Goal: Task Accomplishment & Management: Complete application form

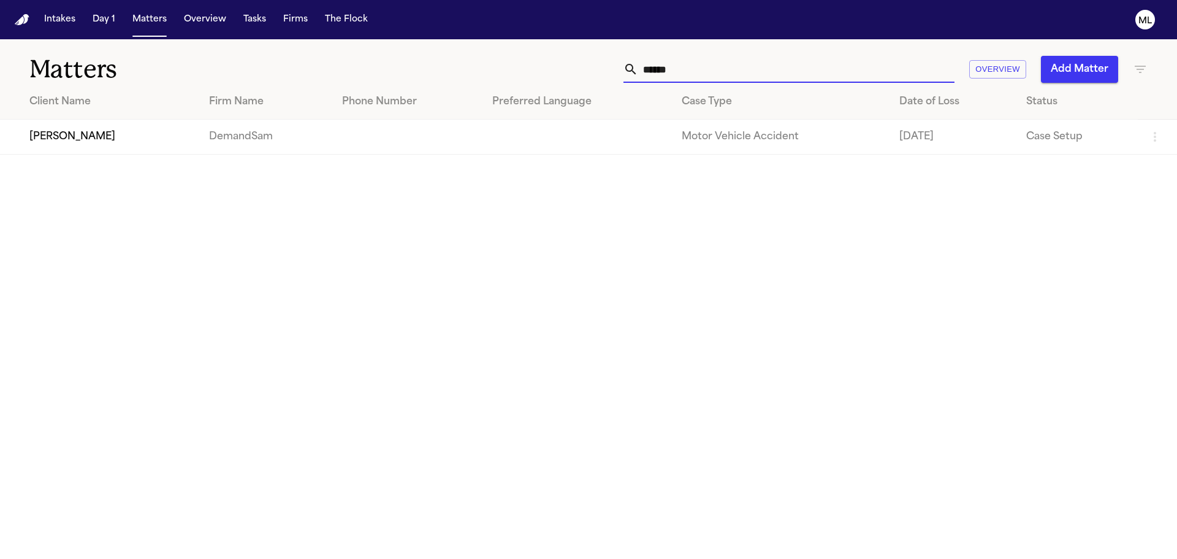
drag, startPoint x: 680, startPoint y: 64, endPoint x: 655, endPoint y: 66, distance: 24.6
click at [655, 66] on input "******" at bounding box center [796, 69] width 316 height 27
type input "*"
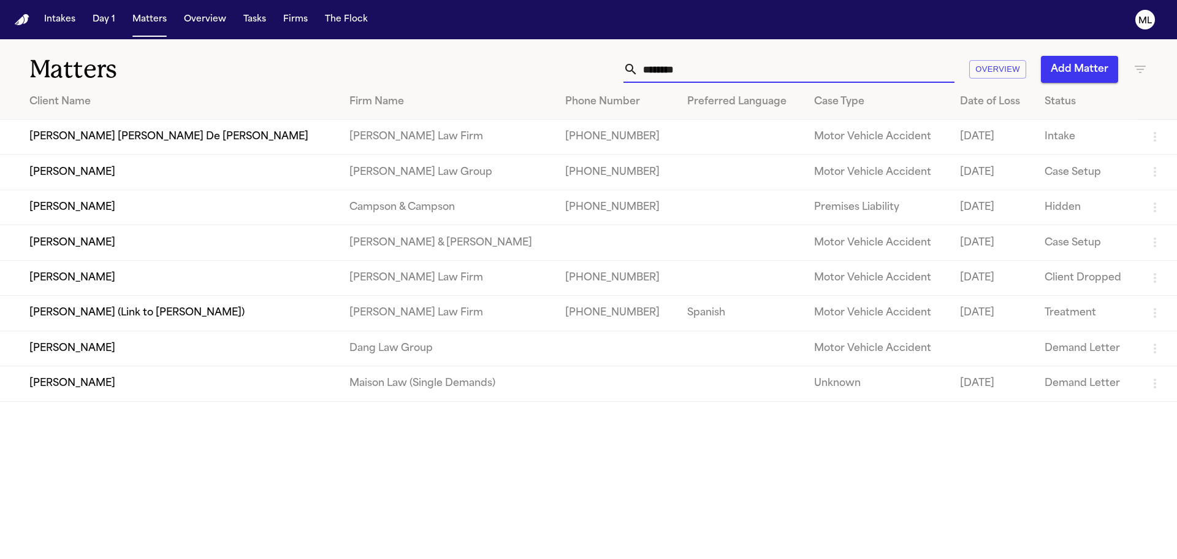
type input "********"
click at [200, 143] on td "[PERSON_NAME] [PERSON_NAME] De [PERSON_NAME]" at bounding box center [170, 137] width 340 height 35
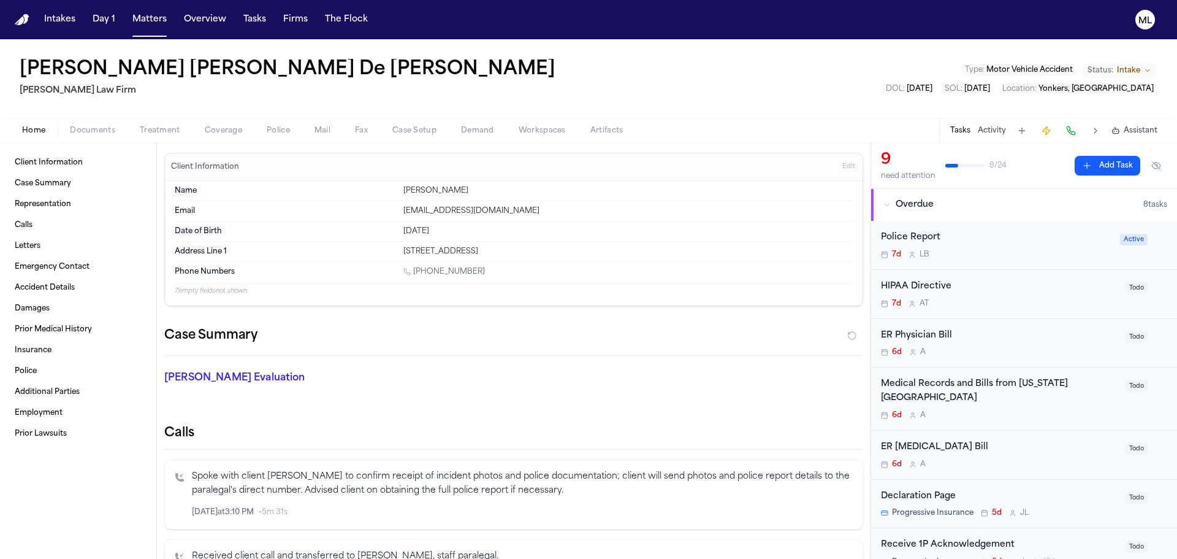
click at [1006, 255] on div "7d L B" at bounding box center [997, 255] width 232 height 10
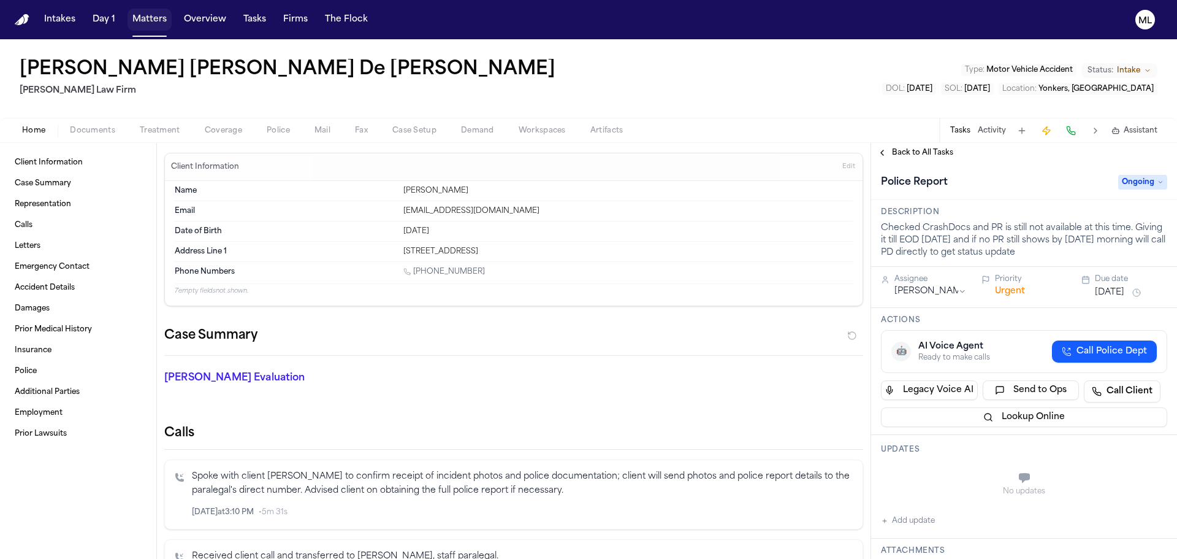
click at [136, 16] on button "Matters" at bounding box center [150, 20] width 44 height 22
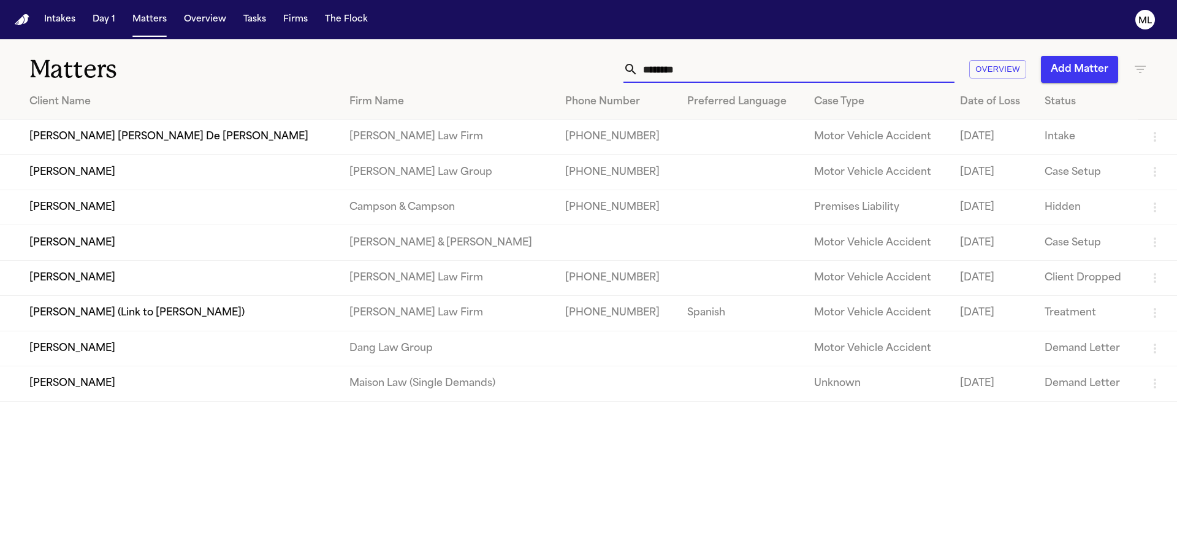
drag, startPoint x: 690, startPoint y: 69, endPoint x: 621, endPoint y: 69, distance: 69.3
click at [621, 69] on div "******** Overview Add Matter" at bounding box center [751, 69] width 793 height 27
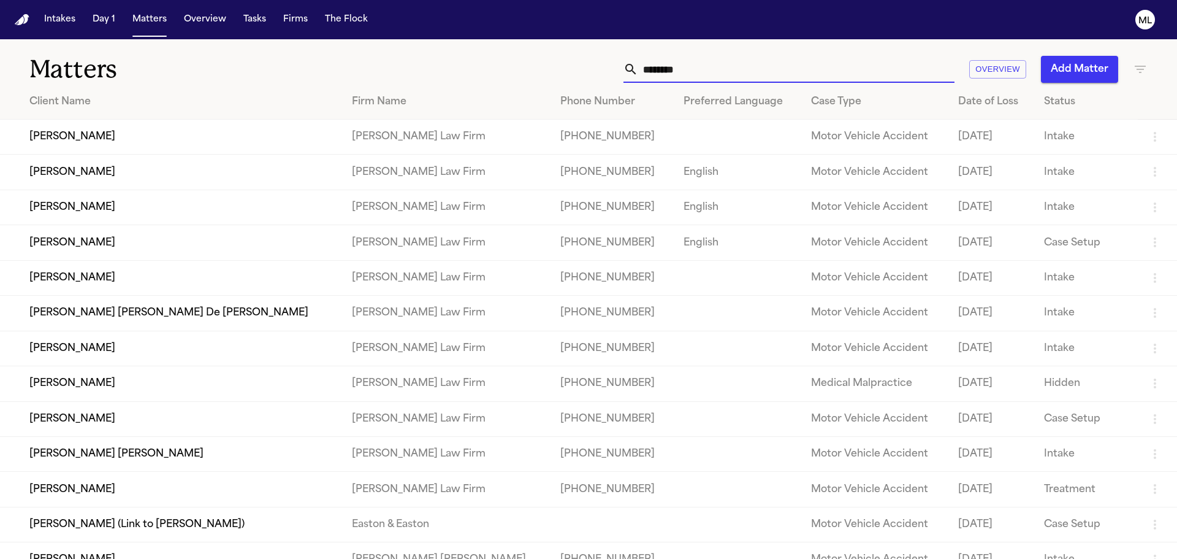
type input "********"
click at [240, 250] on td "[PERSON_NAME]" at bounding box center [171, 242] width 342 height 35
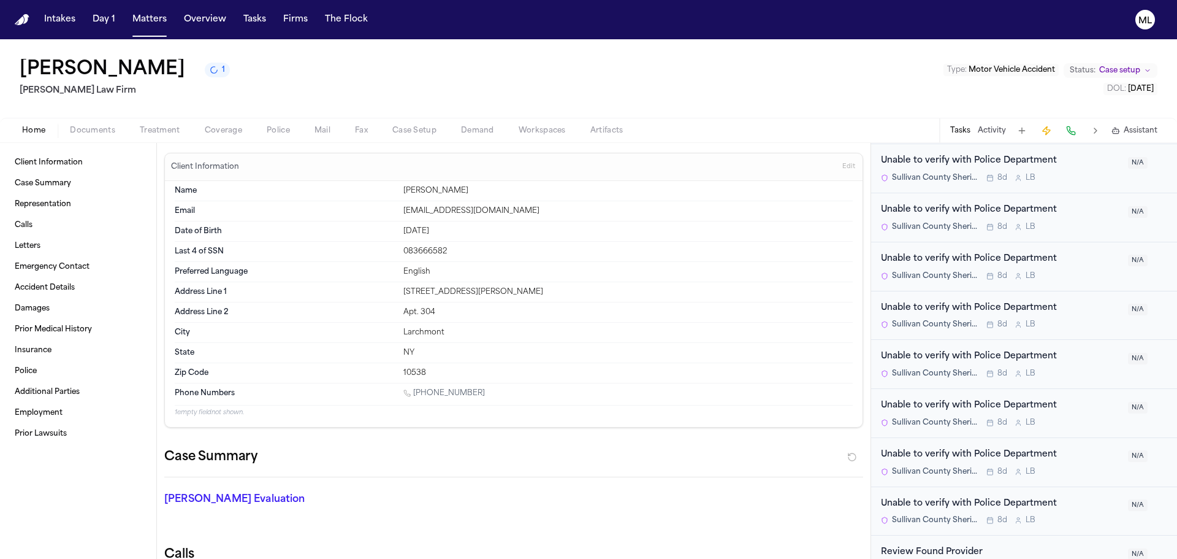
scroll to position [1656, 0]
click at [87, 135] on button "Documents" at bounding box center [93, 130] width 70 height 15
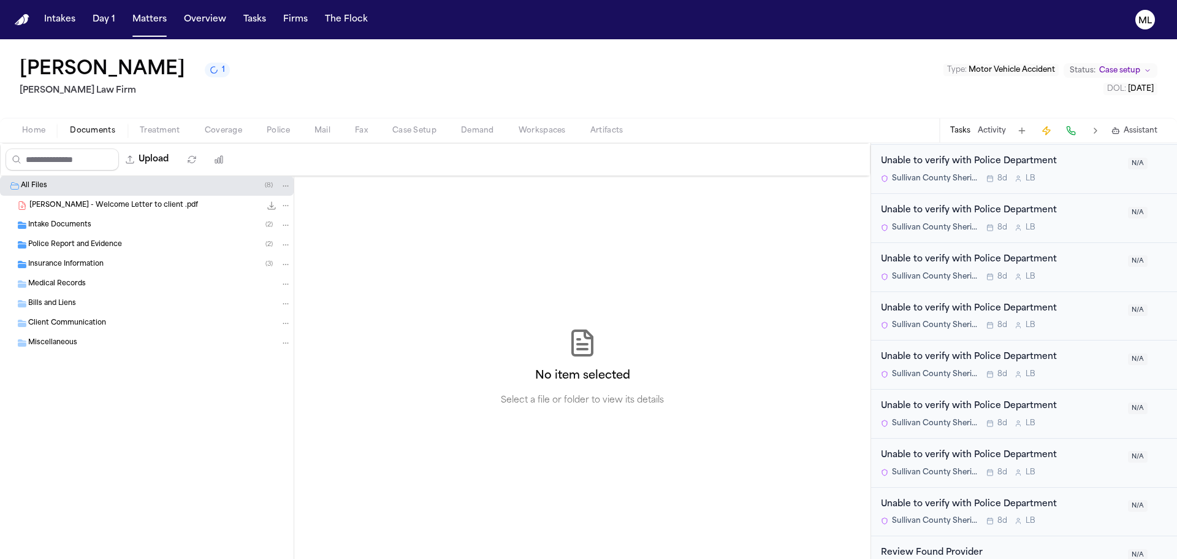
click at [94, 248] on span "Police Report and Evidence" at bounding box center [75, 245] width 94 height 10
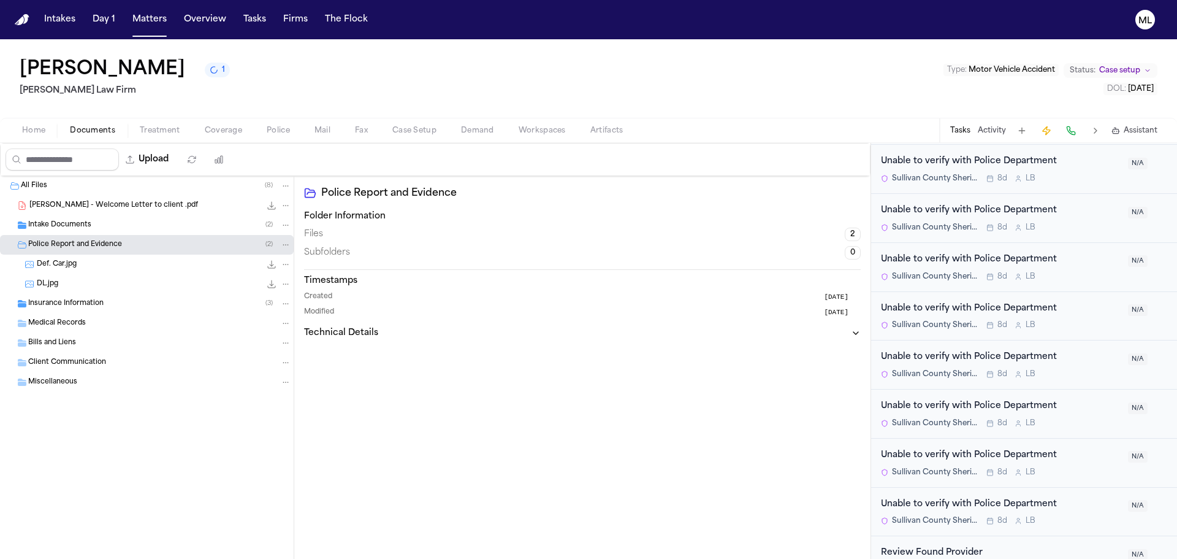
click at [104, 283] on div "DL.jpg 601.5 KB • JPG" at bounding box center [164, 284] width 255 height 12
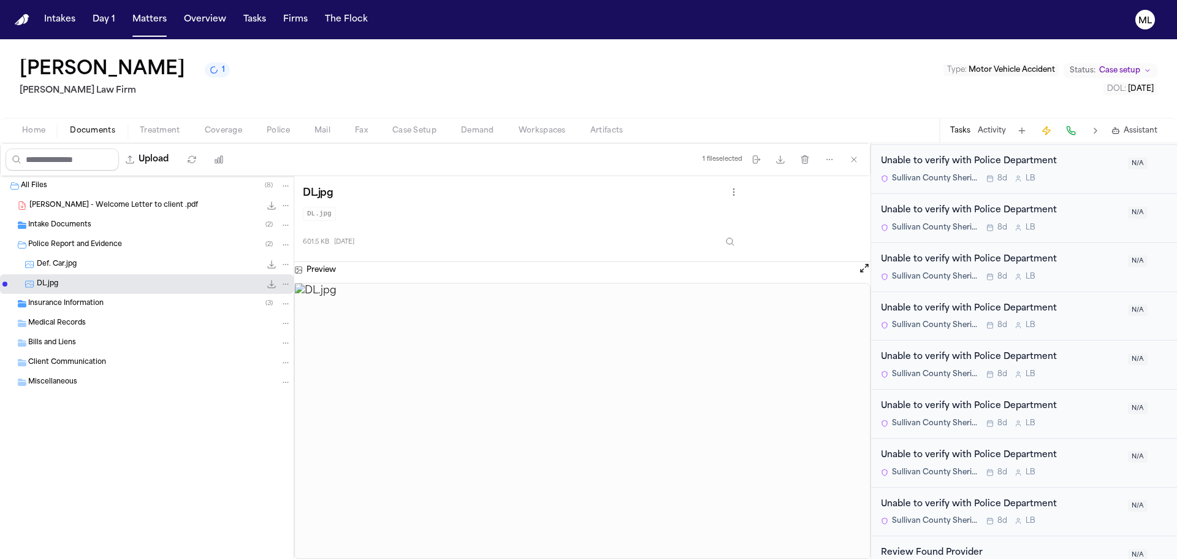
click at [105, 267] on div "Def. Car.jpg 27.3 KB • JPG" at bounding box center [164, 264] width 255 height 12
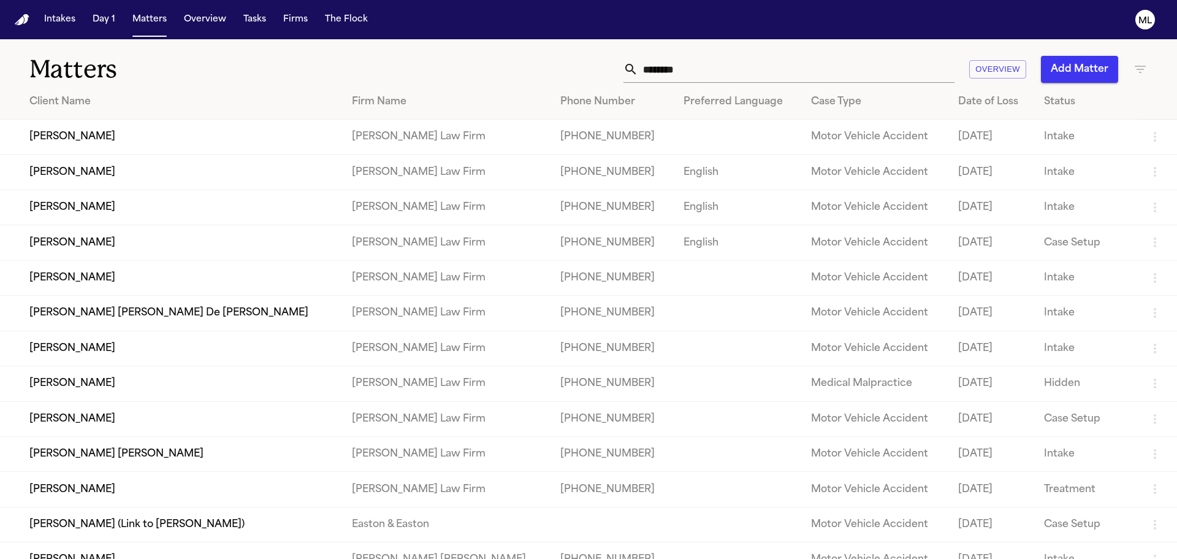
click at [327, 176] on td "[PERSON_NAME]" at bounding box center [171, 172] width 342 height 35
click at [123, 139] on td "[PERSON_NAME]" at bounding box center [171, 137] width 342 height 35
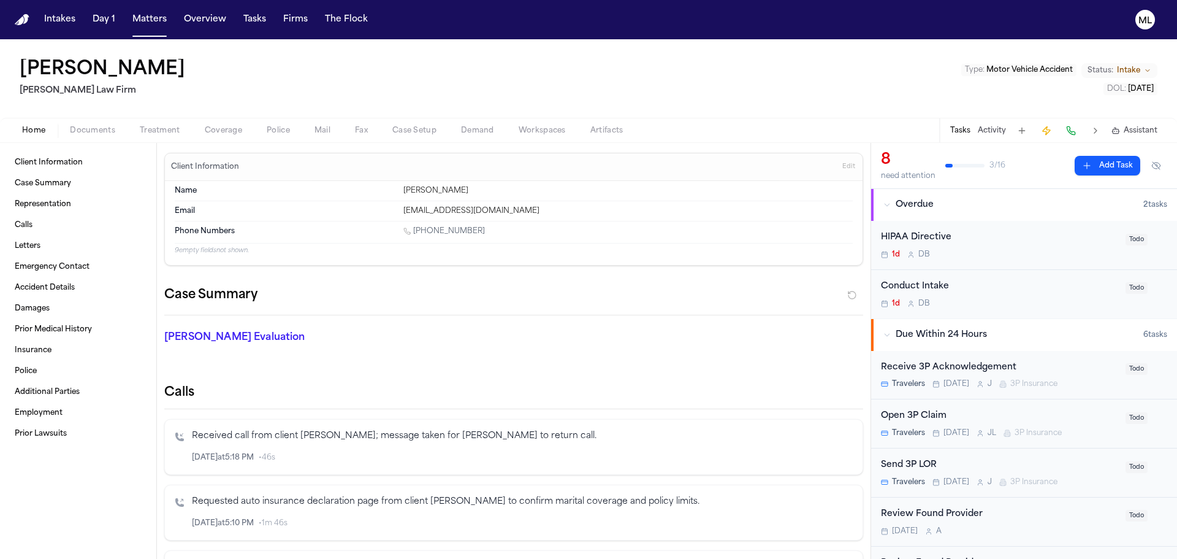
click at [151, 6] on nav "Intakes Day 1 Matters Overview Tasks Firms The Flock ML" at bounding box center [588, 19] width 1177 height 39
drag, startPoint x: 152, startPoint y: 15, endPoint x: 286, endPoint y: 29, distance: 134.4
click at [152, 15] on button "Matters" at bounding box center [150, 20] width 44 height 22
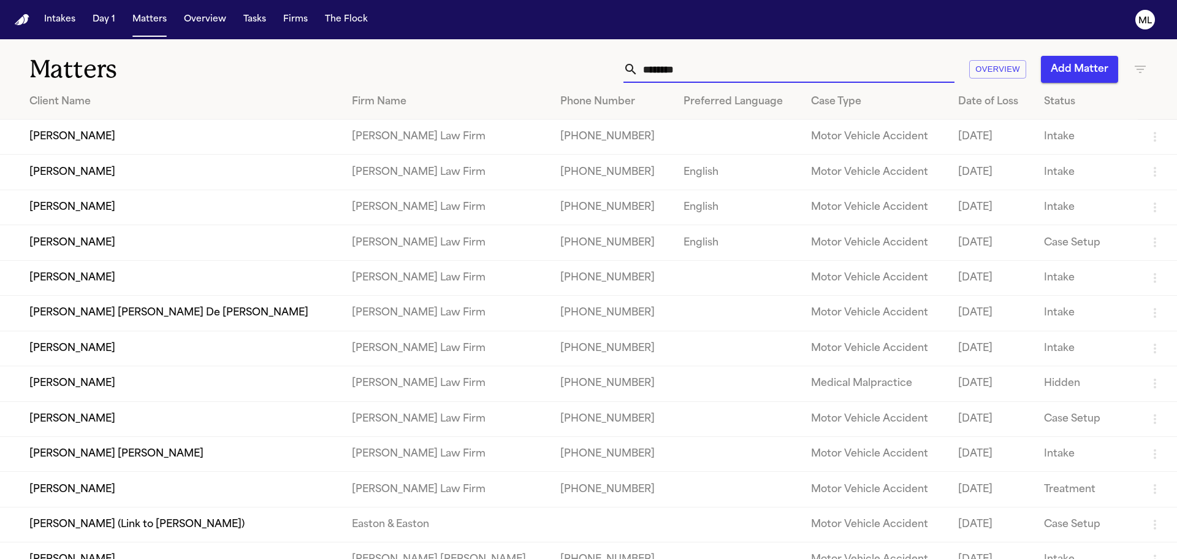
drag, startPoint x: 740, startPoint y: 71, endPoint x: 573, endPoint y: 72, distance: 166.8
click at [573, 72] on div "******** Overview Add Matter" at bounding box center [751, 69] width 793 height 27
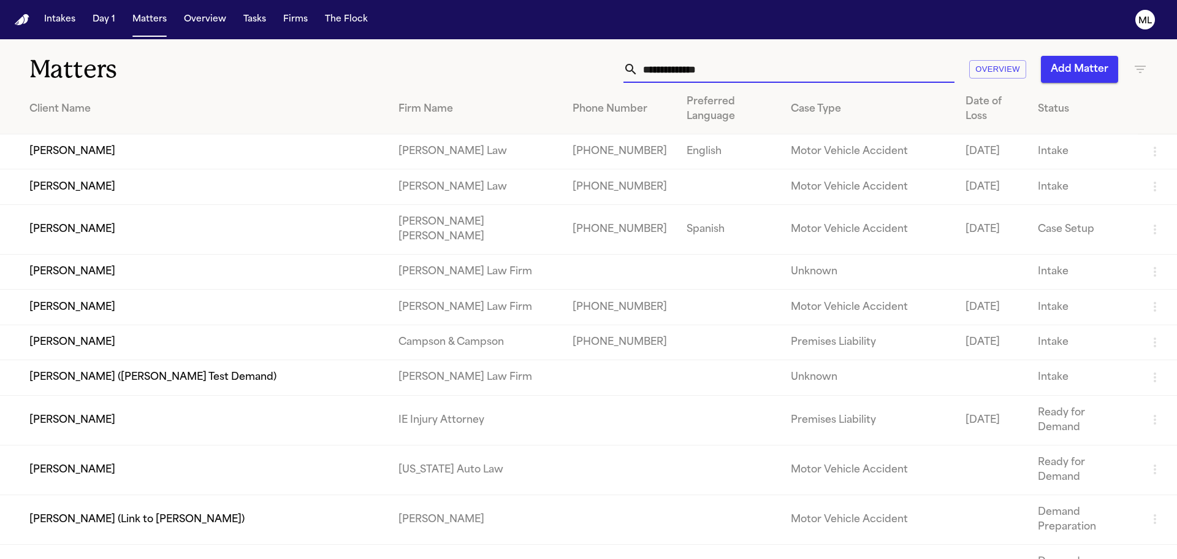
click at [1041, 58] on button "Add Matter" at bounding box center [1079, 69] width 77 height 27
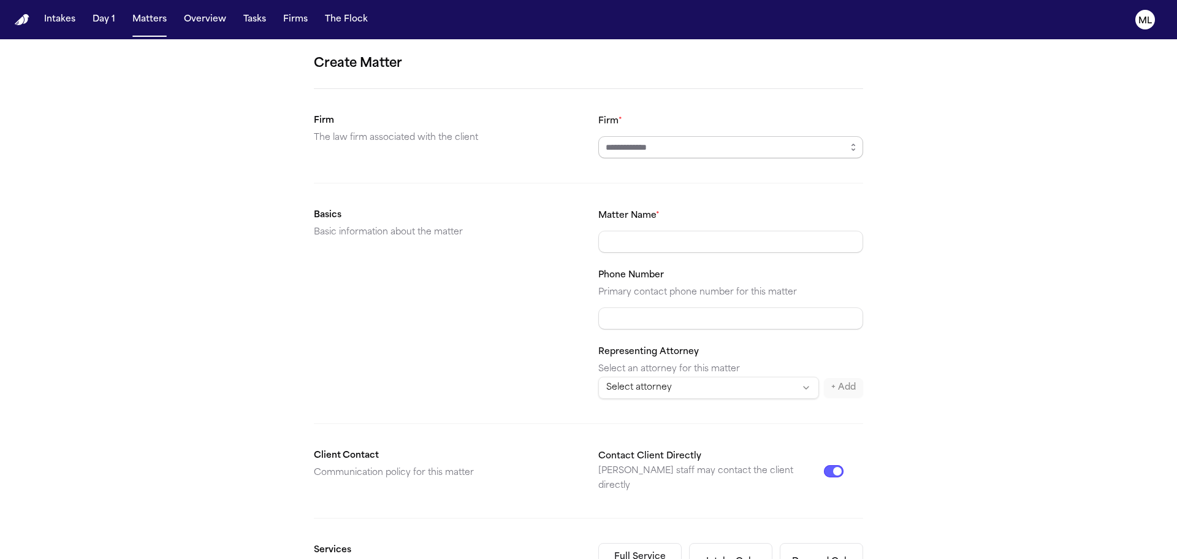
click at [740, 148] on input "Firm *" at bounding box center [731, 147] width 265 height 22
click at [674, 148] on input "Firm *" at bounding box center [731, 147] width 265 height 22
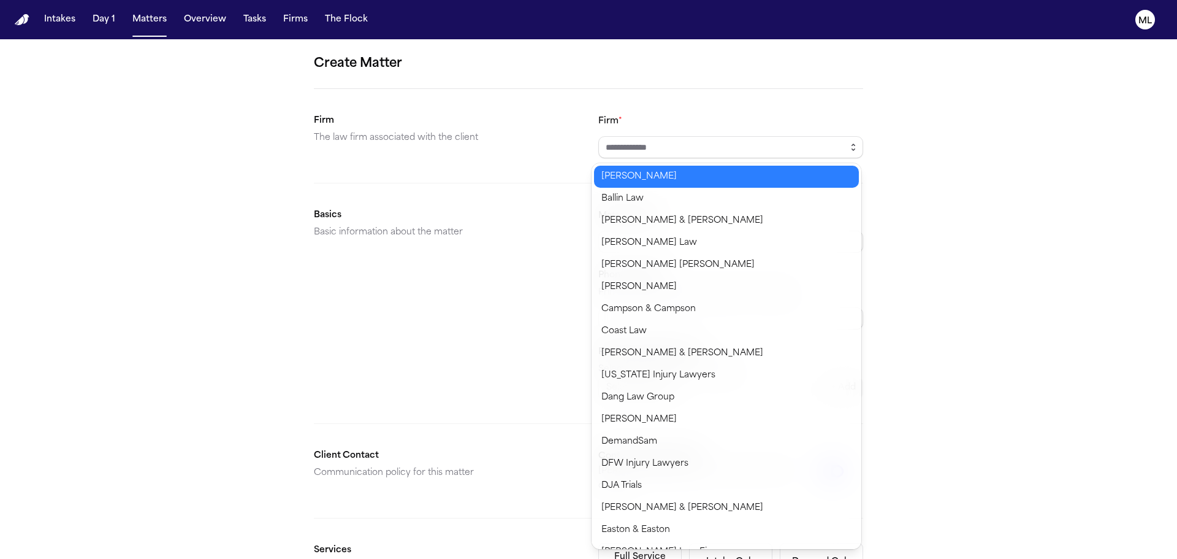
click at [844, 144] on button "button" at bounding box center [854, 147] width 20 height 22
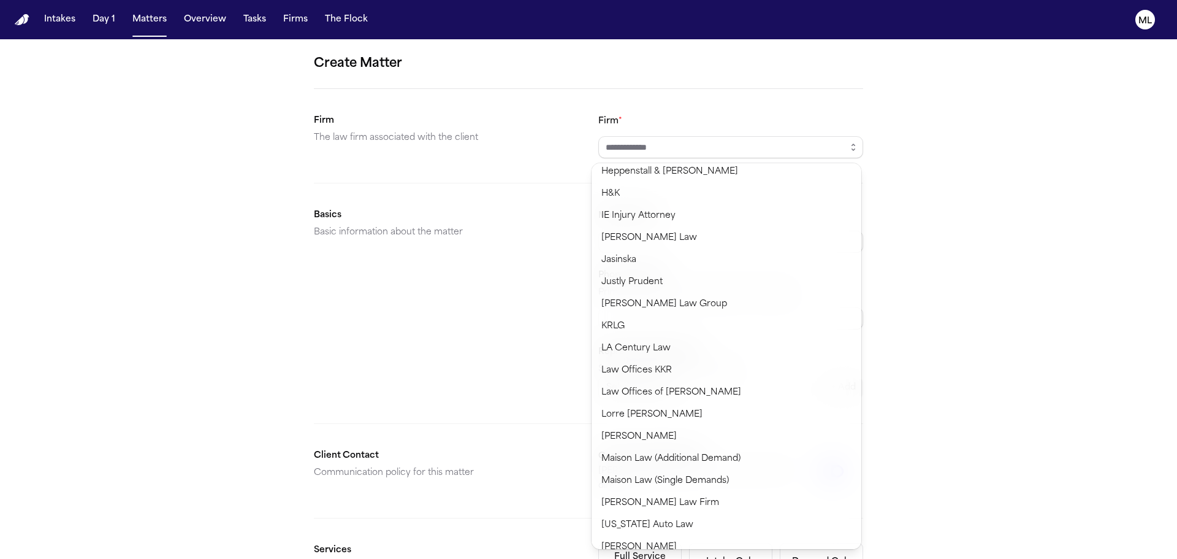
scroll to position [552, 0]
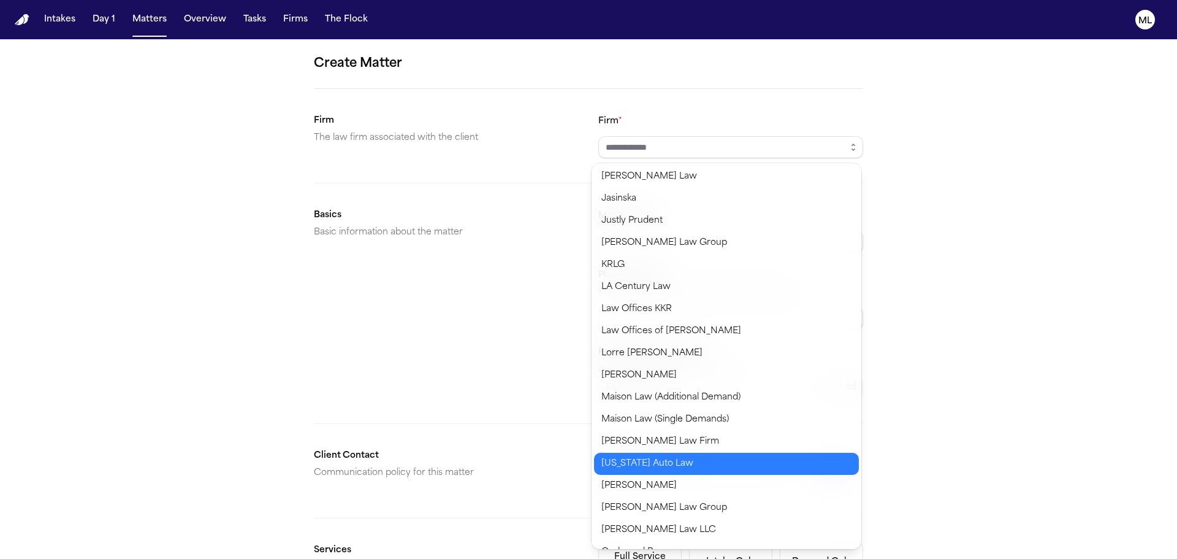
type input "**********"
click at [653, 465] on body "**********" at bounding box center [588, 279] width 1177 height 559
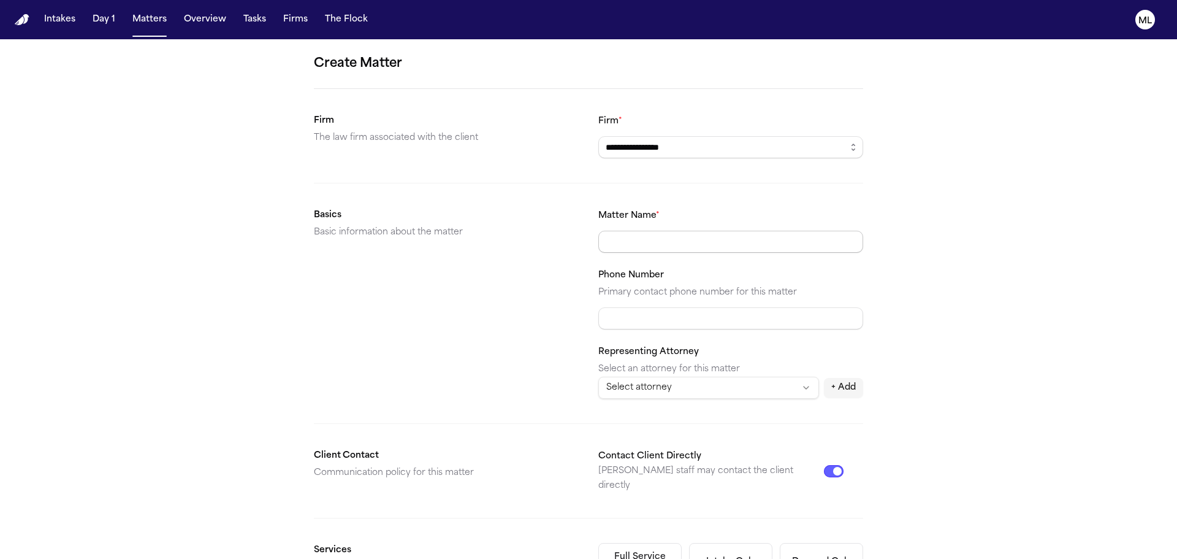
click at [636, 237] on input "Matter Name *" at bounding box center [731, 242] width 265 height 22
type input "**********"
click at [703, 388] on html "**********" at bounding box center [588, 279] width 1177 height 559
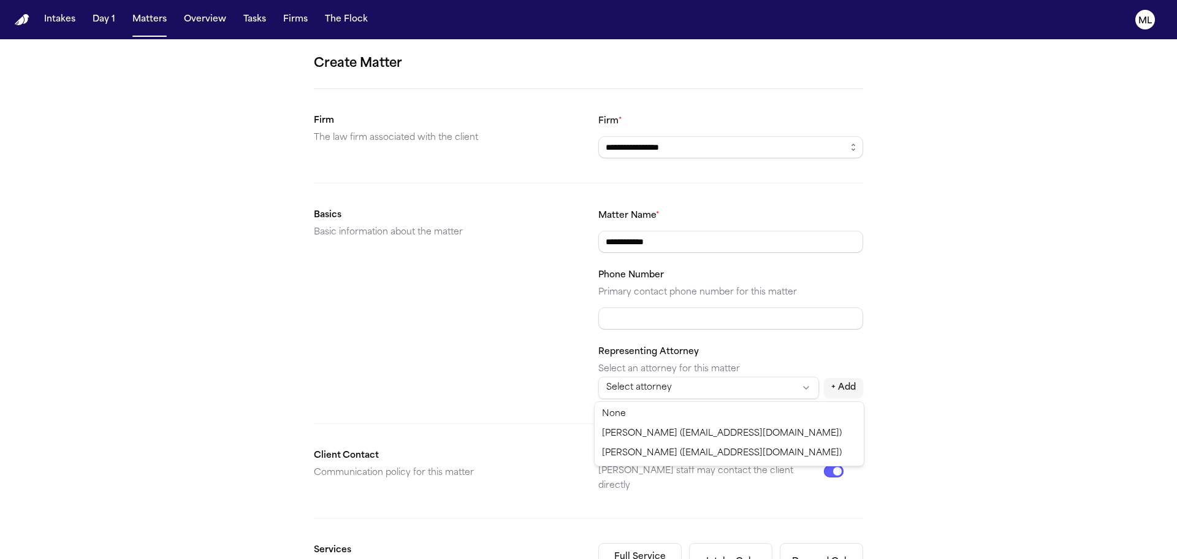
select select "**********"
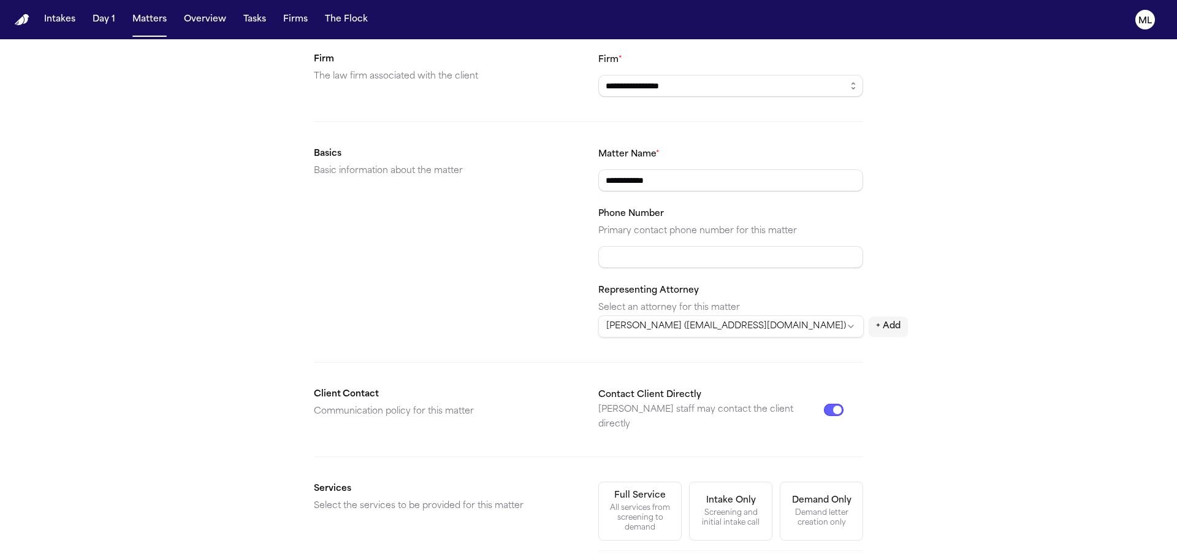
click at [830, 404] on button "Contact Client Directly" at bounding box center [834, 410] width 20 height 12
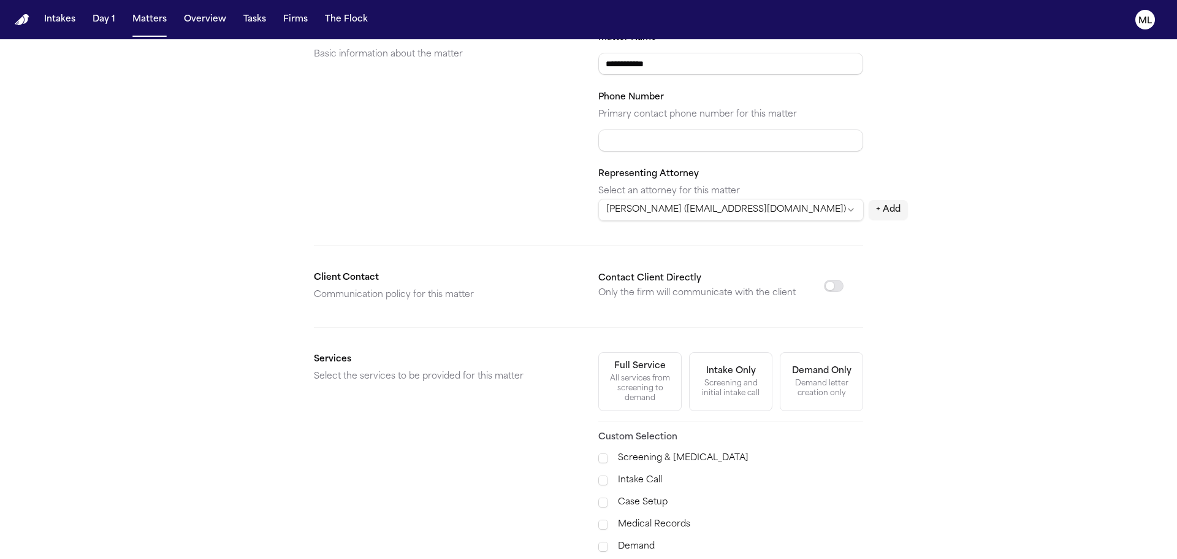
scroll to position [307, 0]
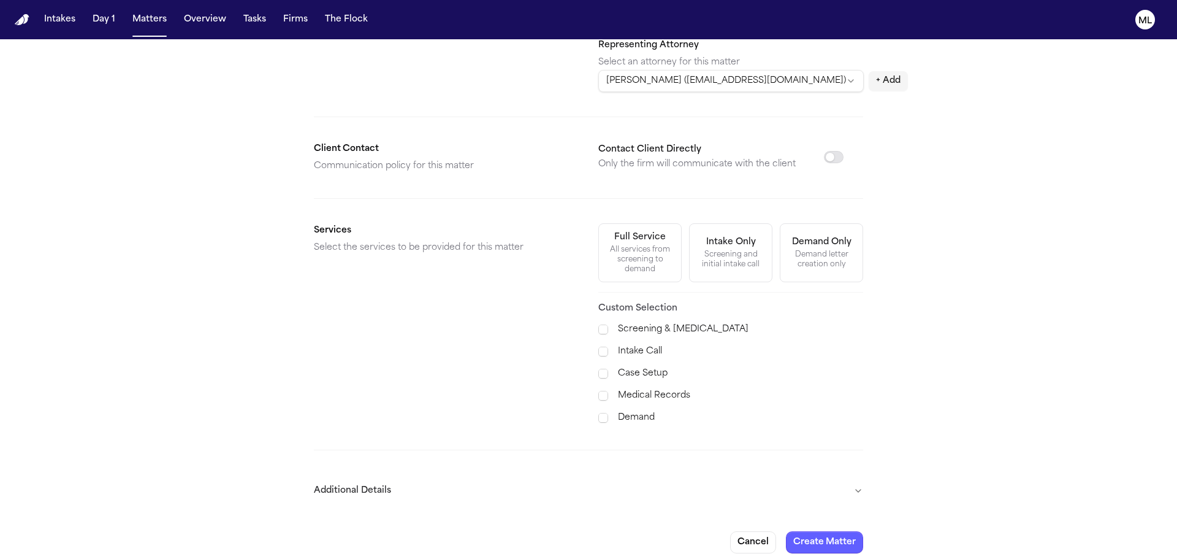
click at [622, 372] on label "Case Setup" at bounding box center [740, 373] width 245 height 15
click at [623, 400] on label "Medical Records" at bounding box center [740, 395] width 245 height 15
click at [623, 416] on label "Demand" at bounding box center [740, 417] width 245 height 15
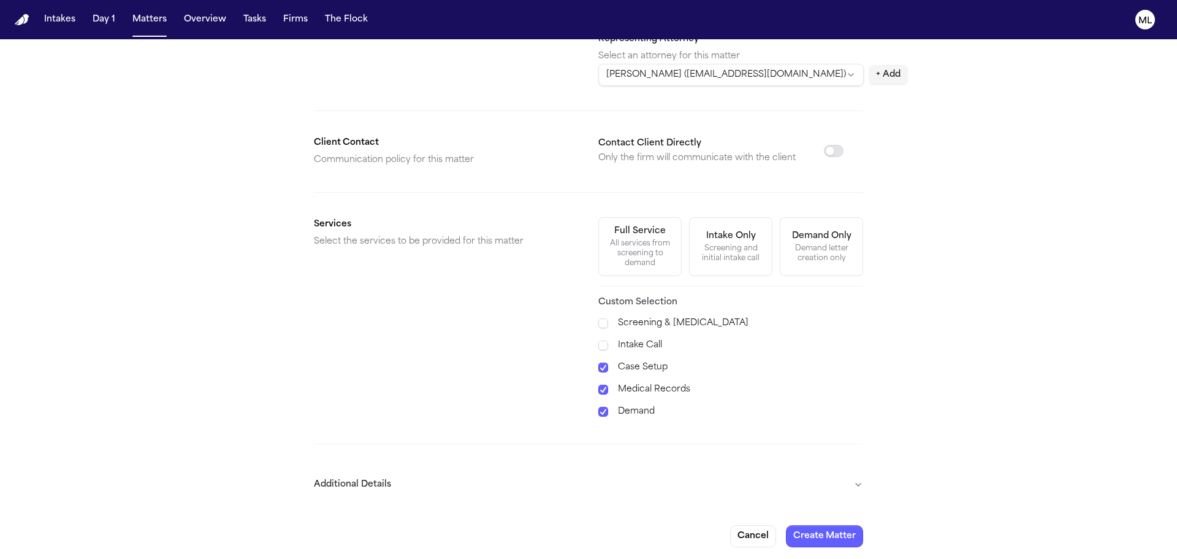
scroll to position [316, 0]
click at [845, 480] on button "Additional Details" at bounding box center [588, 481] width 549 height 32
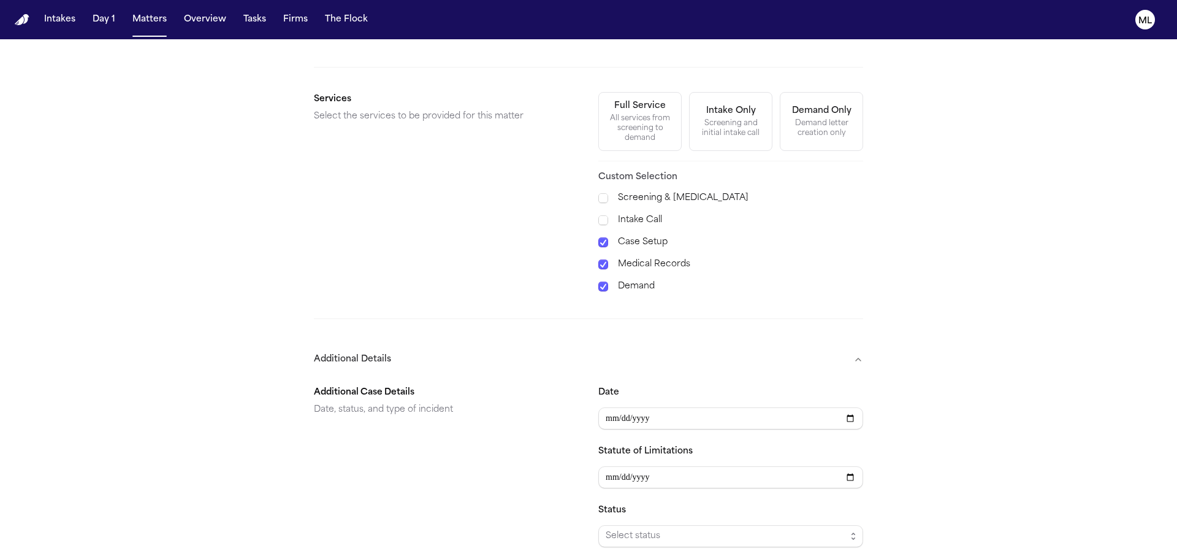
scroll to position [438, 0]
type input "**********"
click at [636, 528] on span "Select status" at bounding box center [726, 535] width 240 height 15
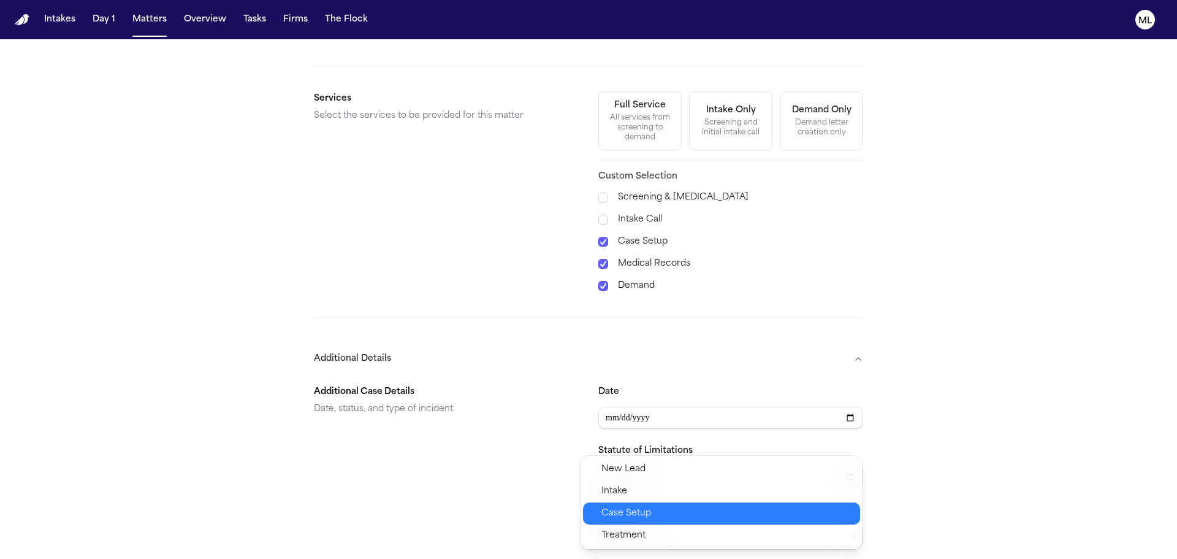
click at [635, 513] on span "Case Setup" at bounding box center [627, 513] width 50 height 15
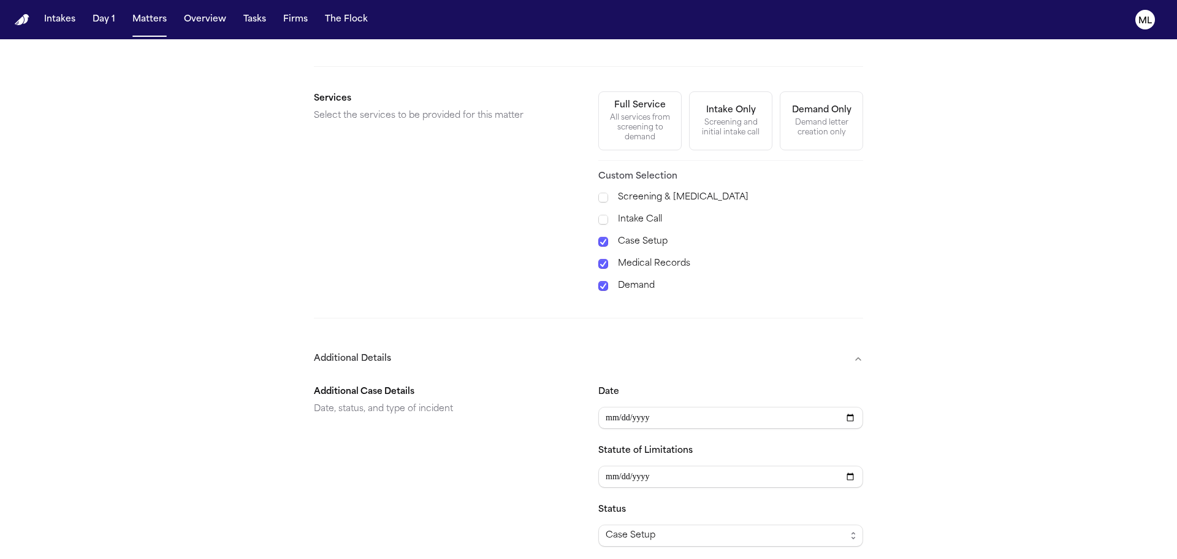
click at [467, 475] on div "Additional Case Details Date, status, and type of incident" at bounding box center [446, 495] width 265 height 221
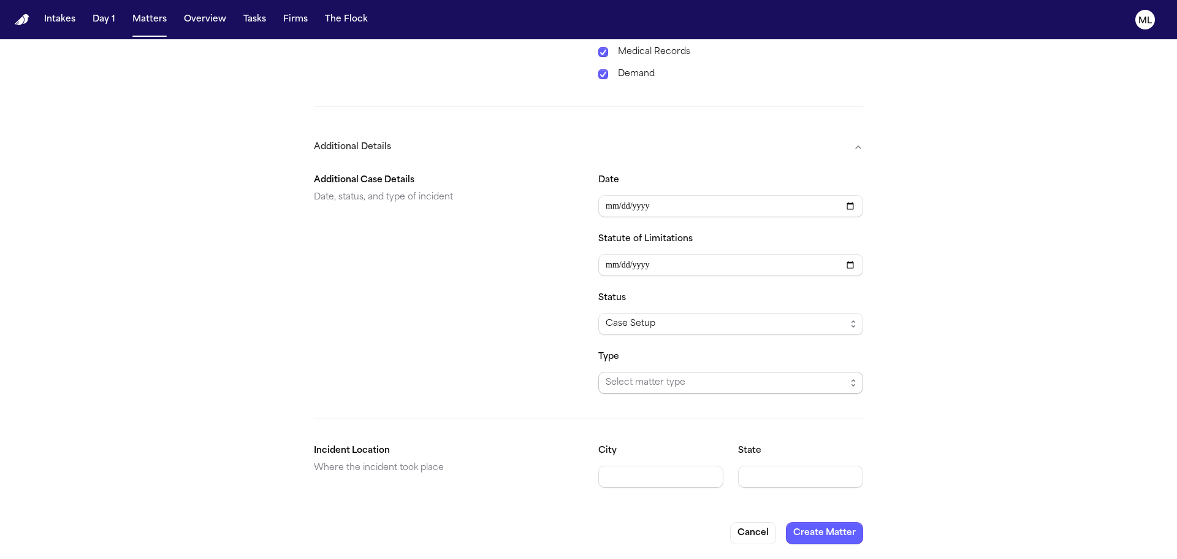
click at [672, 384] on span "Select matter type" at bounding box center [726, 382] width 240 height 15
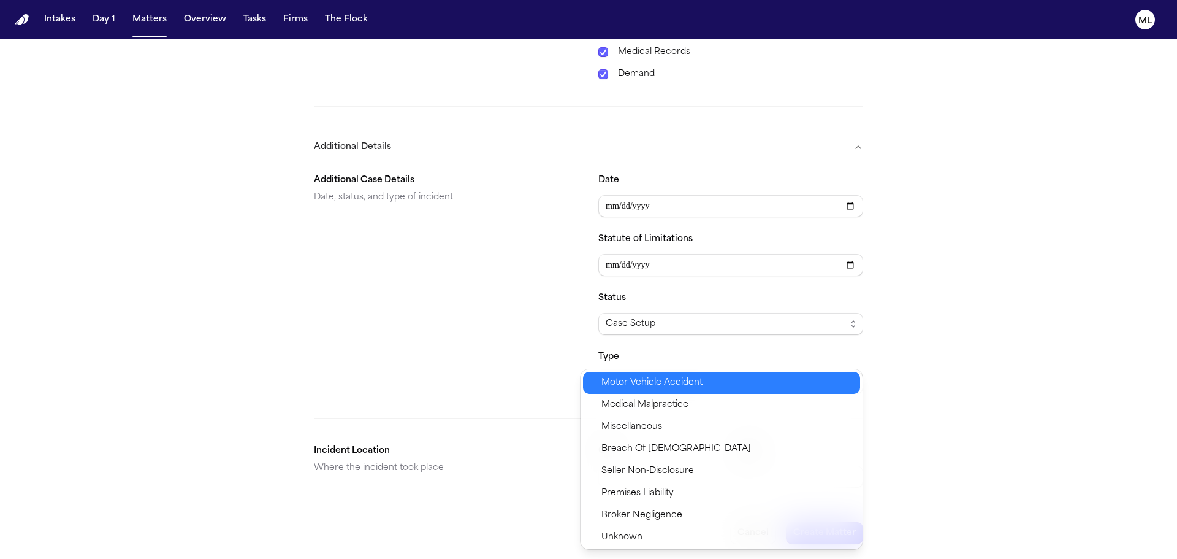
click at [672, 389] on span "Motor Vehicle Accident" at bounding box center [652, 382] width 101 height 15
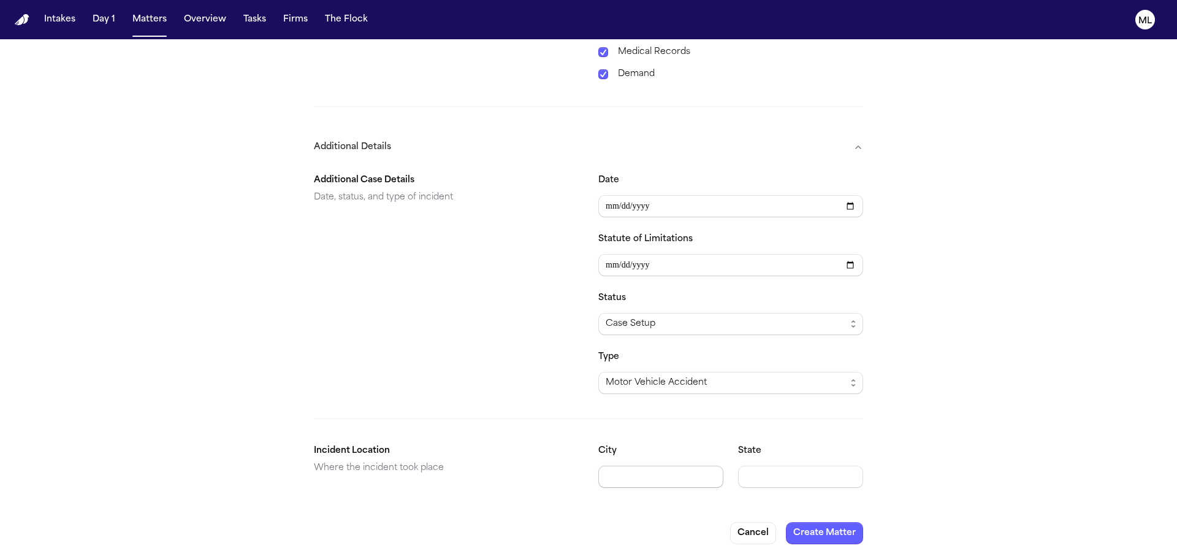
click at [664, 479] on input "City" at bounding box center [661, 476] width 125 height 22
type input "**********"
type input "**"
click at [819, 537] on button "Create Matter" at bounding box center [824, 533] width 77 height 22
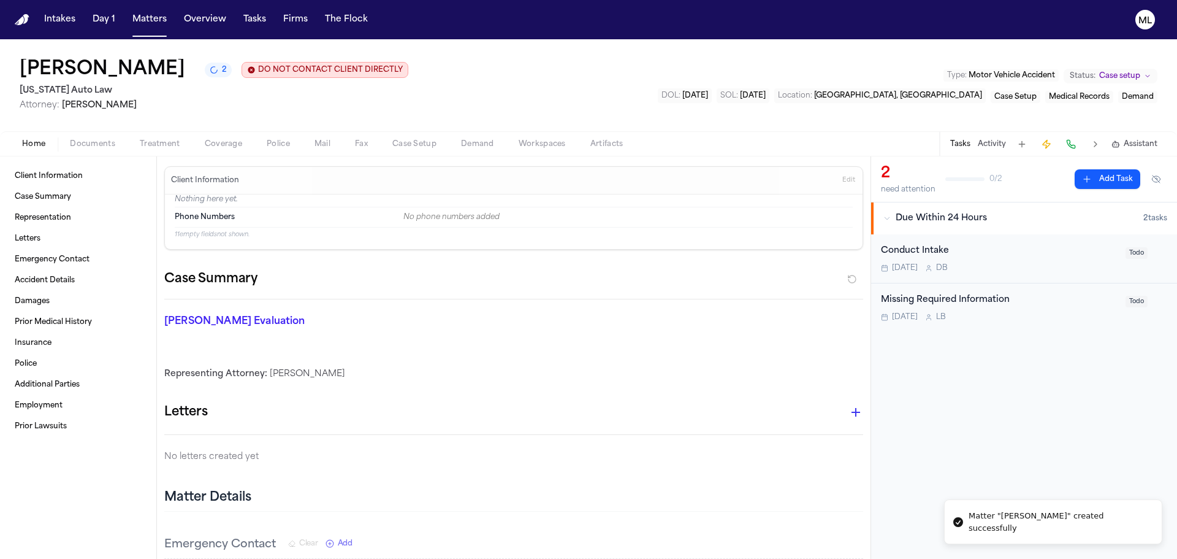
click at [86, 145] on span "Documents" at bounding box center [92, 144] width 45 height 10
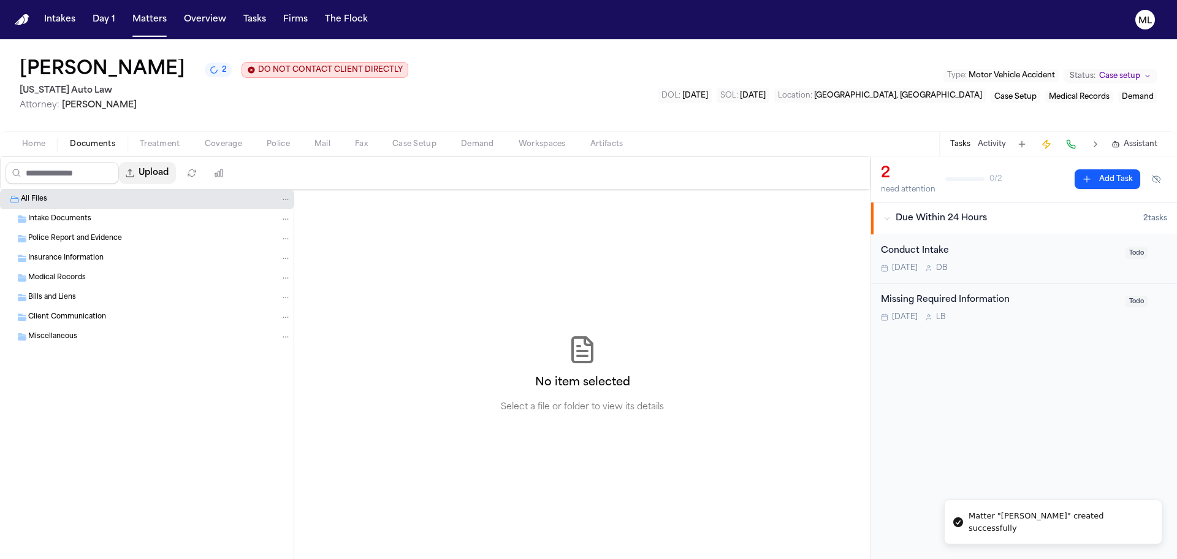
click at [170, 175] on button "Upload" at bounding box center [147, 173] width 57 height 22
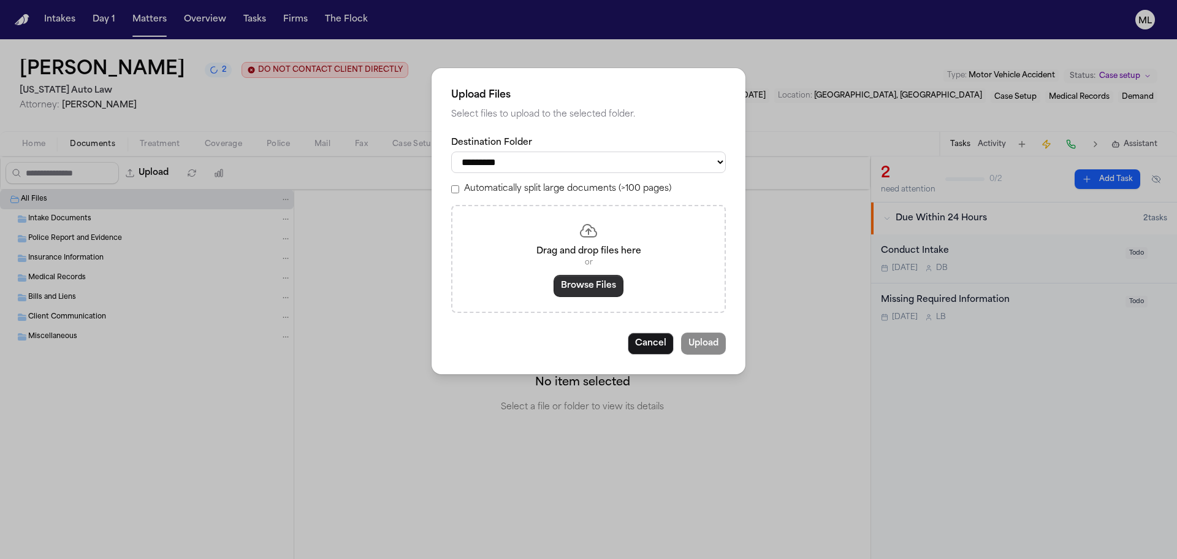
click at [573, 278] on button "Browse Files" at bounding box center [589, 286] width 70 height 22
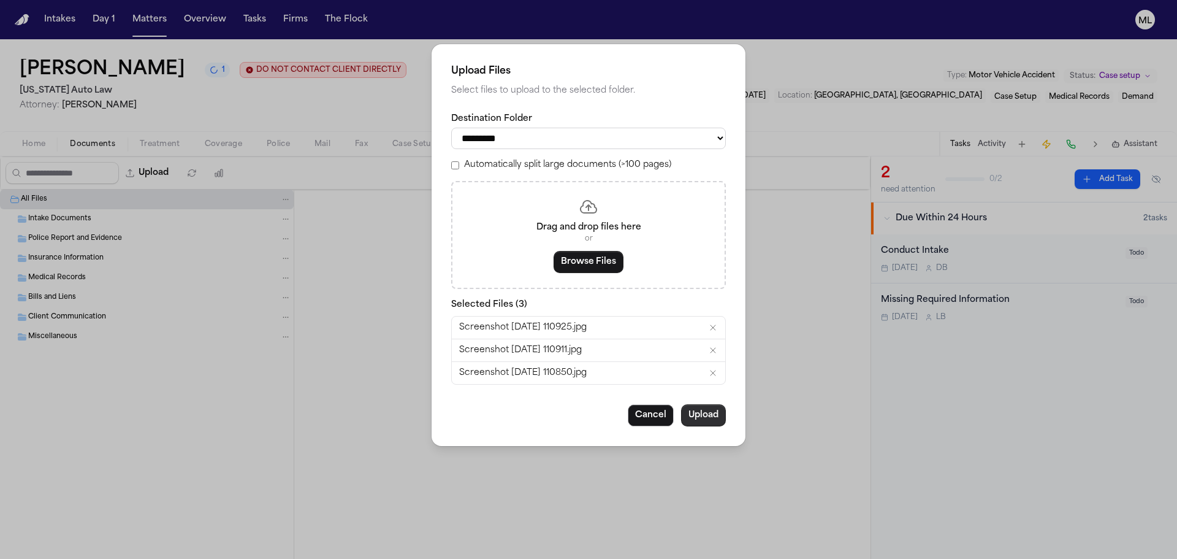
click at [714, 421] on button "Upload" at bounding box center [703, 415] width 45 height 22
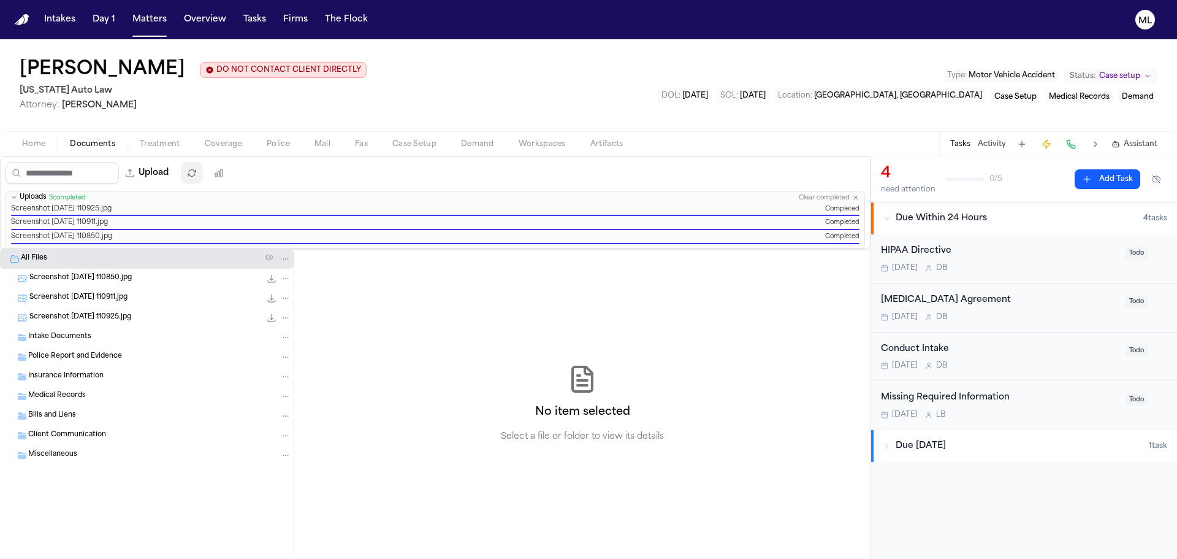
click at [197, 171] on icon "button" at bounding box center [192, 173] width 10 height 10
click at [1065, 347] on div "Conduct Intake" at bounding box center [999, 349] width 237 height 14
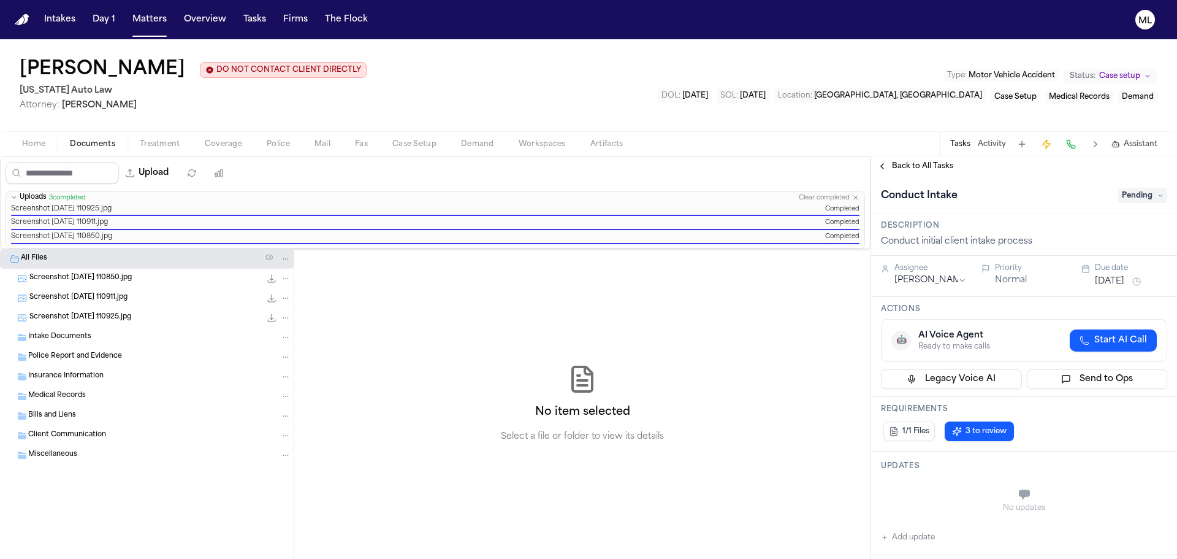
click at [1127, 193] on span "Pending" at bounding box center [1143, 195] width 49 height 15
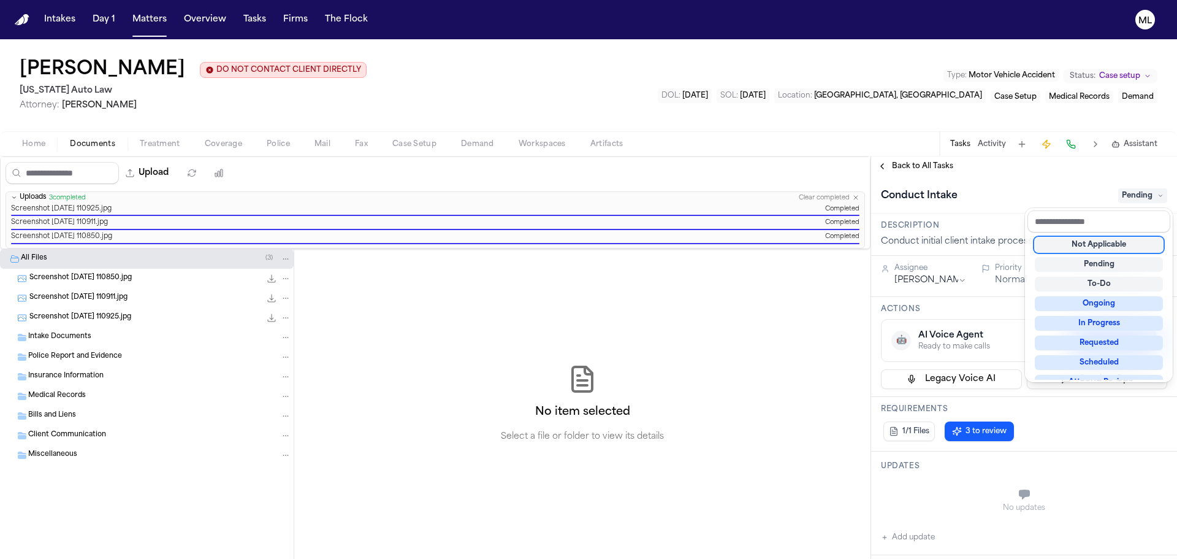
click at [1120, 247] on div "Not Applicable" at bounding box center [1099, 244] width 128 height 15
click at [935, 169] on div "**********" at bounding box center [1024, 357] width 306 height 402
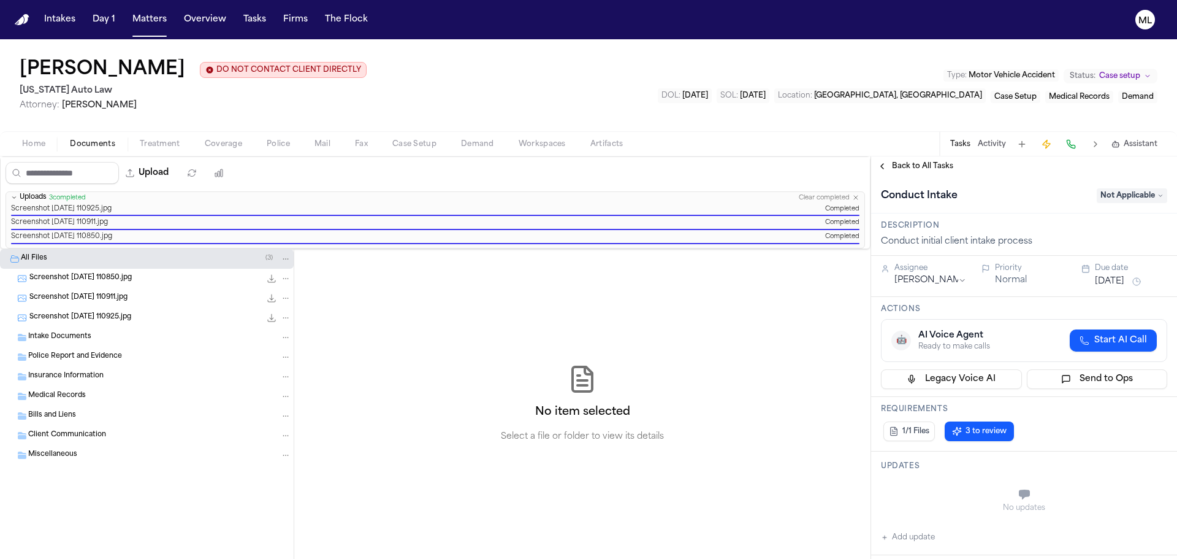
click at [935, 168] on span "Back to All Tasks" at bounding box center [922, 166] width 61 height 10
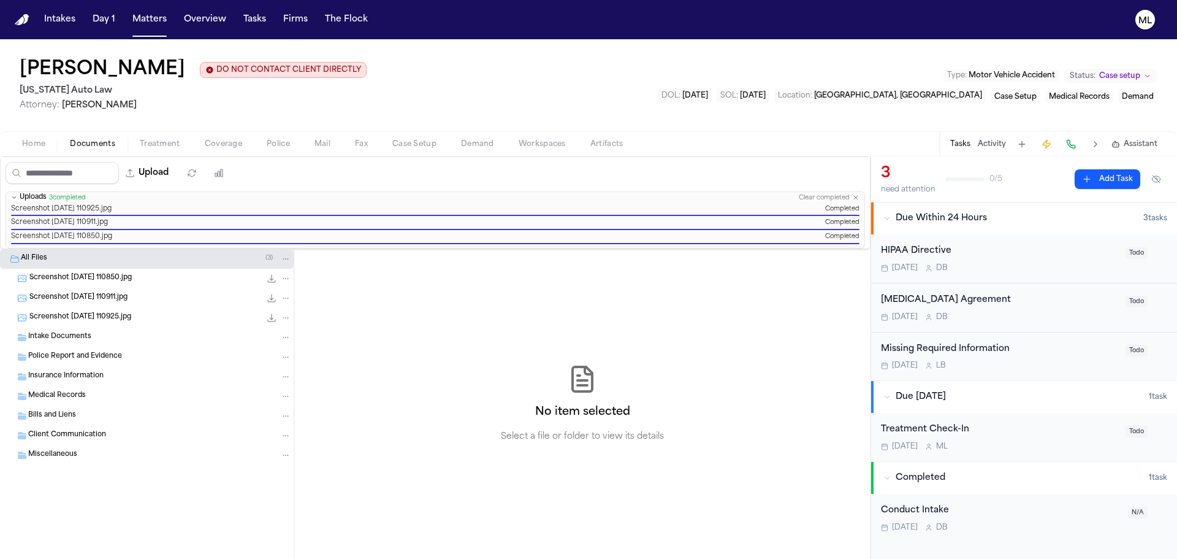
click at [1043, 263] on div "[DATE] D B" at bounding box center [999, 268] width 237 height 10
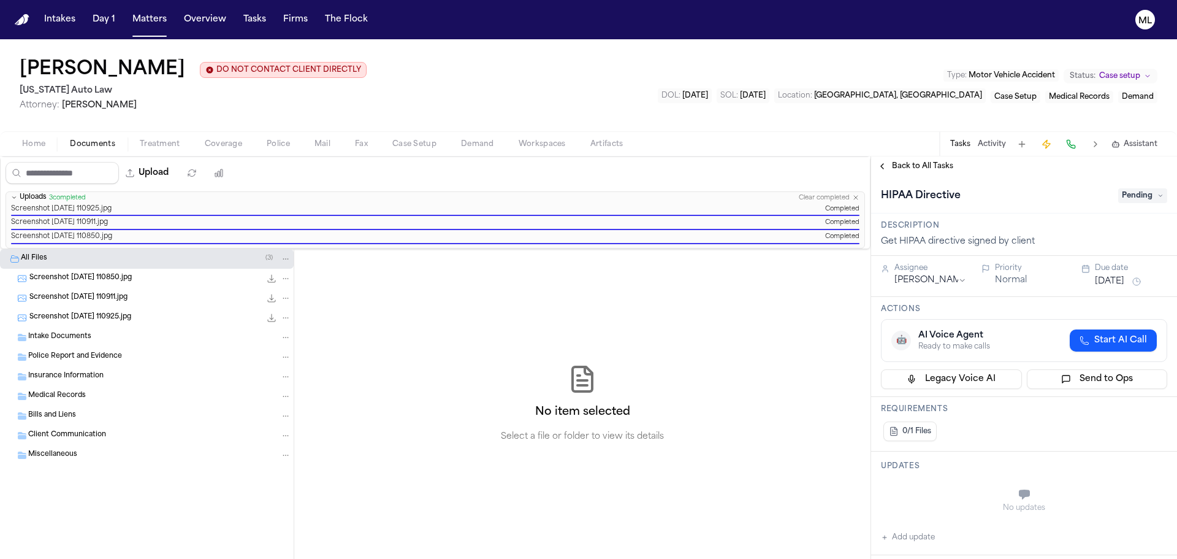
click at [1127, 199] on span "Pending" at bounding box center [1143, 195] width 49 height 15
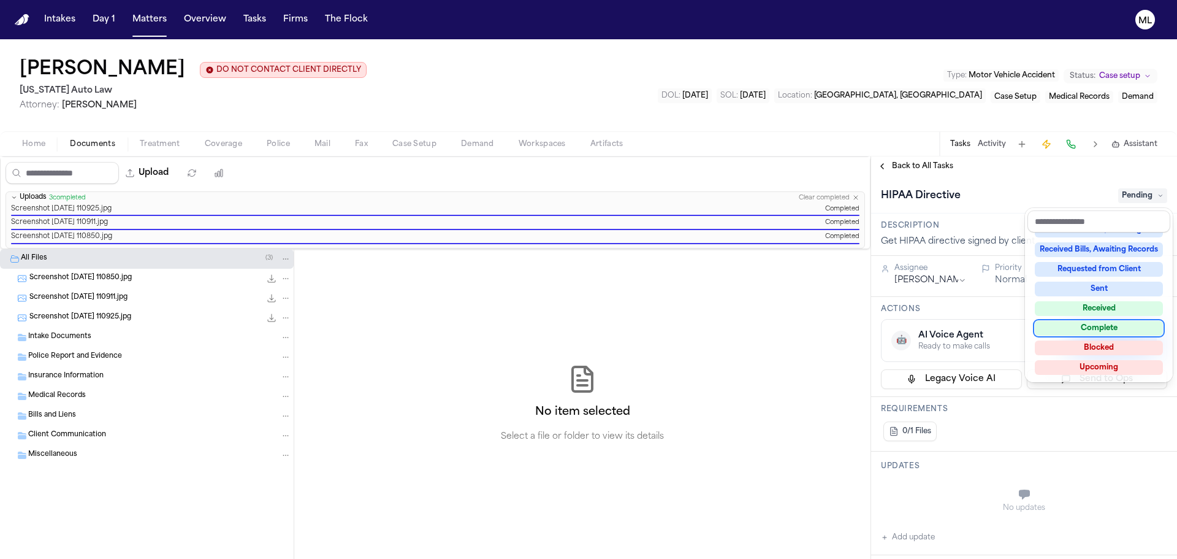
click at [1100, 327] on div "Complete" at bounding box center [1099, 328] width 128 height 15
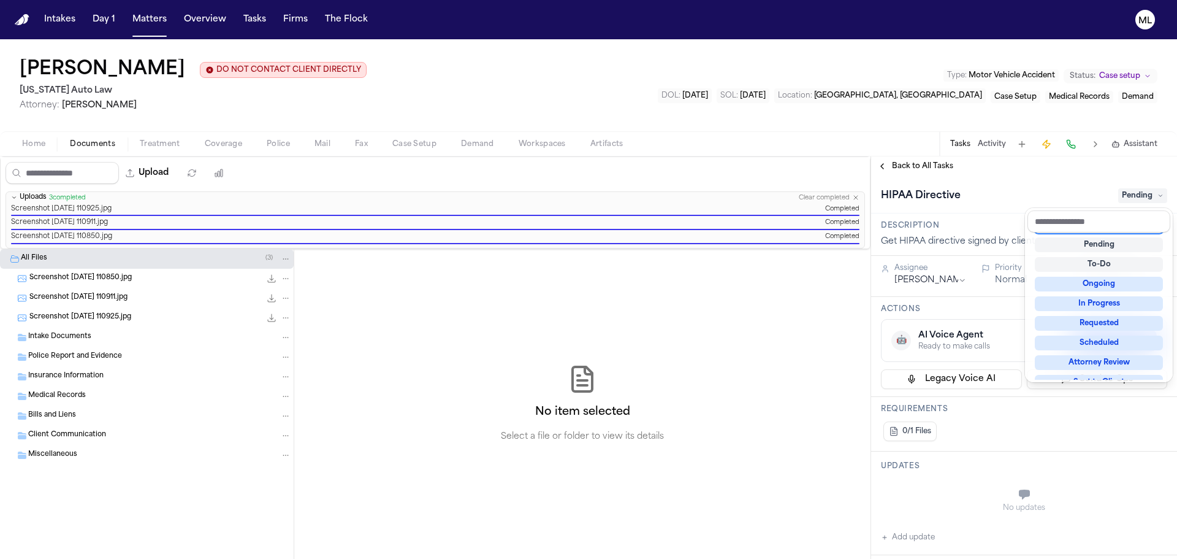
scroll to position [5, 0]
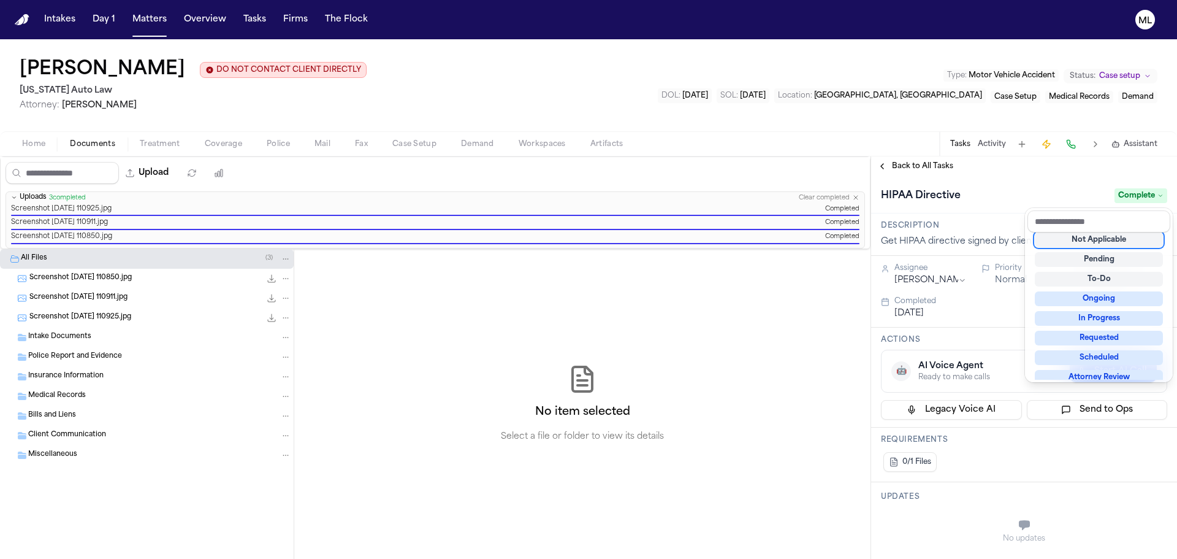
click at [916, 170] on div "**********" at bounding box center [1024, 357] width 306 height 402
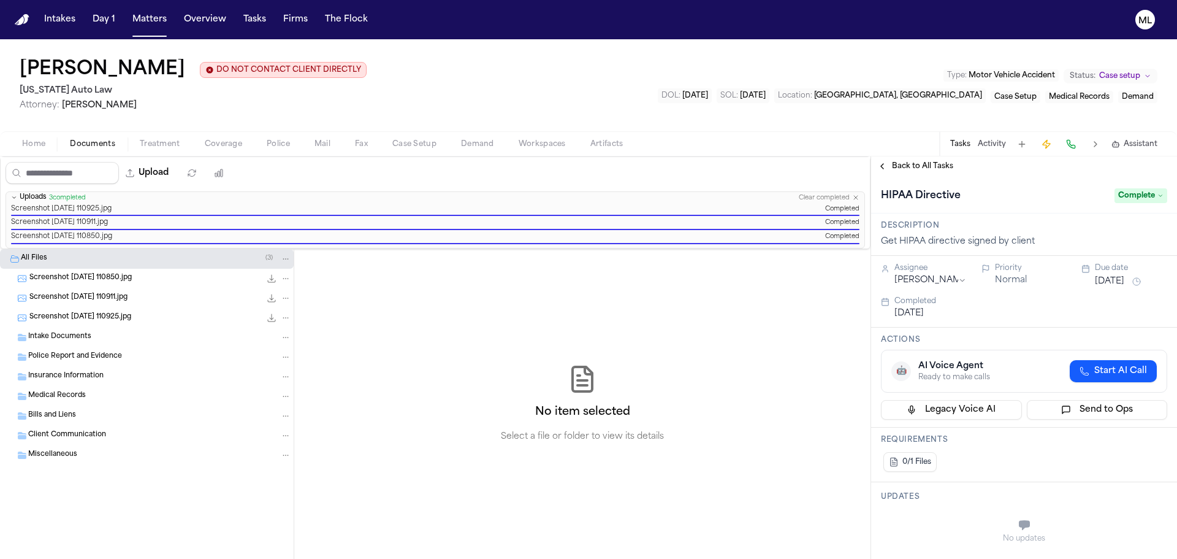
click at [916, 170] on span "Back to All Tasks" at bounding box center [922, 166] width 61 height 10
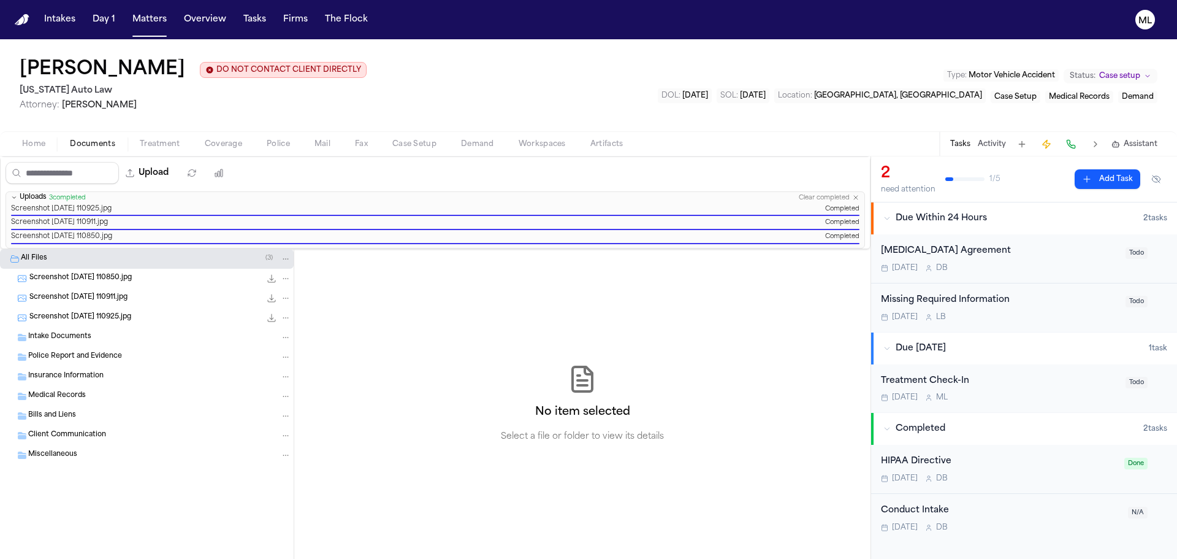
click at [1035, 253] on div "[MEDICAL_DATA] Agreement" at bounding box center [999, 251] width 237 height 14
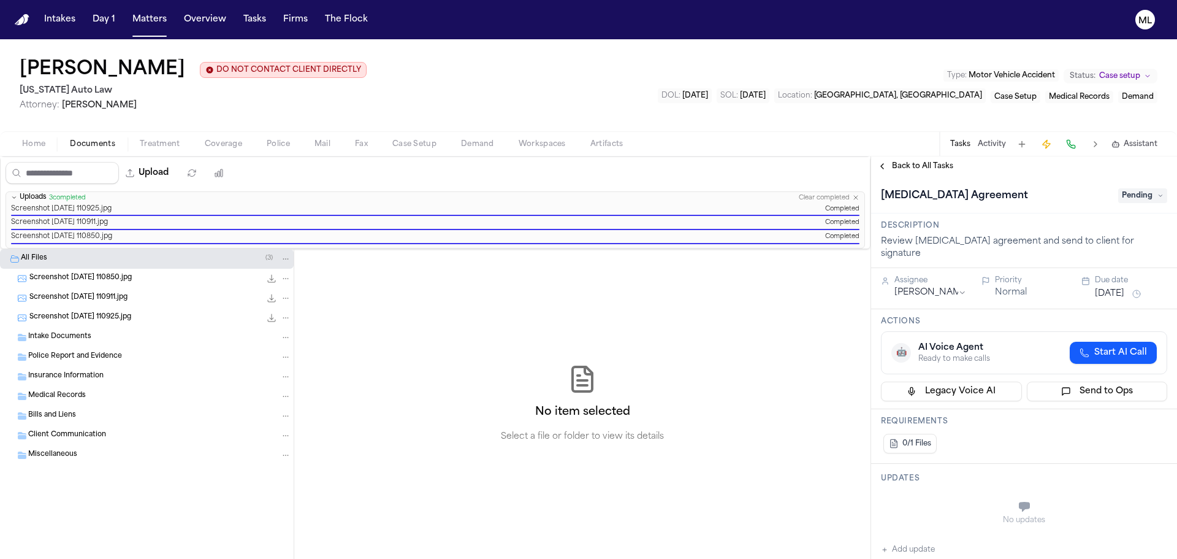
click at [1132, 202] on span "Pending" at bounding box center [1143, 195] width 49 height 15
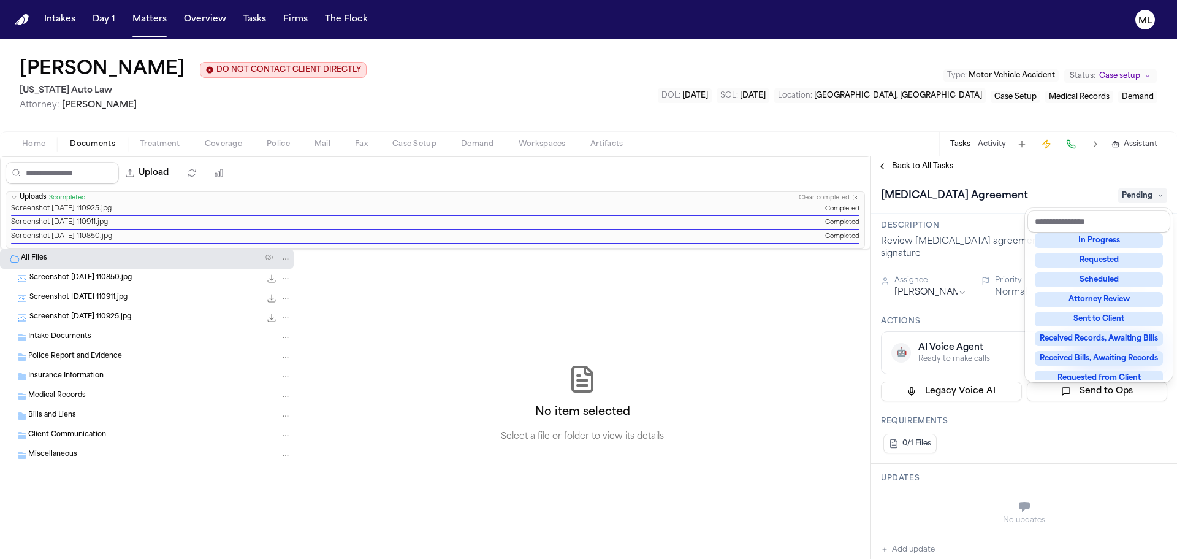
scroll to position [184, 0]
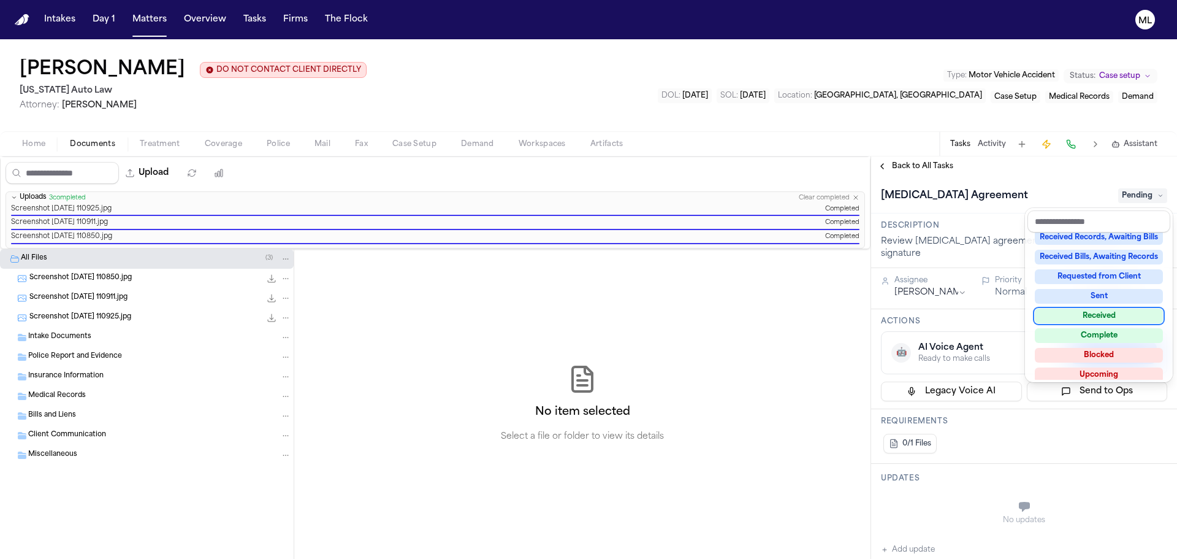
click at [1122, 327] on div "Not Applicable Pending To-Do Ongoing In Progress Requested Scheduled Attorney R…" at bounding box center [1099, 305] width 143 height 147
click at [1122, 330] on div "Complete" at bounding box center [1099, 335] width 128 height 15
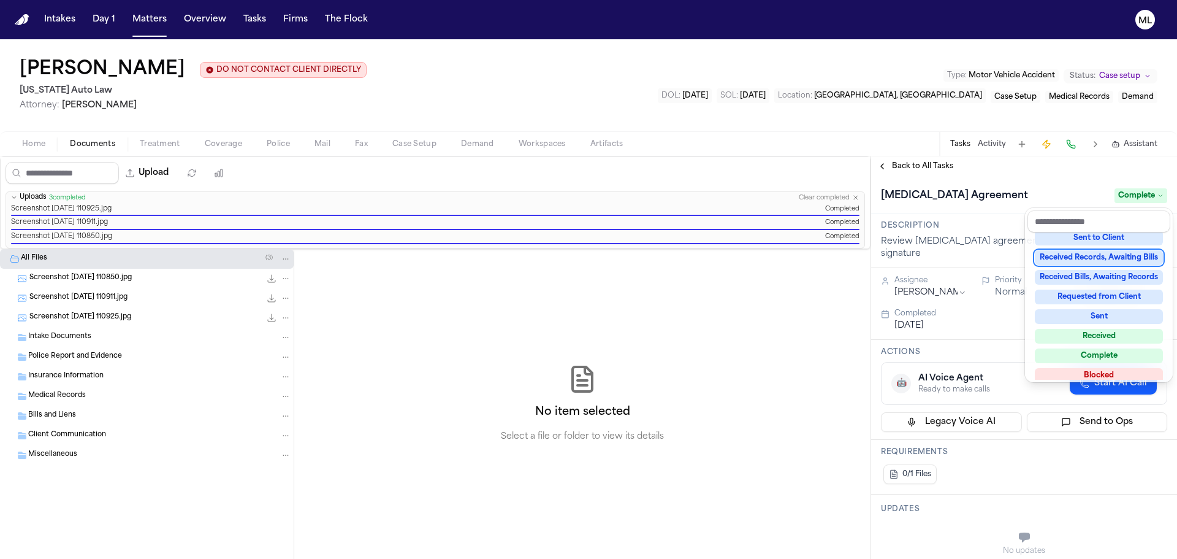
click at [915, 164] on div "**********" at bounding box center [1024, 357] width 306 height 402
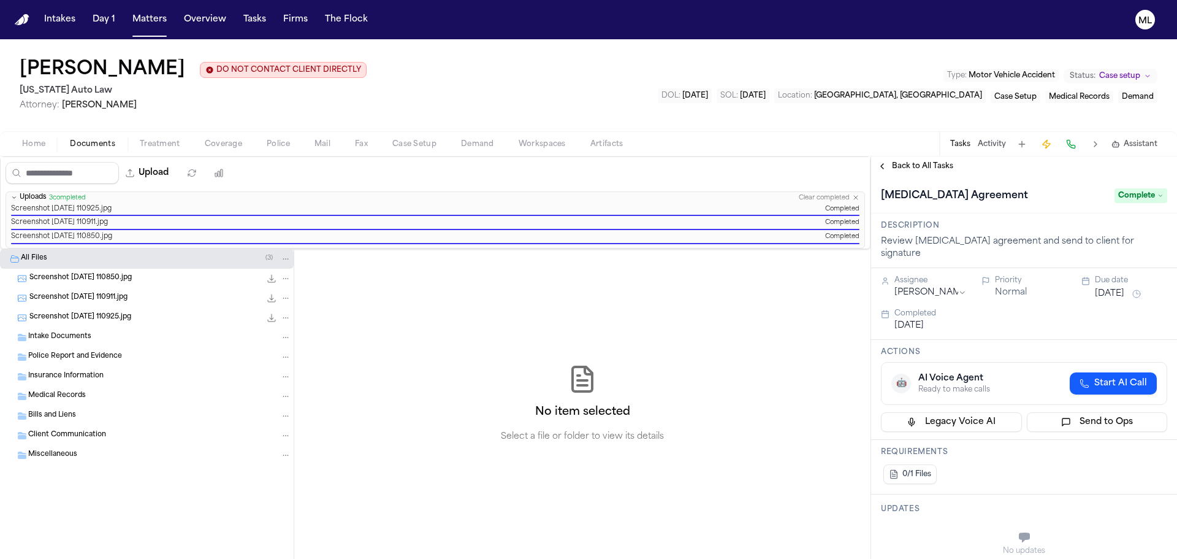
click at [915, 164] on span "Back to All Tasks" at bounding box center [922, 166] width 61 height 10
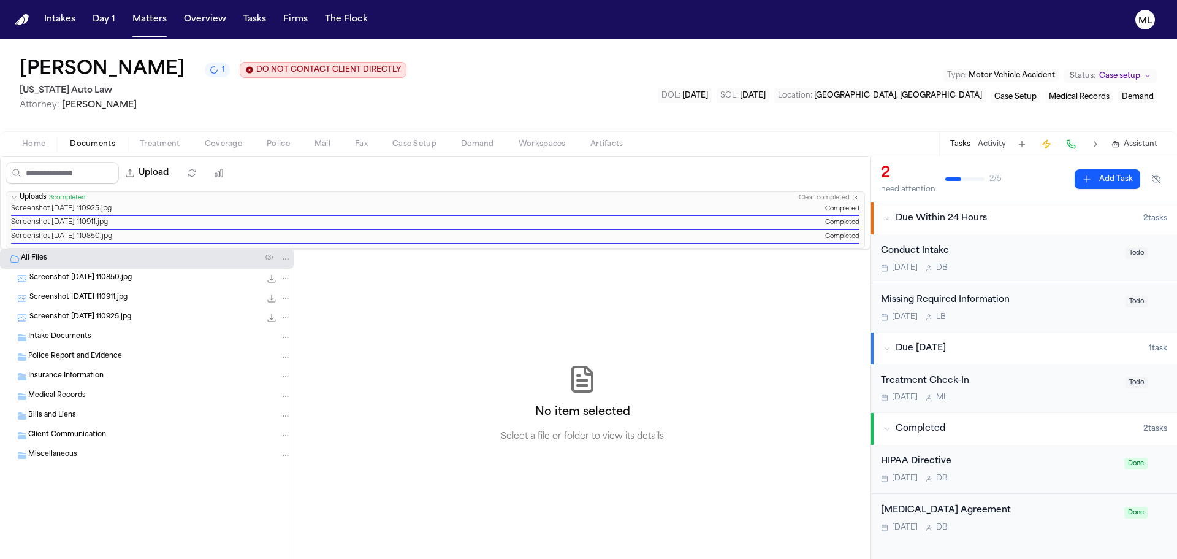
click at [1060, 392] on div "Treatment Check-In Sep 10 M L" at bounding box center [999, 388] width 237 height 29
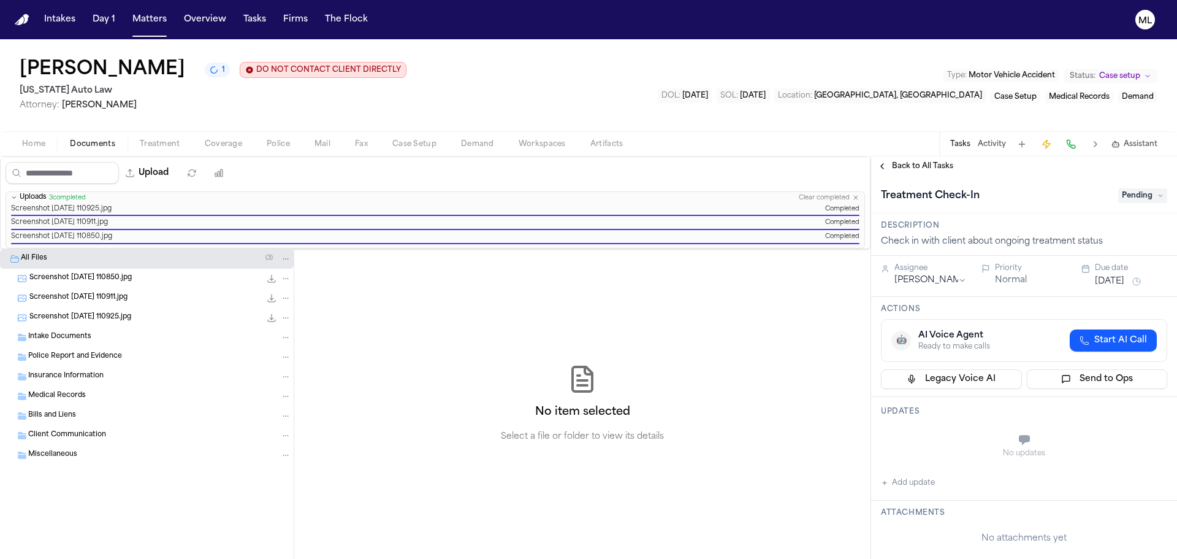
click at [1124, 200] on span "Pending" at bounding box center [1143, 195] width 49 height 15
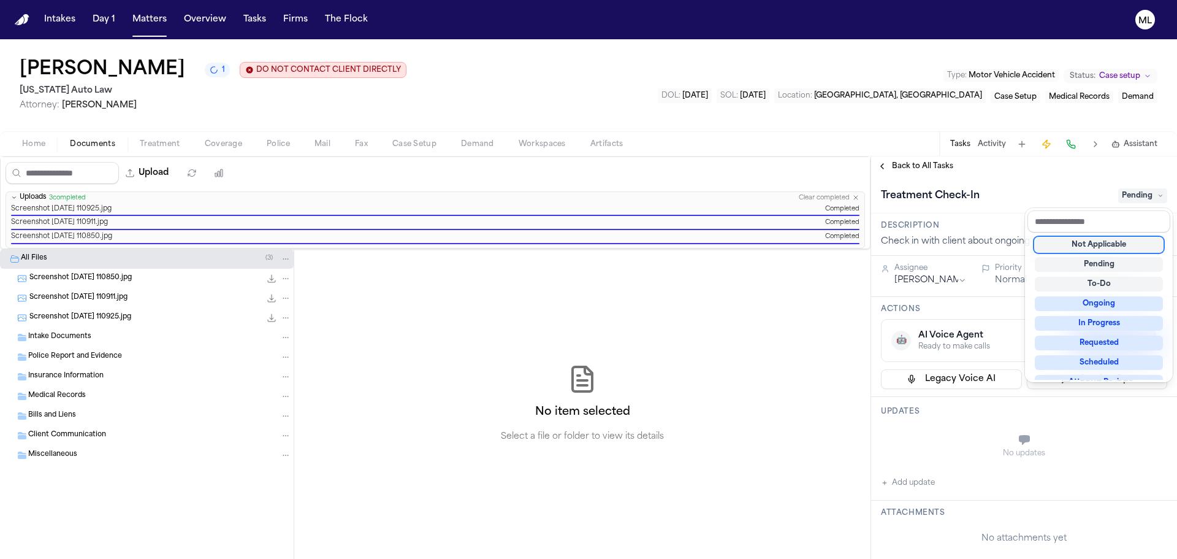
click at [1111, 245] on div "Not Applicable" at bounding box center [1099, 244] width 128 height 15
click at [926, 168] on div "**********" at bounding box center [1024, 357] width 306 height 402
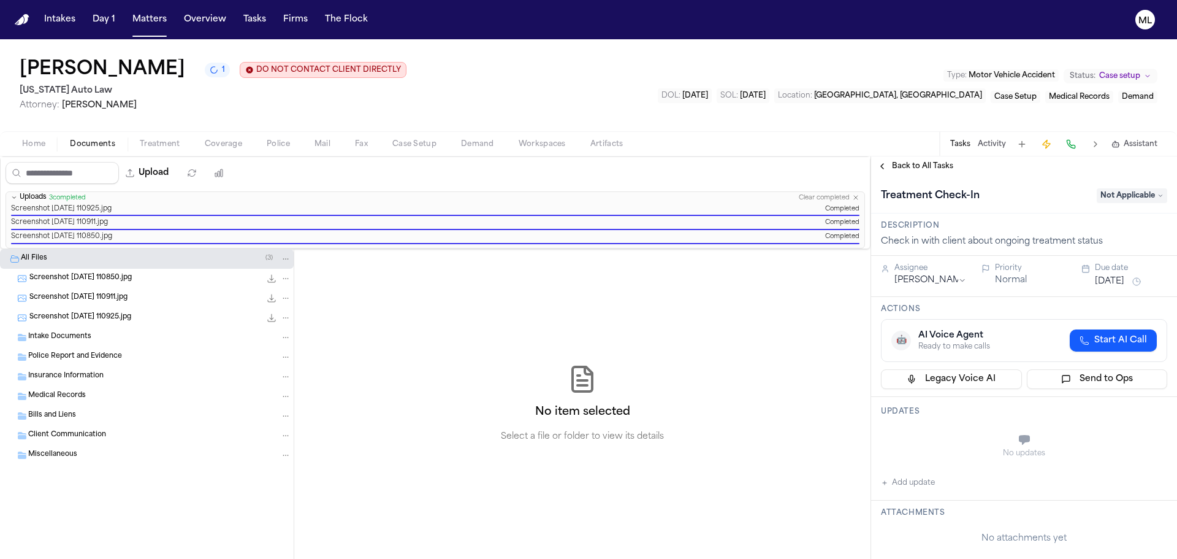
click at [926, 168] on span "Back to All Tasks" at bounding box center [922, 166] width 61 height 10
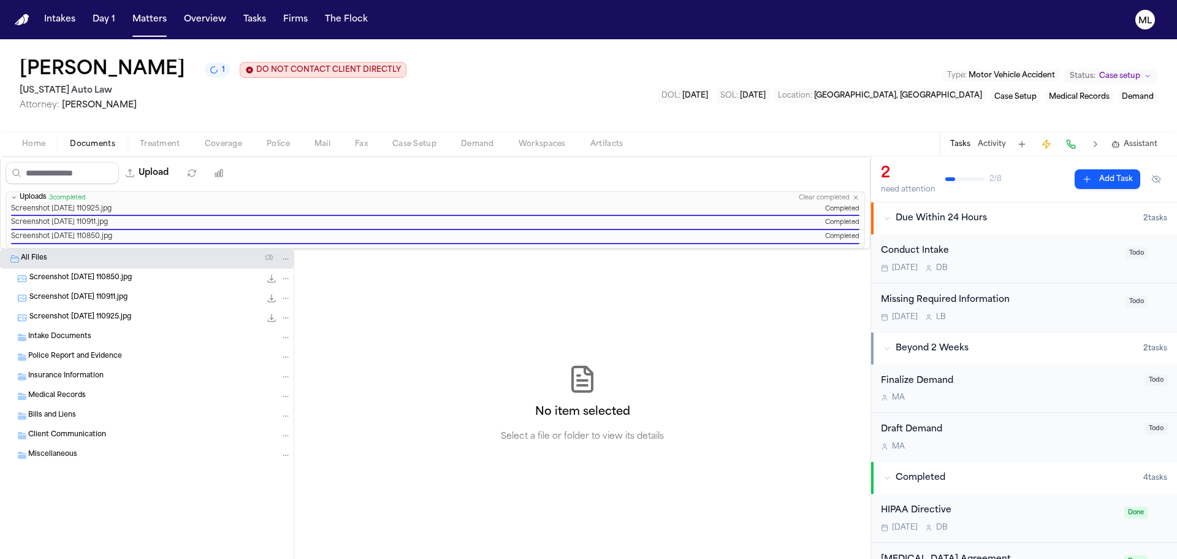
click at [223, 147] on span "Coverage" at bounding box center [223, 144] width 37 height 10
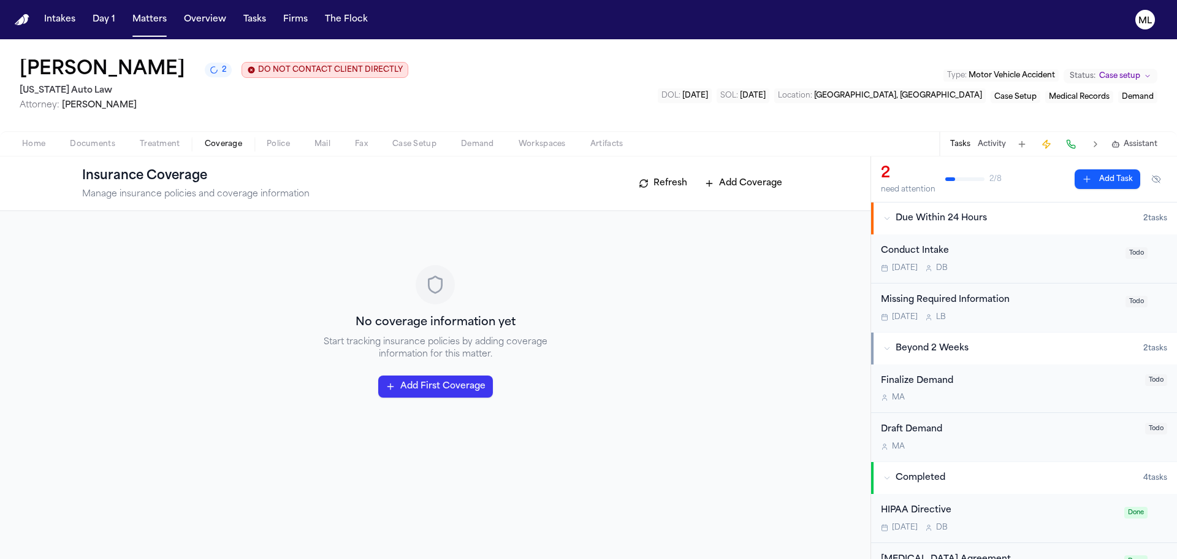
click at [96, 143] on span "Documents" at bounding box center [92, 144] width 45 height 10
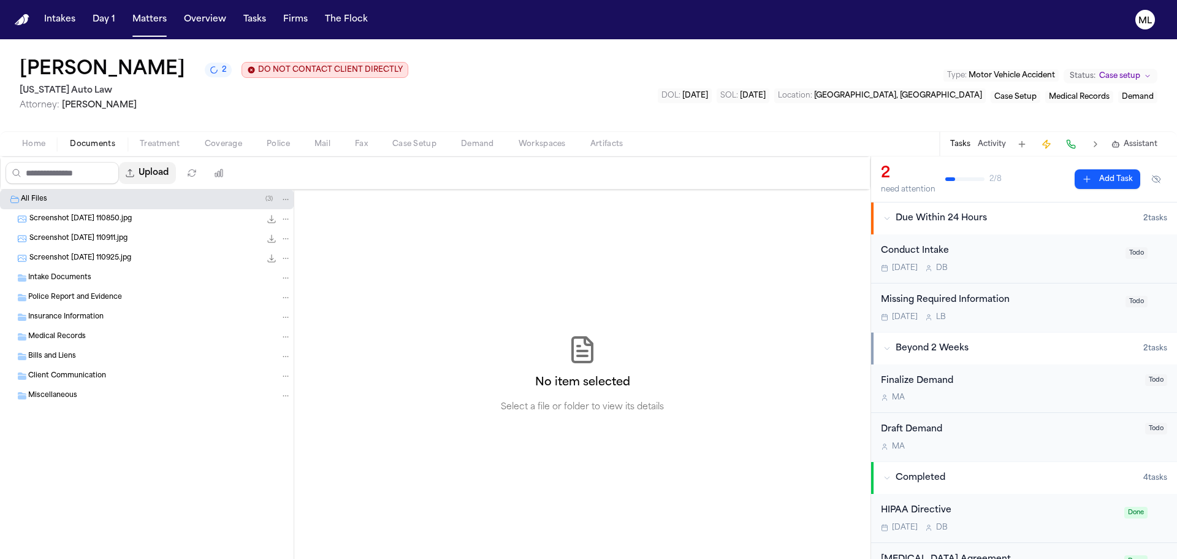
click at [163, 171] on button "Upload" at bounding box center [147, 173] width 57 height 22
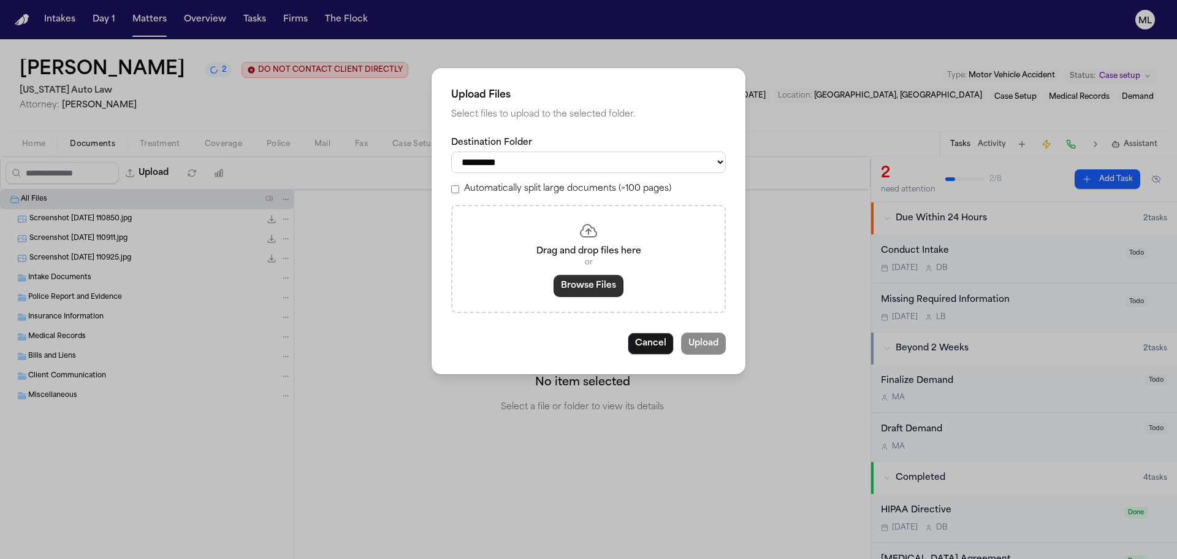
click at [572, 295] on button "Browse Files" at bounding box center [589, 286] width 70 height 22
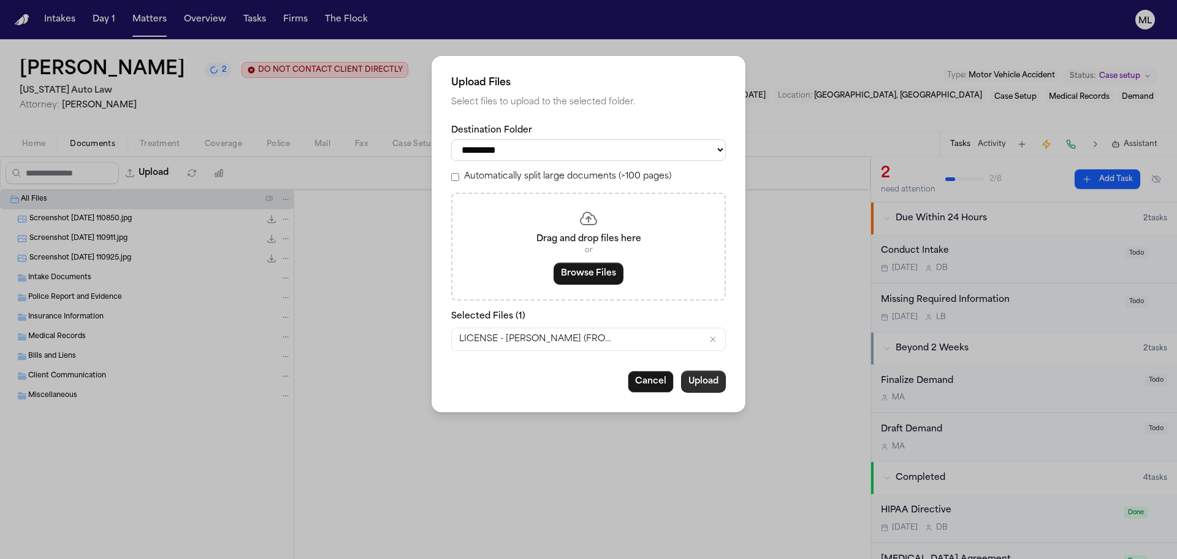
click at [700, 380] on button "Upload" at bounding box center [703, 381] width 45 height 22
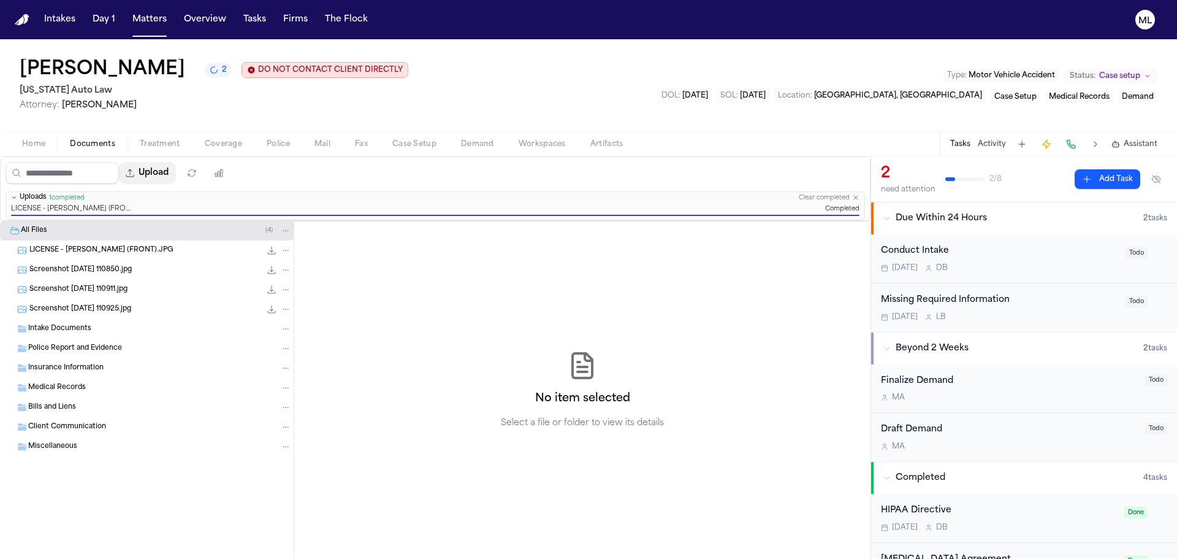
click at [155, 180] on button "Upload" at bounding box center [147, 173] width 57 height 22
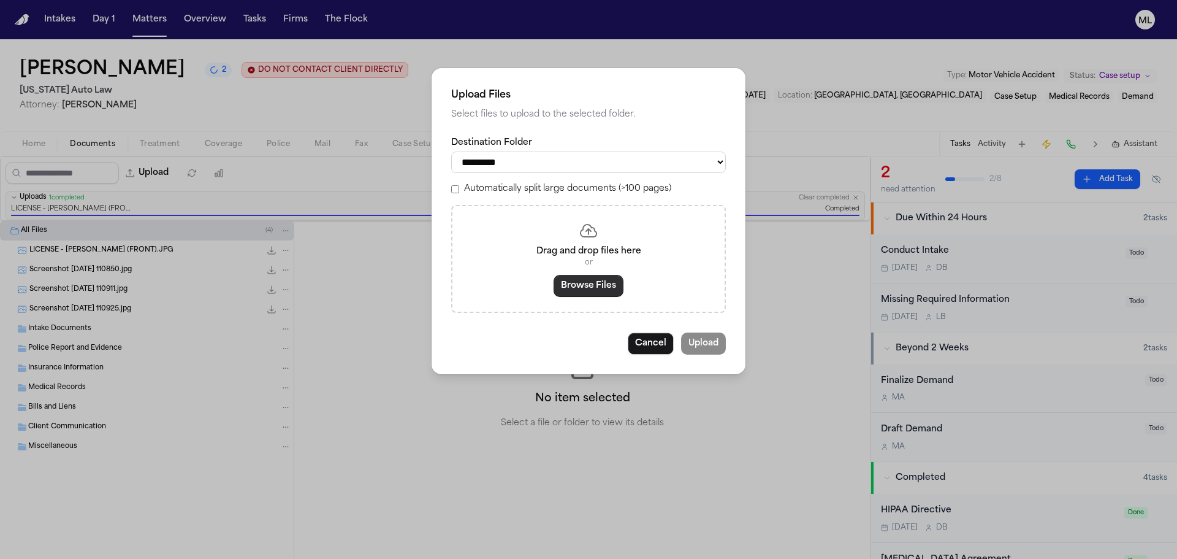
click at [591, 287] on button "Browse Files" at bounding box center [589, 286] width 70 height 22
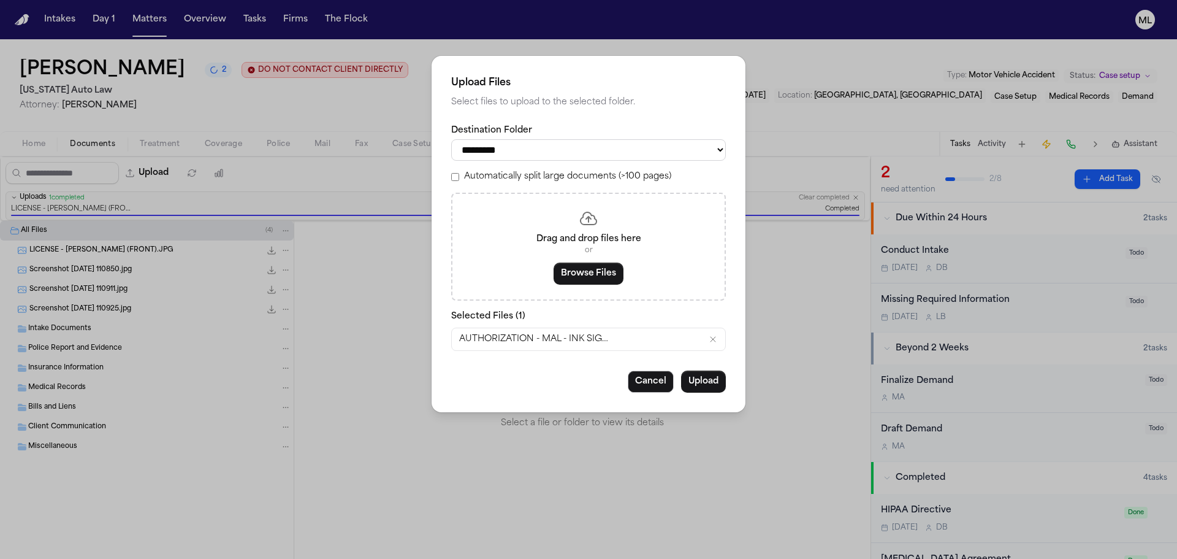
click at [705, 378] on button "Upload" at bounding box center [703, 381] width 45 height 22
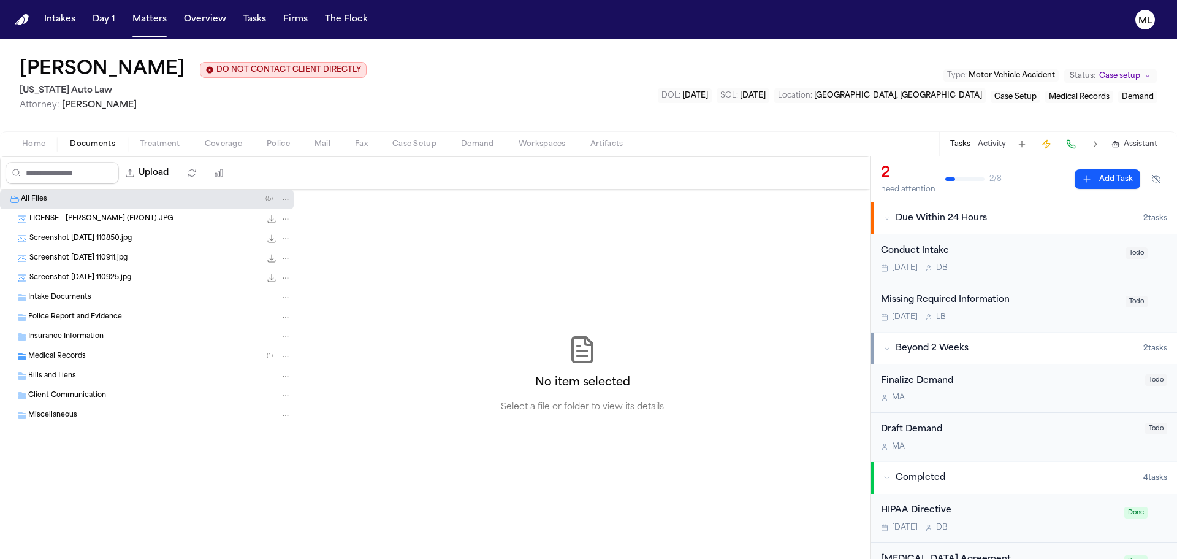
click at [1059, 274] on div "Conduct Intake [DATE] D B Todo" at bounding box center [1024, 258] width 306 height 49
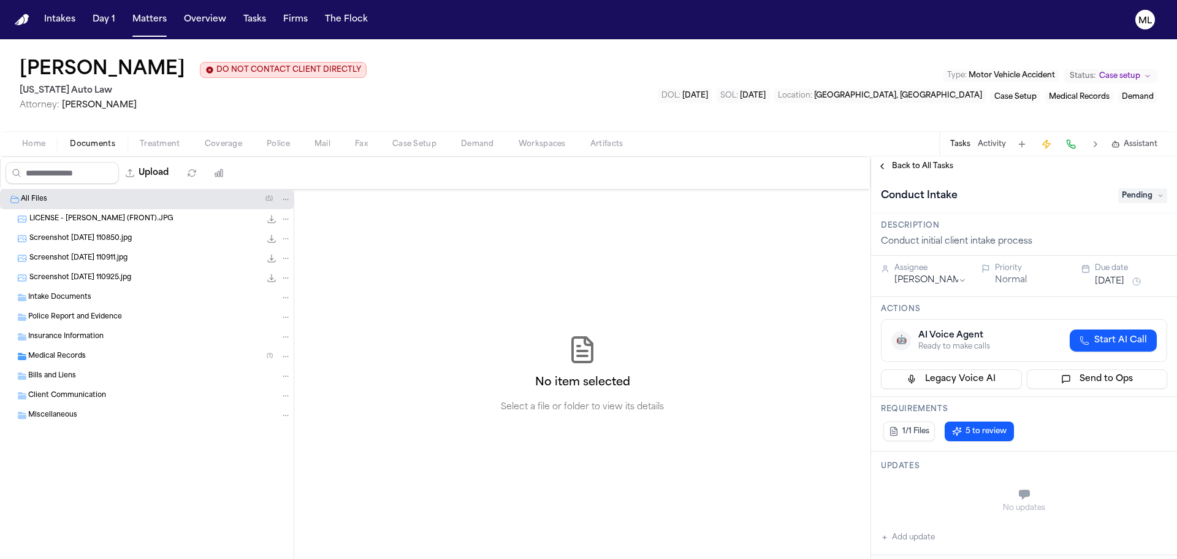
click at [1125, 193] on span "Pending" at bounding box center [1143, 195] width 49 height 15
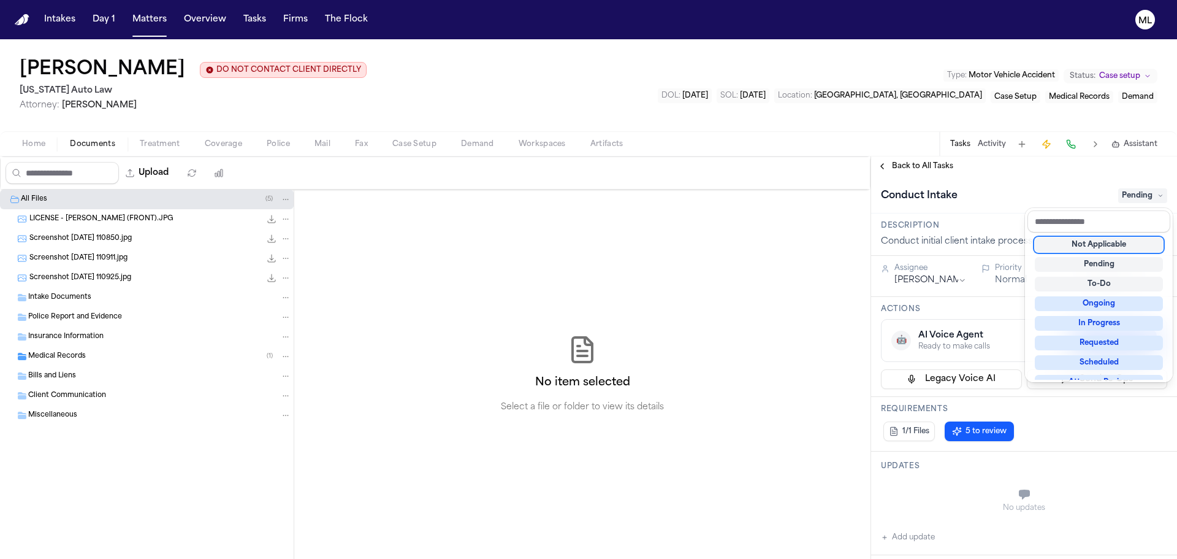
click at [1091, 248] on div "Not Applicable" at bounding box center [1099, 244] width 128 height 15
click at [917, 165] on div "**********" at bounding box center [1024, 357] width 306 height 402
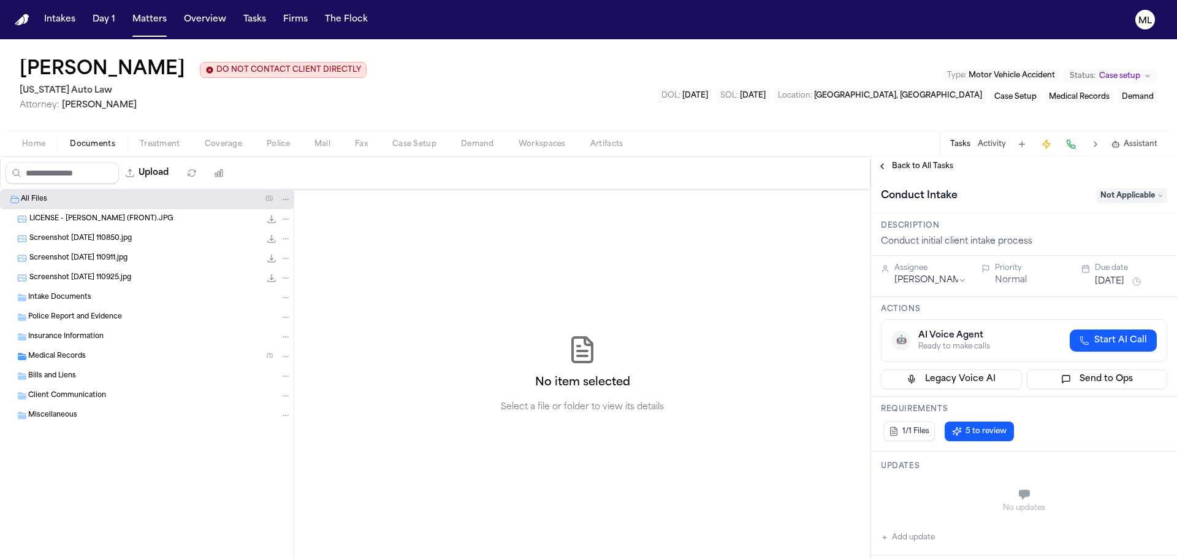
click at [917, 165] on span "Back to All Tasks" at bounding box center [922, 166] width 61 height 10
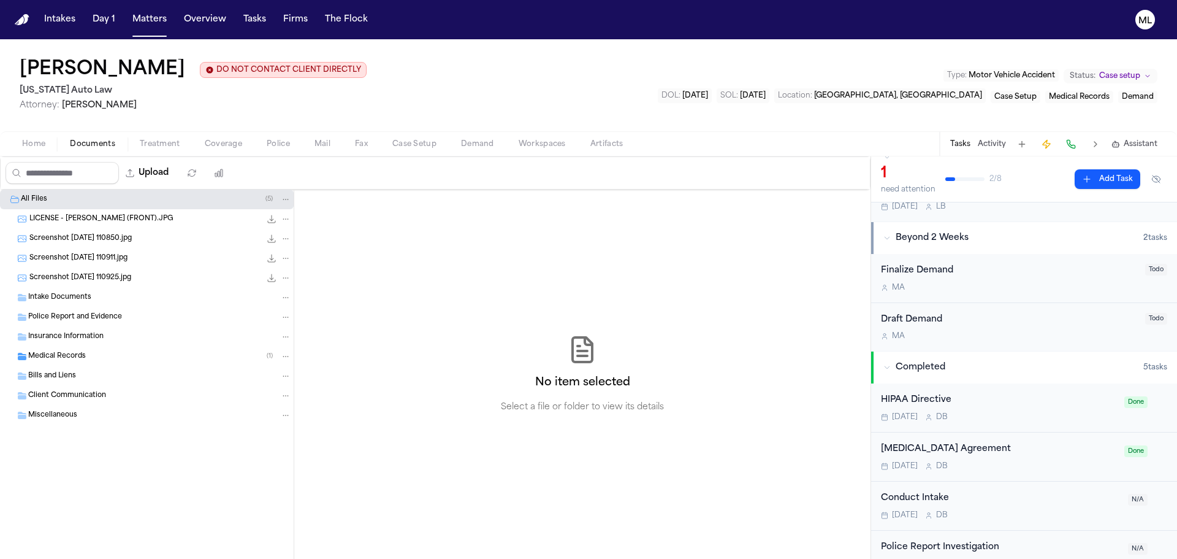
scroll to position [130, 0]
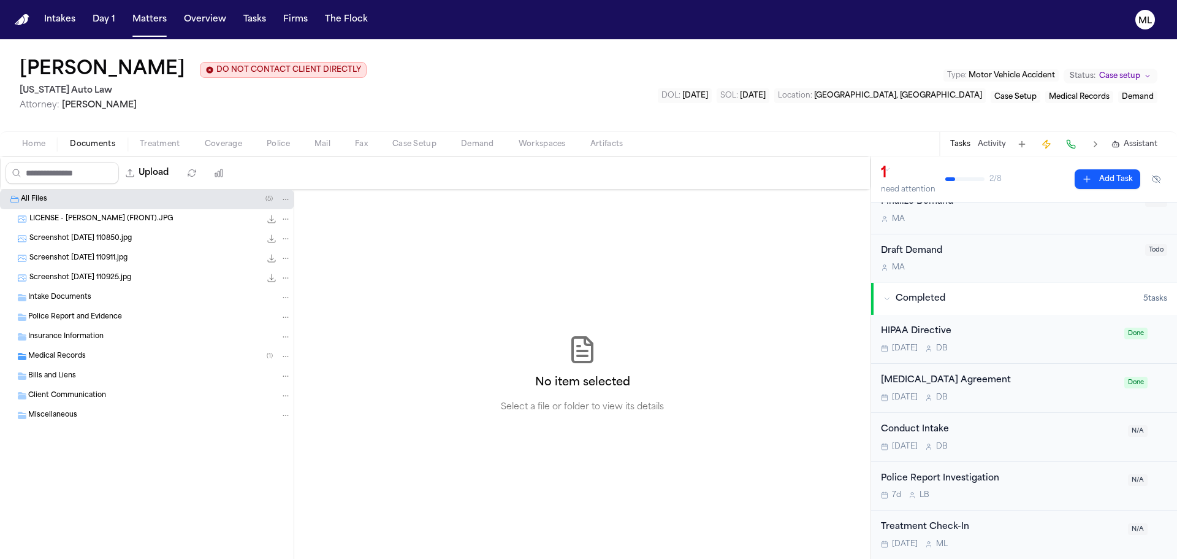
click at [221, 140] on span "Coverage" at bounding box center [223, 144] width 37 height 10
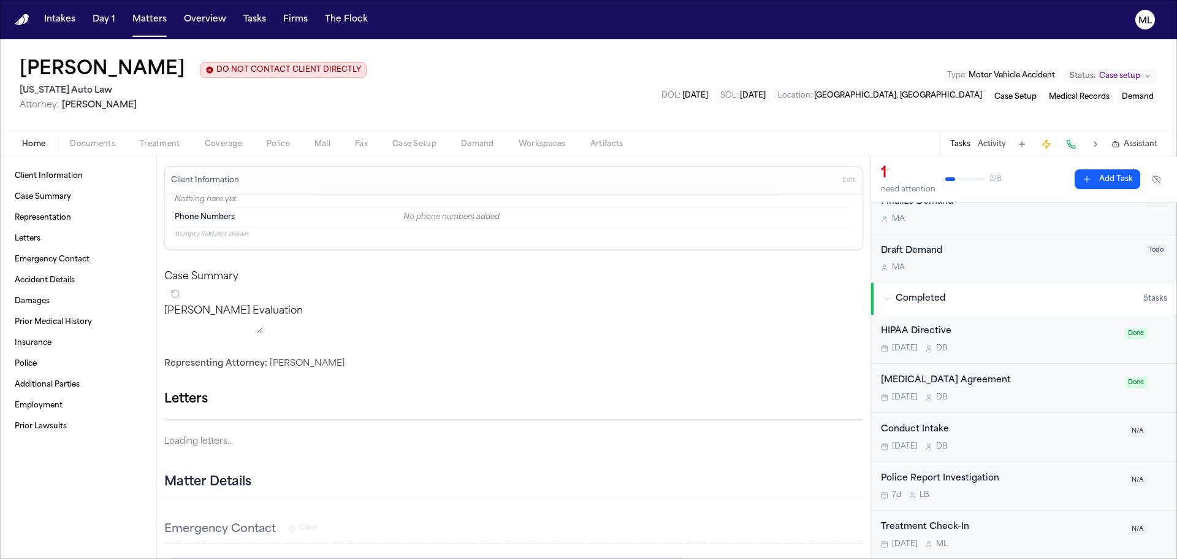
click at [25, 144] on span "Home" at bounding box center [33, 144] width 23 height 10
click at [222, 148] on span "Coverage" at bounding box center [223, 144] width 37 height 10
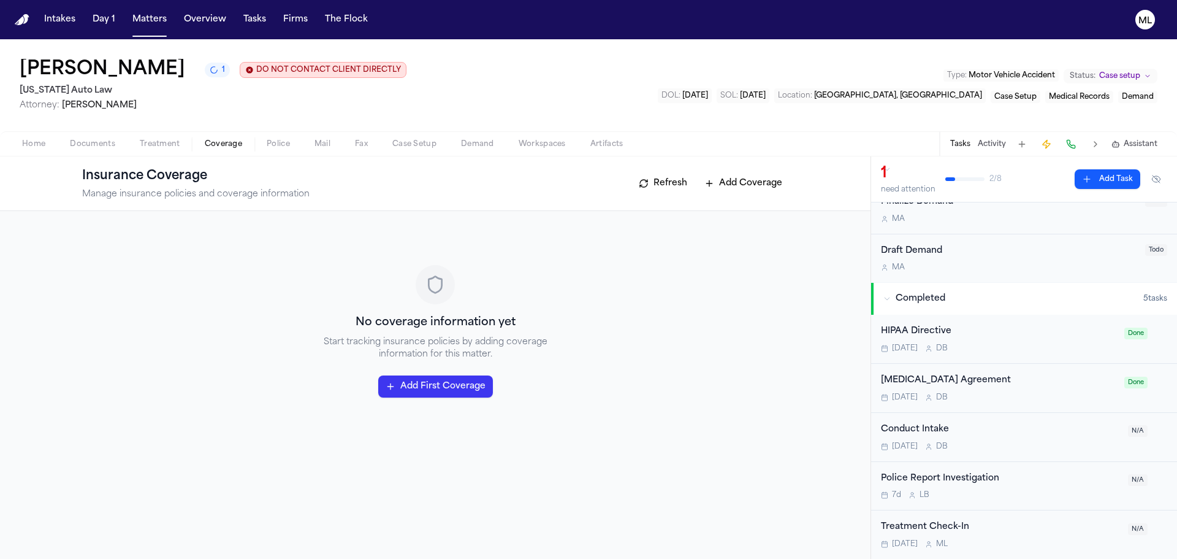
click at [34, 144] on span "Home" at bounding box center [33, 144] width 23 height 10
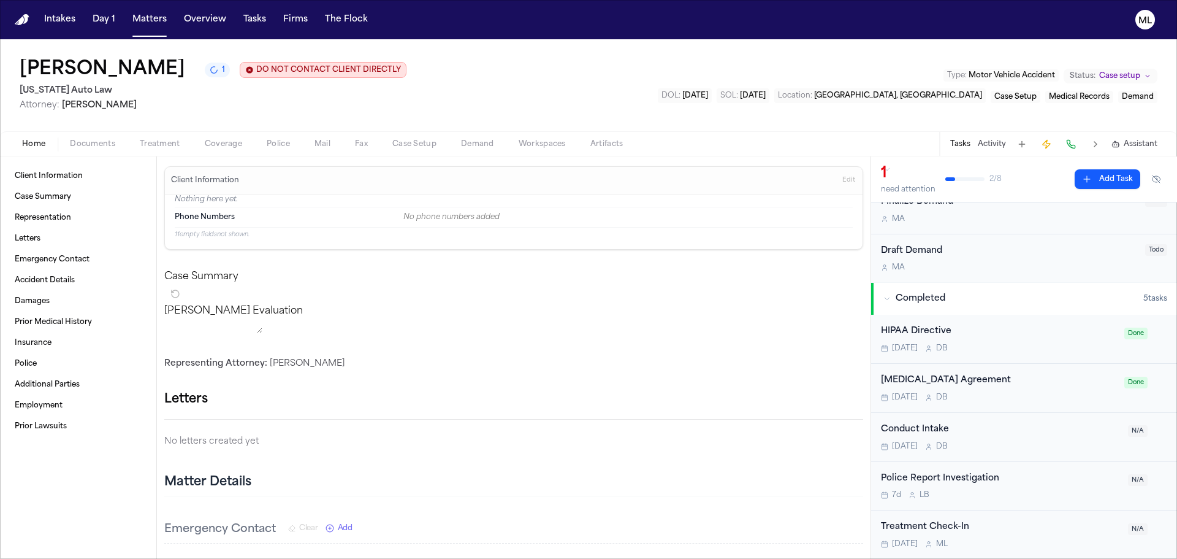
click at [87, 138] on button "Documents" at bounding box center [93, 144] width 70 height 15
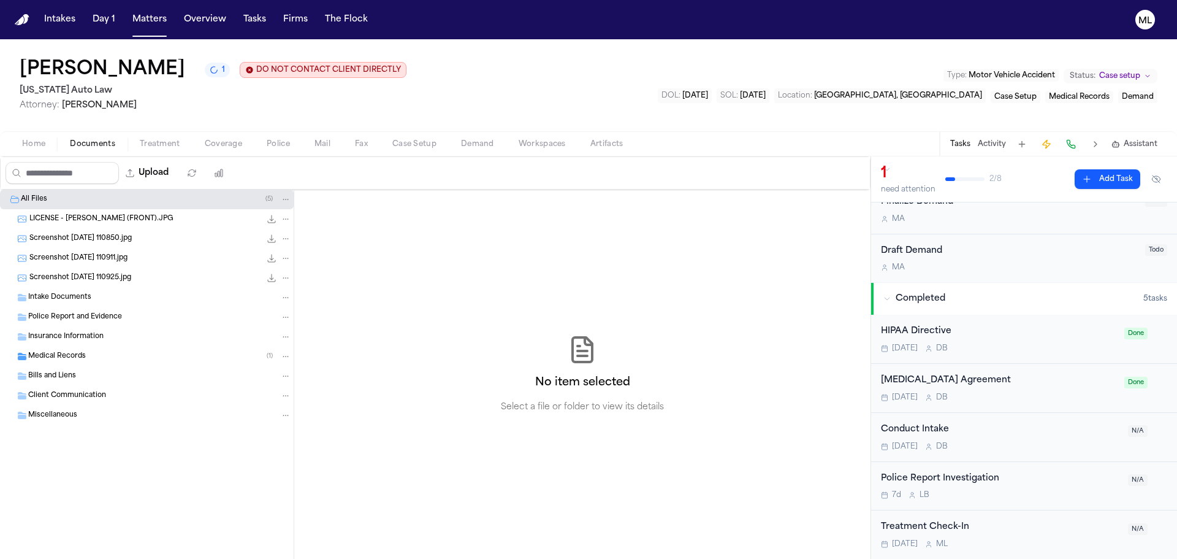
click at [85, 239] on span "Screenshot [DATE] 110850.jpg" at bounding box center [80, 239] width 102 height 10
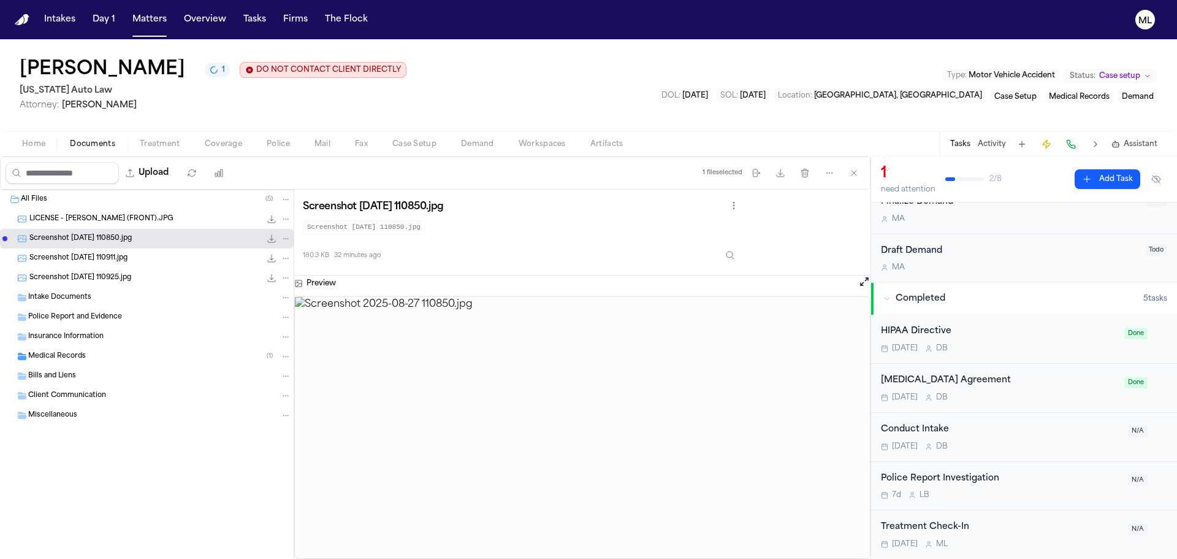
click at [95, 262] on span "Screenshot [DATE] 110911.jpg" at bounding box center [78, 258] width 98 height 10
click at [102, 285] on div "Screenshot [DATE] 110925.jpg 130.3 KB • JPG" at bounding box center [147, 278] width 294 height 20
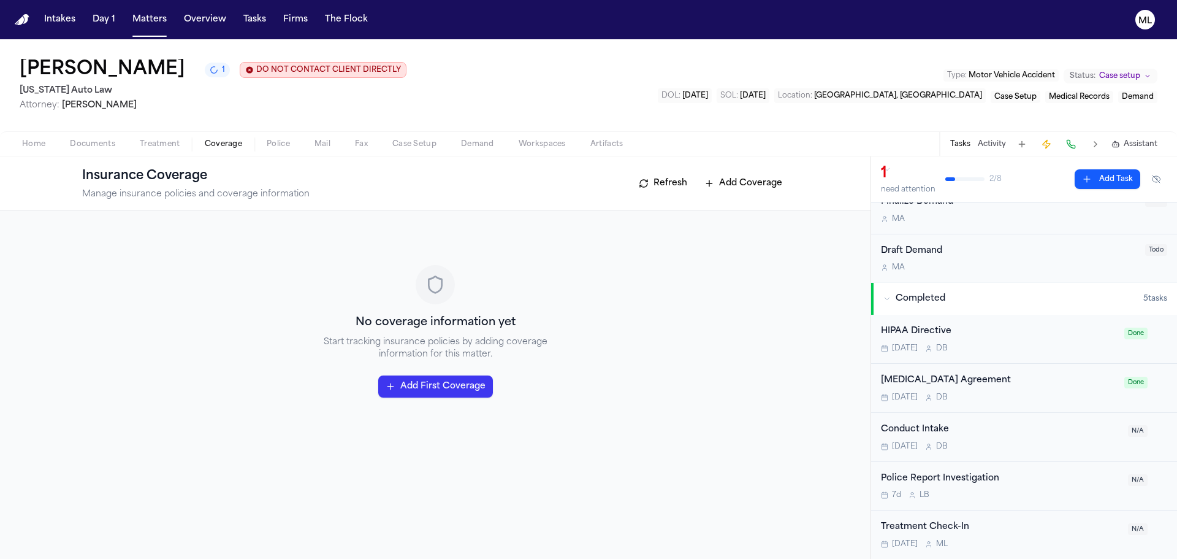
click at [216, 147] on span "Coverage" at bounding box center [223, 144] width 37 height 10
click at [427, 389] on button "Add First Coverage" at bounding box center [435, 386] width 115 height 22
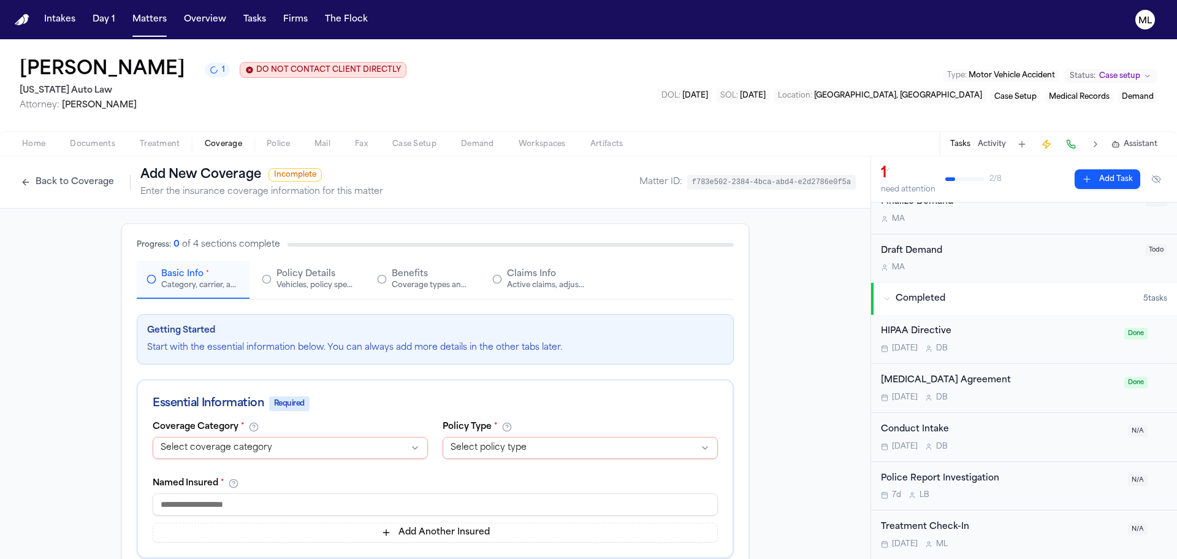
click at [327, 444] on html "Intakes Day 1 Matters Overview Tasks Firms The Flock ML [PERSON_NAME] 1 DO NOT …" at bounding box center [588, 279] width 1177 height 559
click at [52, 182] on html "Intakes Day 1 Matters Overview Tasks Firms The Flock ML [PERSON_NAME] 1 DO NOT …" at bounding box center [588, 279] width 1177 height 559
click at [52, 182] on button "Back to Coverage" at bounding box center [67, 182] width 105 height 20
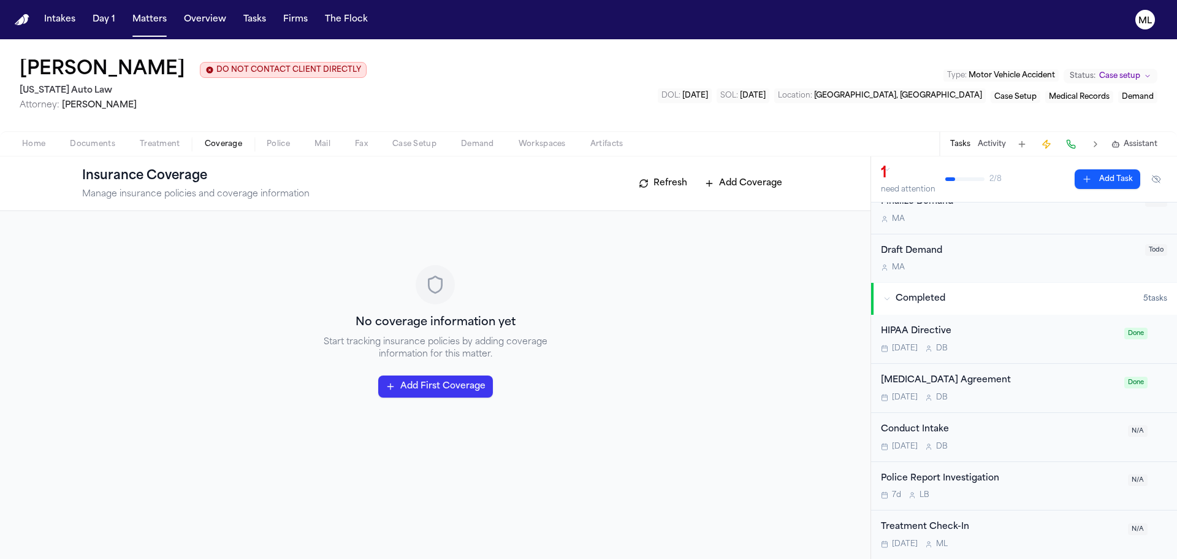
click at [443, 364] on div "No coverage information yet Start tracking insurance policies by adding coverag…" at bounding box center [435, 331] width 706 height 211
click at [438, 383] on button "Add First Coverage" at bounding box center [435, 386] width 115 height 22
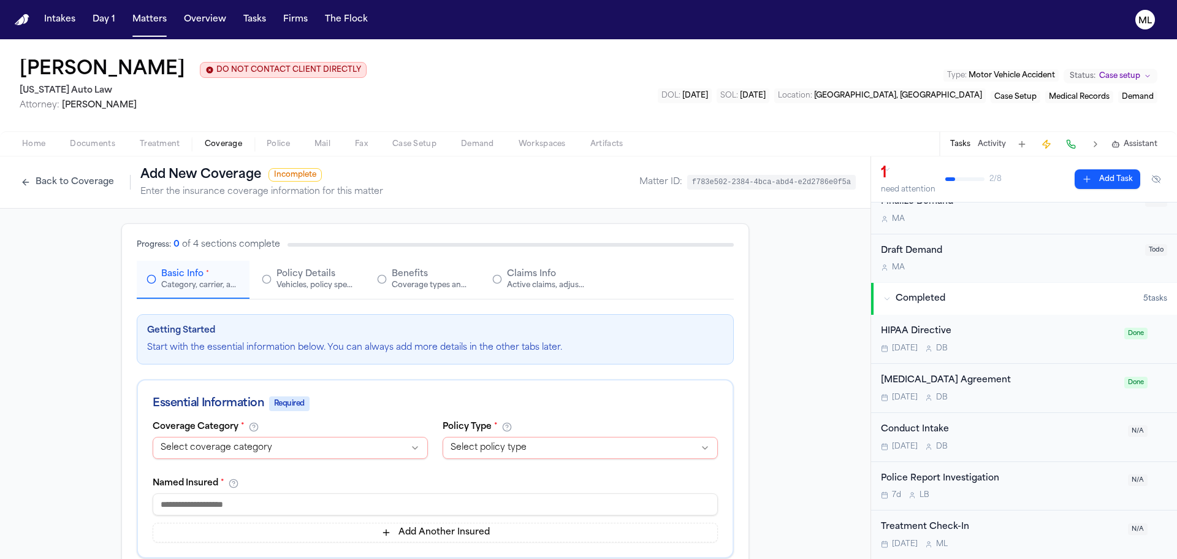
click at [259, 459] on div "**********" at bounding box center [290, 443] width 275 height 42
click at [261, 454] on html "Intakes Day 1 Matters Overview Tasks Firms The Flock ML [PERSON_NAME] DO NOT CO…" at bounding box center [588, 279] width 1177 height 559
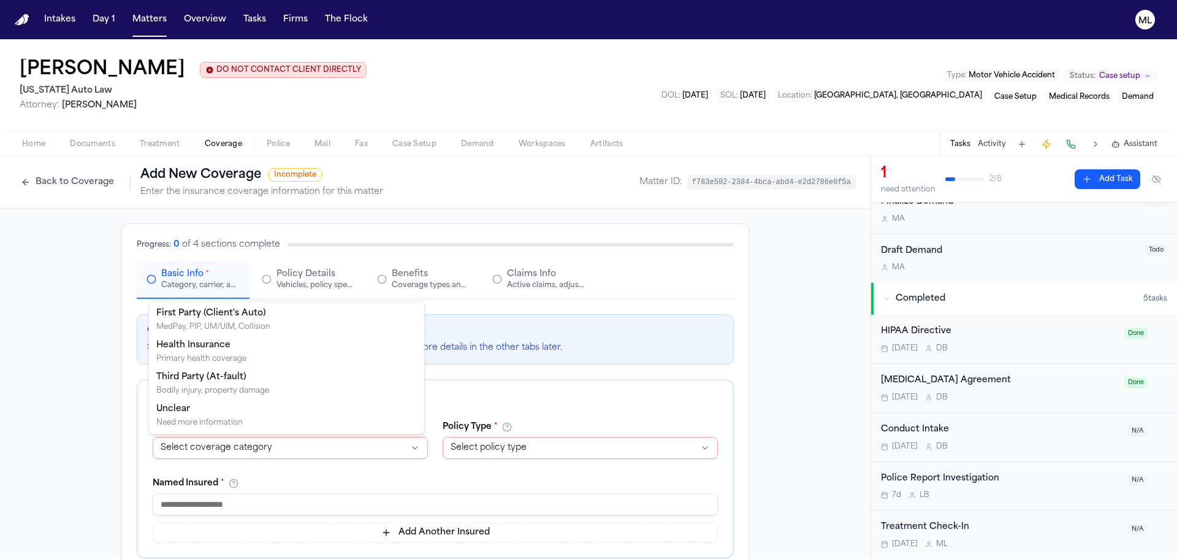
select select "**********"
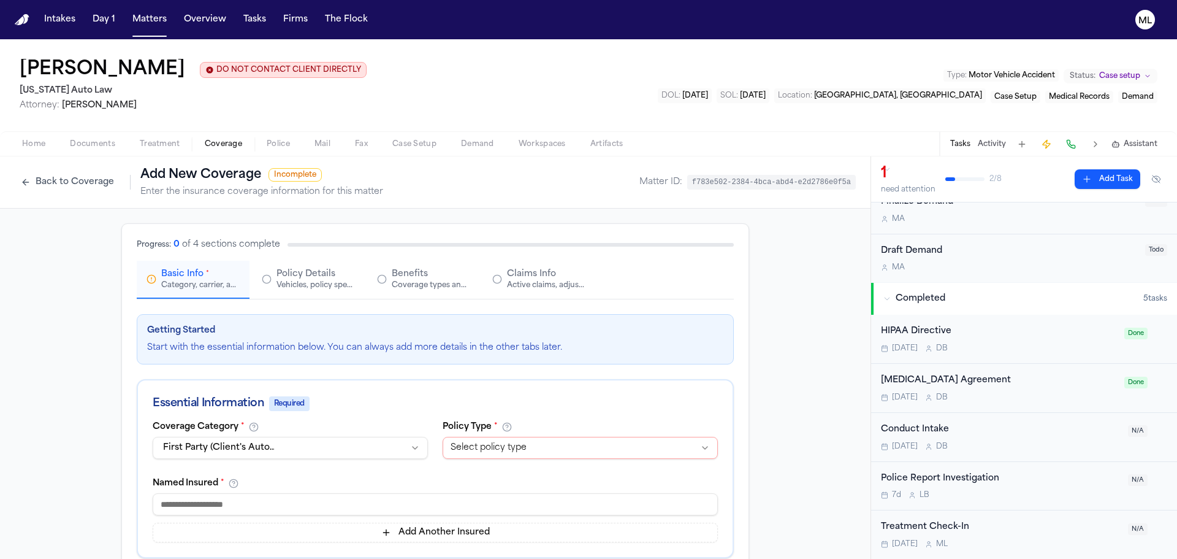
click at [473, 437] on html "Intakes Day 1 Matters Overview Tasks Firms The Flock ML [PERSON_NAME] DO NOT CO…" at bounding box center [588, 279] width 1177 height 559
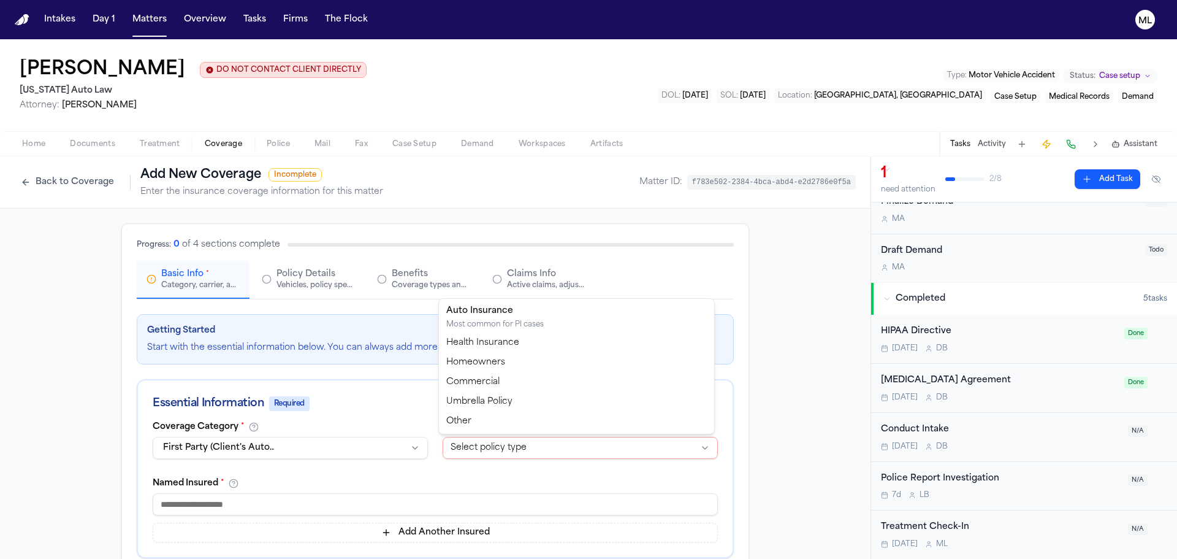
select select "****"
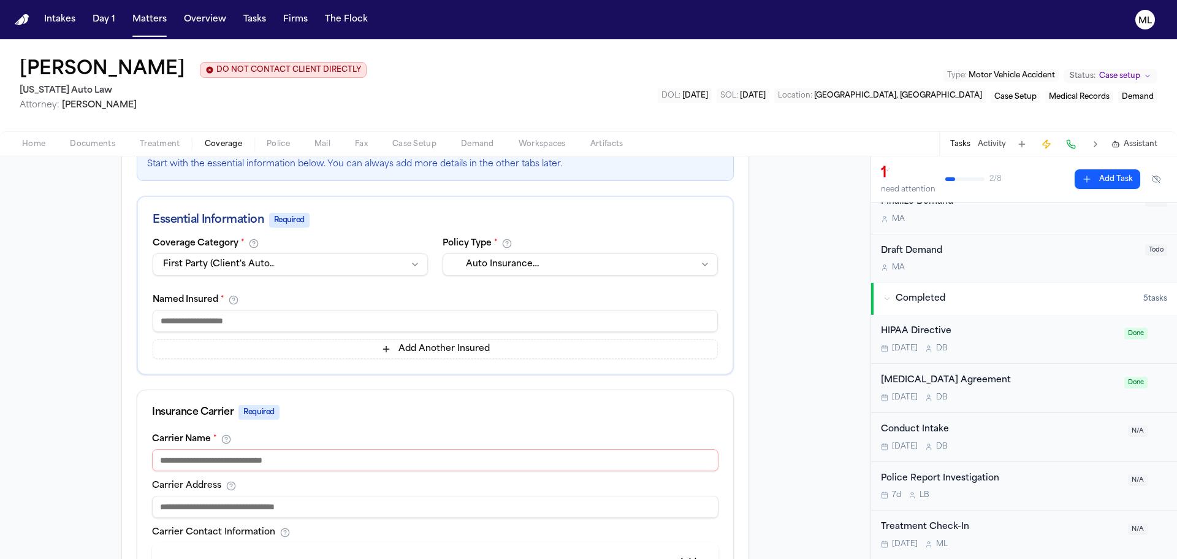
scroll to position [184, 0]
click at [208, 327] on input at bounding box center [435, 320] width 565 height 22
type input "**********"
click at [240, 456] on input at bounding box center [435, 459] width 567 height 22
type input "**********"
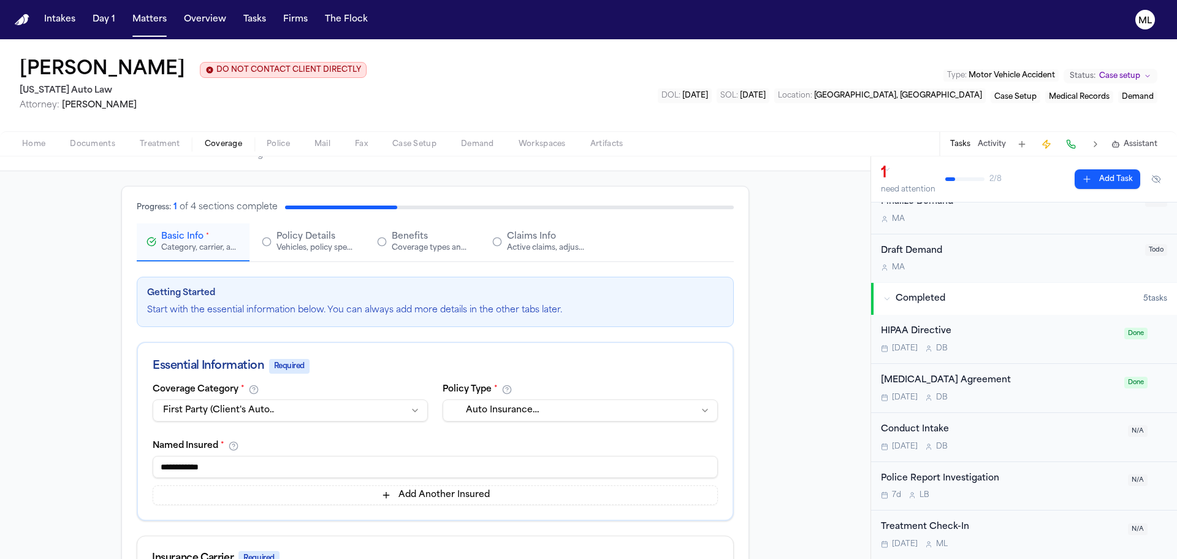
scroll to position [31, 0]
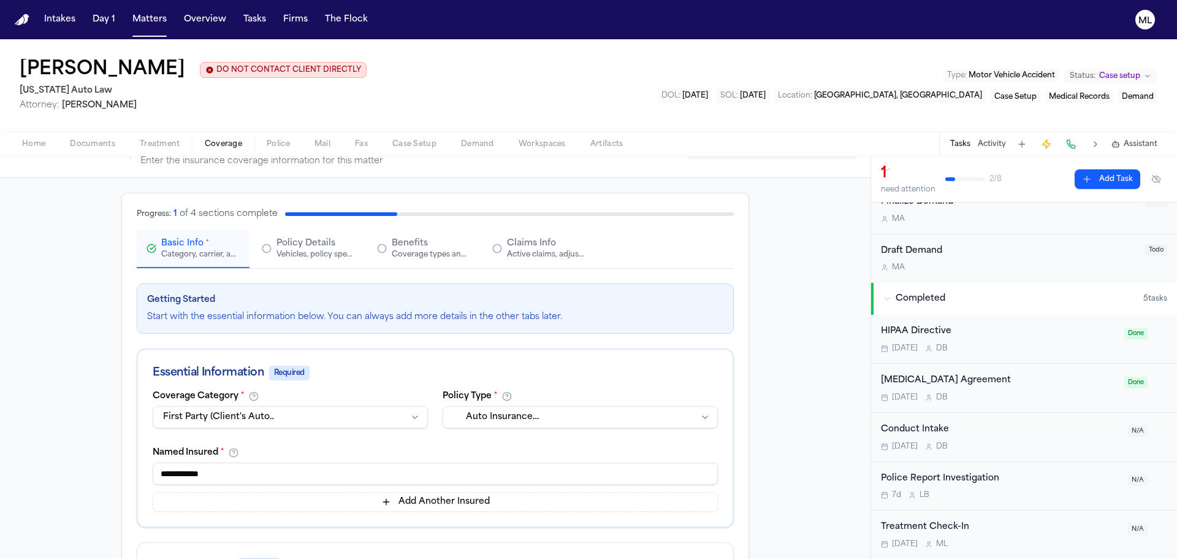
click at [521, 242] on span "Claims Info" at bounding box center [531, 243] width 49 height 12
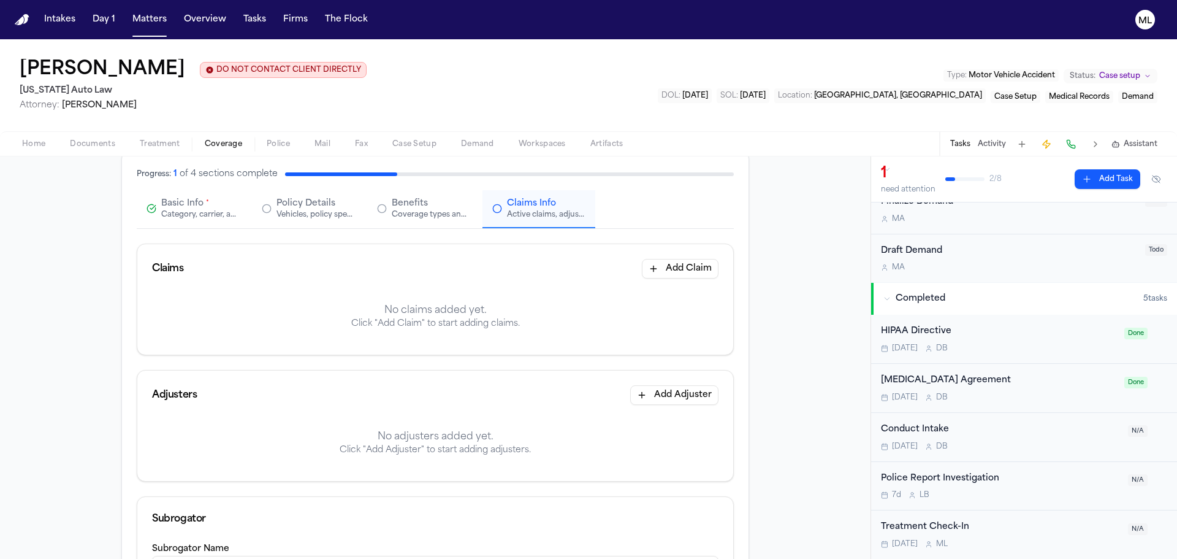
scroll to position [92, 0]
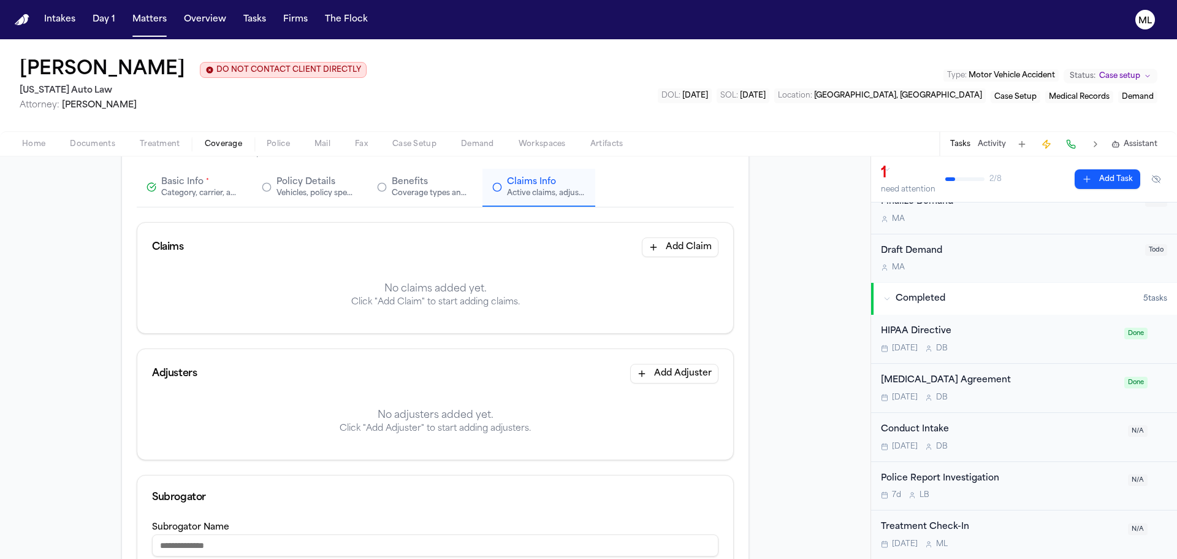
click at [683, 248] on button "Add Claim" at bounding box center [680, 247] width 77 height 20
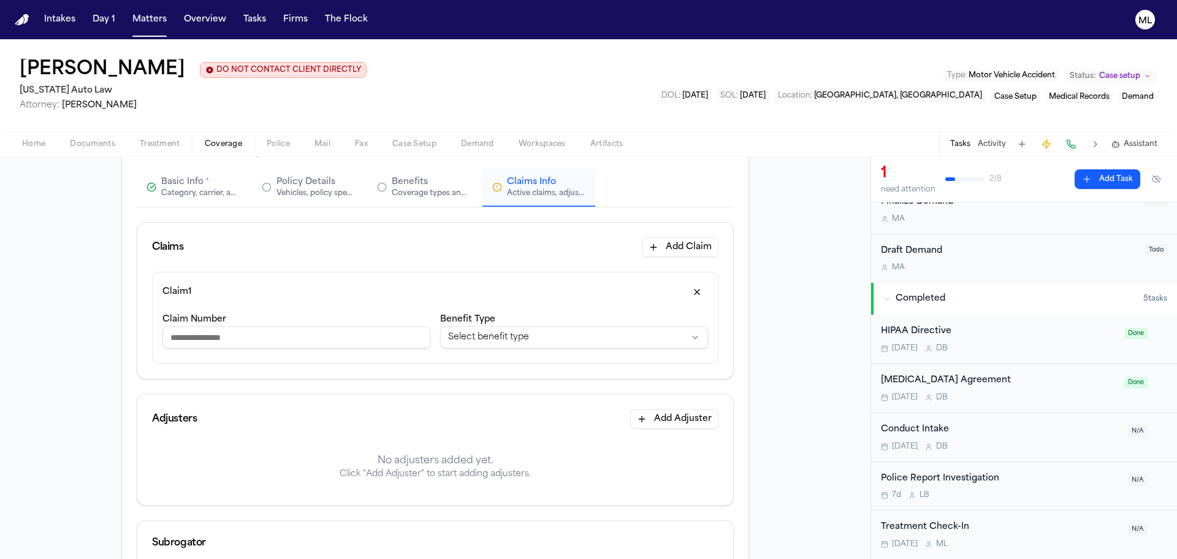
click at [305, 340] on input "Claim Number" at bounding box center [297, 337] width 268 height 22
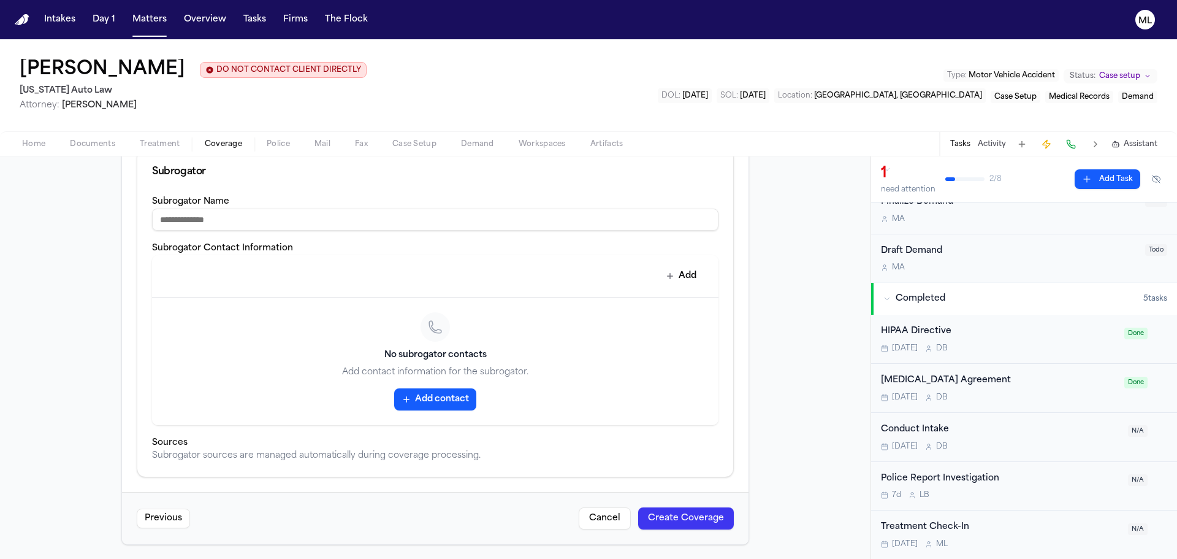
scroll to position [464, 0]
type input "**********"
click at [649, 514] on button "Create Coverage" at bounding box center [686, 518] width 96 height 22
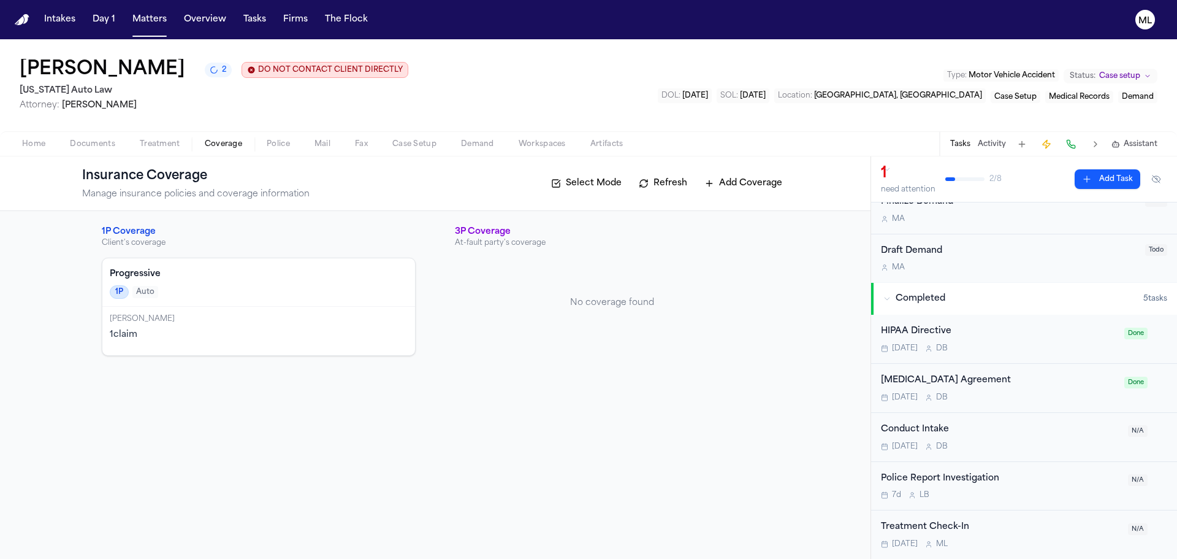
click at [110, 146] on span "Documents" at bounding box center [92, 144] width 45 height 10
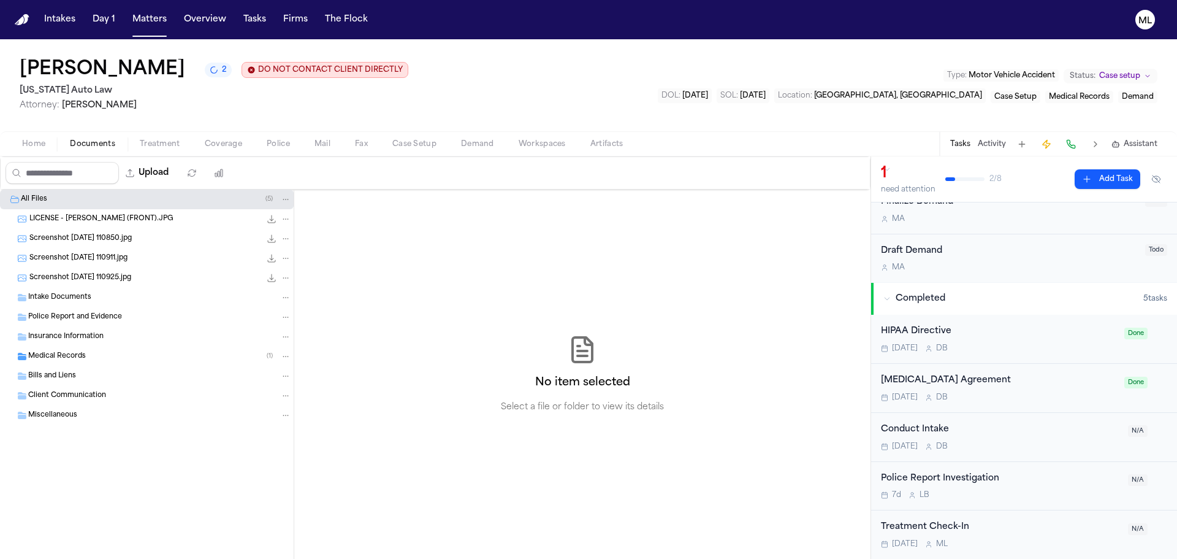
click at [96, 242] on span "Screenshot [DATE] 110850.jpg" at bounding box center [80, 239] width 102 height 10
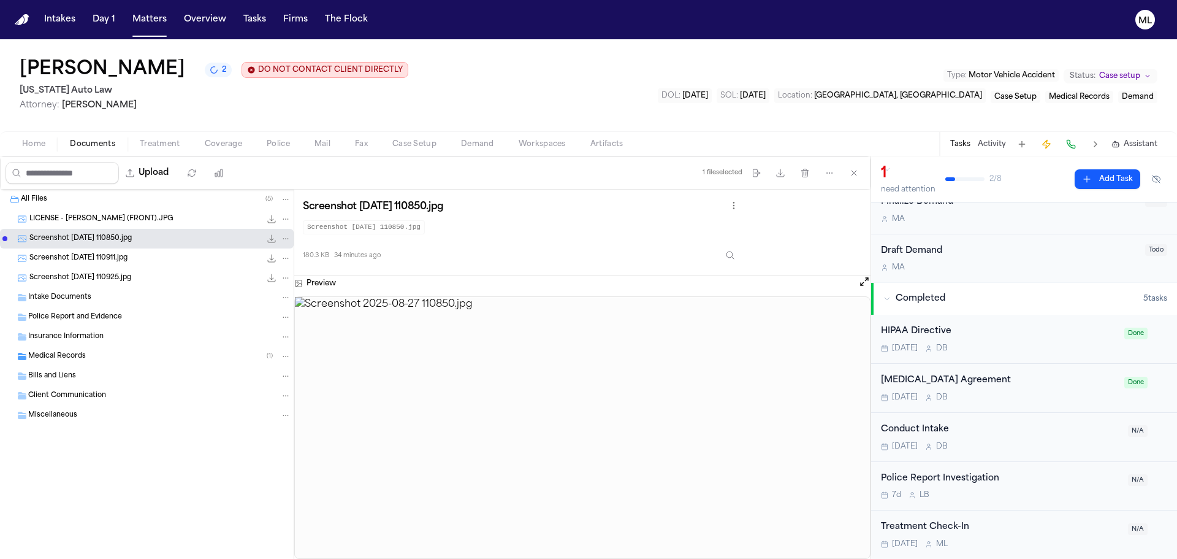
click at [102, 253] on span "Screenshot [DATE] 110911.jpg" at bounding box center [78, 258] width 98 height 10
click at [102, 279] on span "Screenshot [DATE] 110925.jpg" at bounding box center [80, 278] width 102 height 10
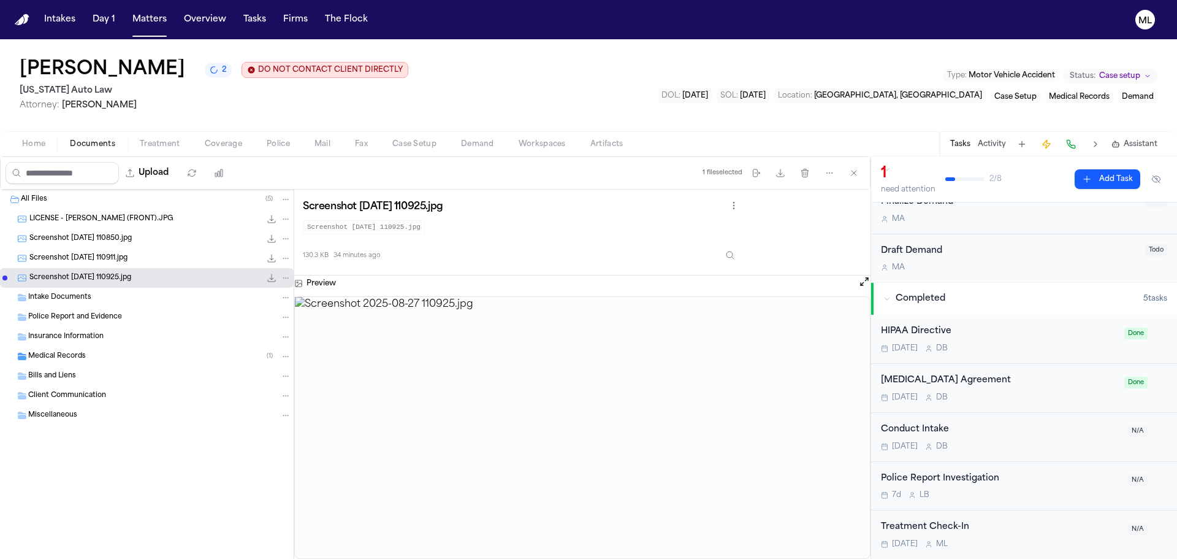
click at [102, 295] on div "Intake Documents" at bounding box center [159, 297] width 263 height 11
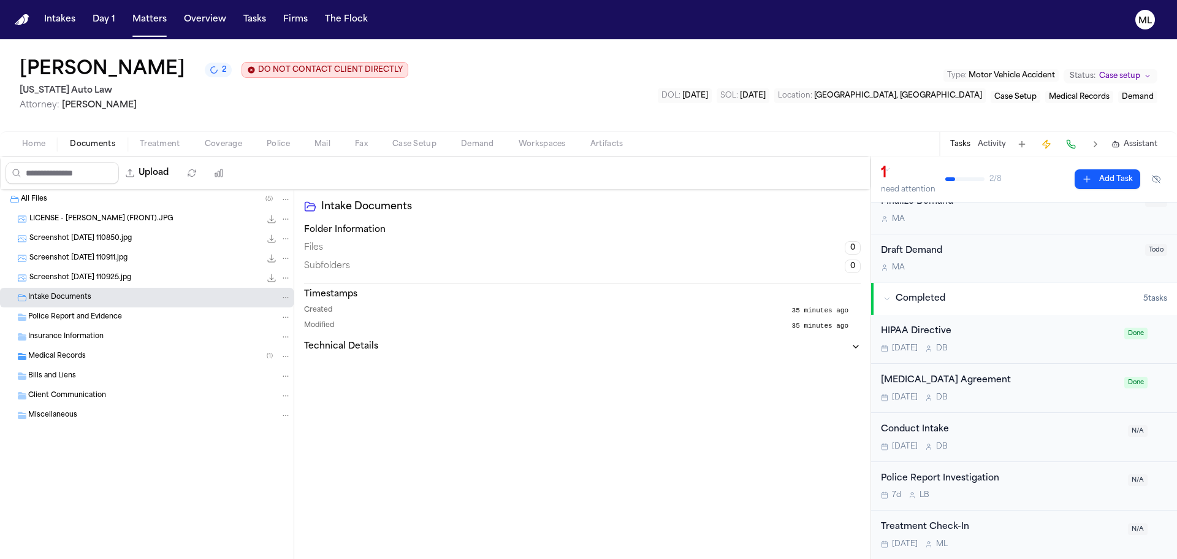
click at [112, 216] on span "LICENSE - [PERSON_NAME] (FRONT).JPG" at bounding box center [101, 219] width 144 height 10
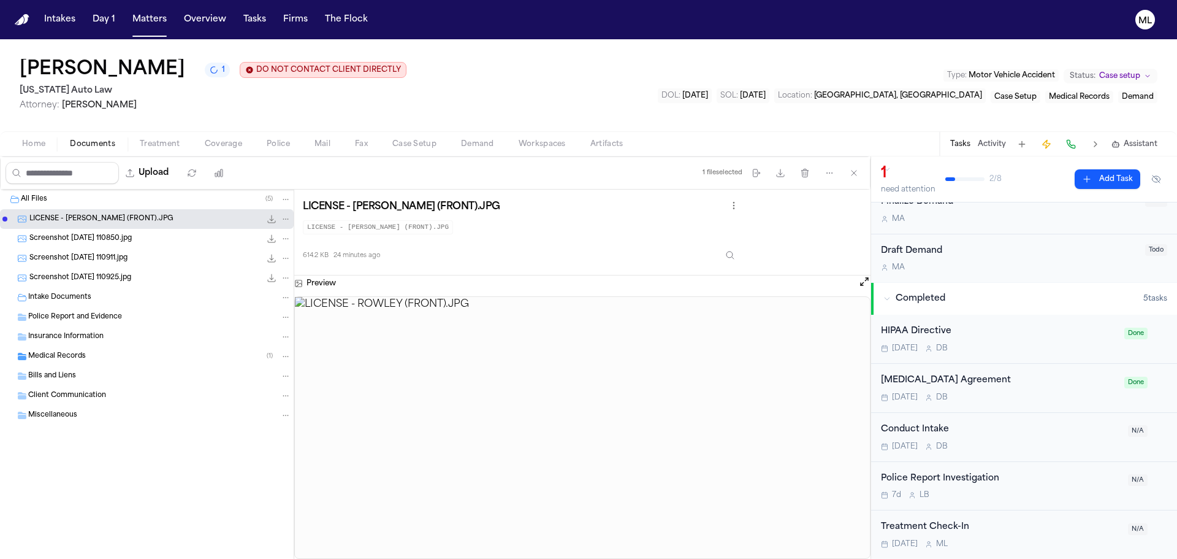
click at [1007, 494] on div "7d L B" at bounding box center [1001, 495] width 240 height 10
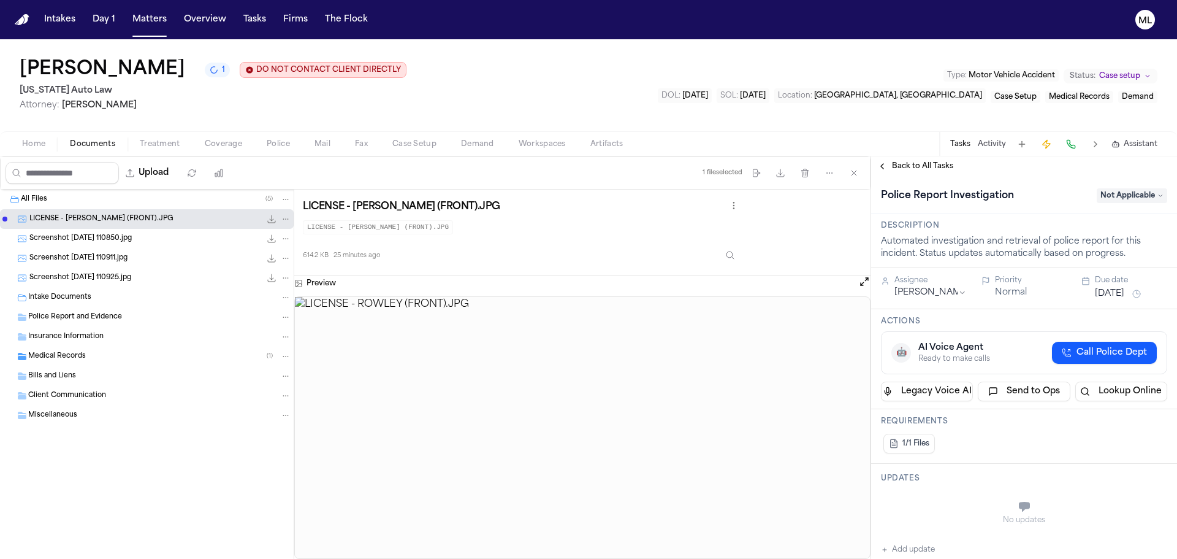
click at [905, 167] on span "Back to All Tasks" at bounding box center [922, 166] width 61 height 10
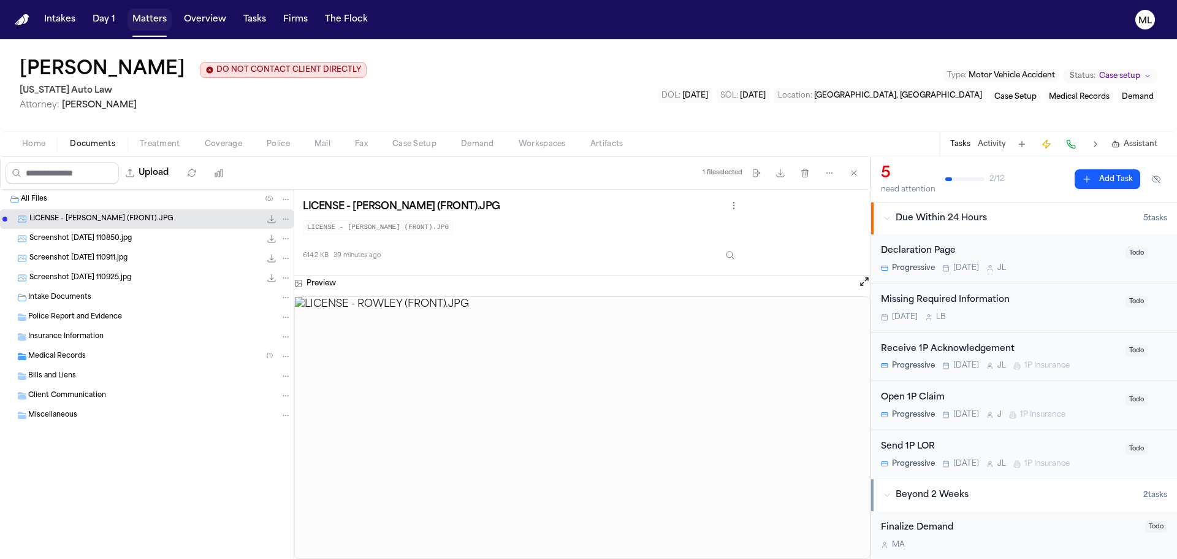
click at [147, 26] on button "Matters" at bounding box center [150, 20] width 44 height 22
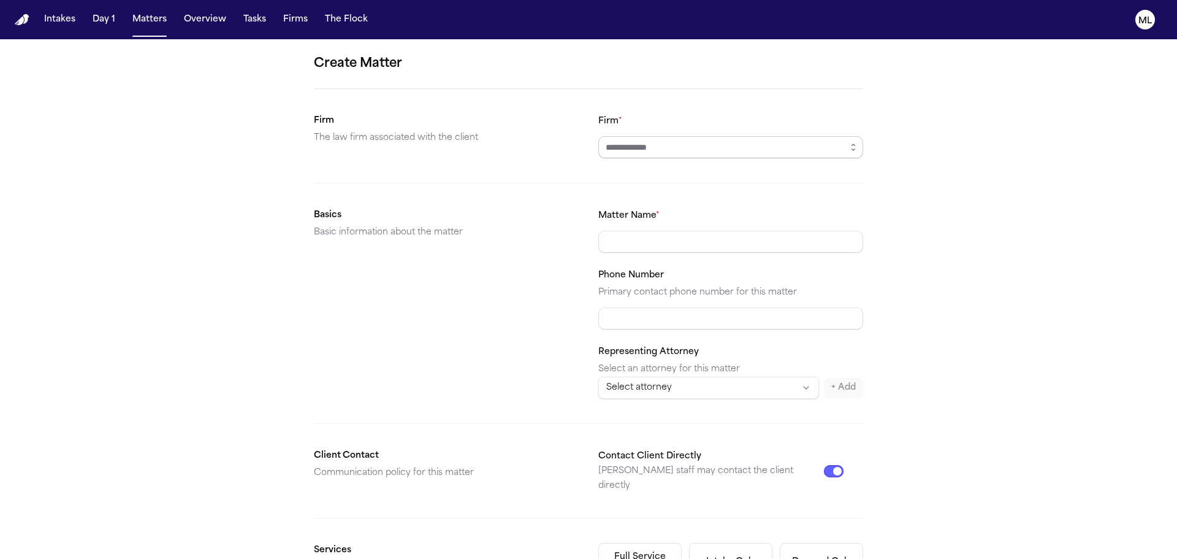
click at [632, 142] on input "Firm *" at bounding box center [731, 147] width 265 height 22
click at [853, 152] on button "button" at bounding box center [854, 147] width 20 height 22
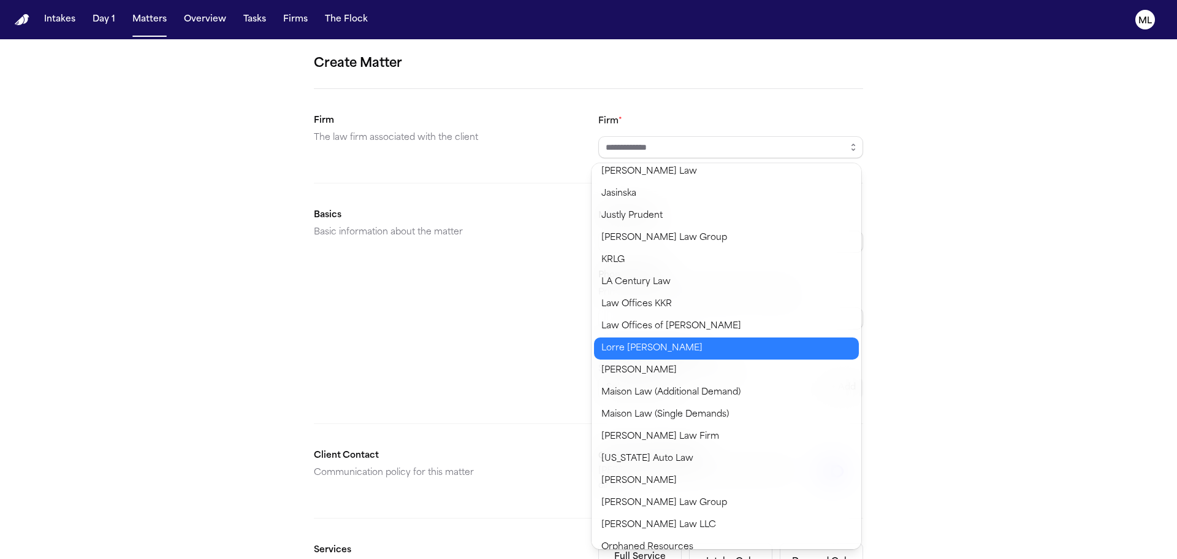
scroll to position [613, 0]
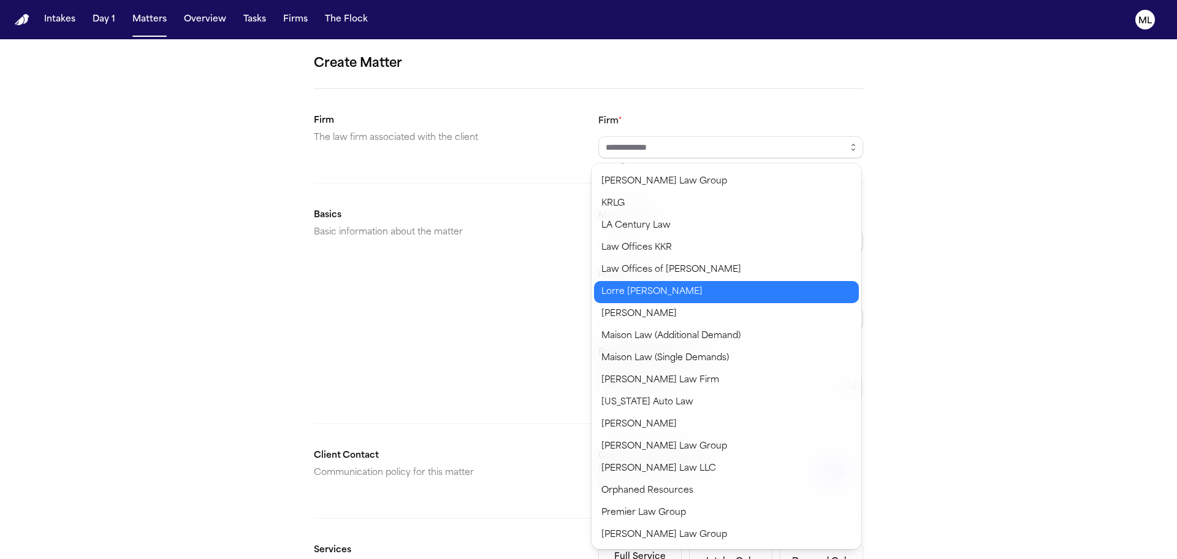
type input "**********"
click at [661, 404] on body "**********" at bounding box center [588, 279] width 1177 height 559
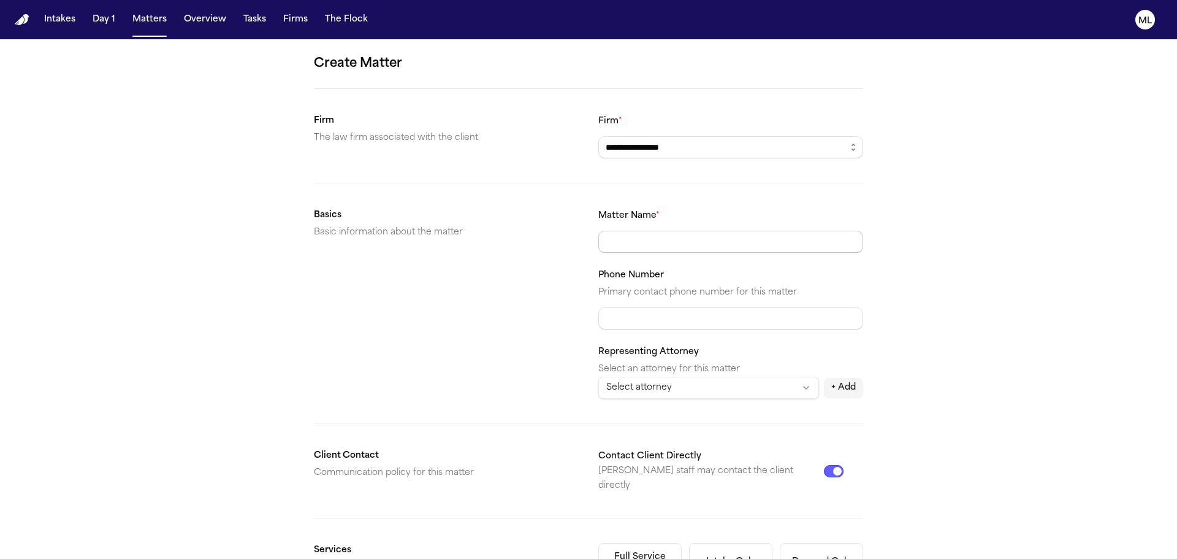
click at [648, 245] on input "Matter Name *" at bounding box center [731, 242] width 265 height 22
type input "**********"
click at [733, 394] on html "**********" at bounding box center [588, 279] width 1177 height 559
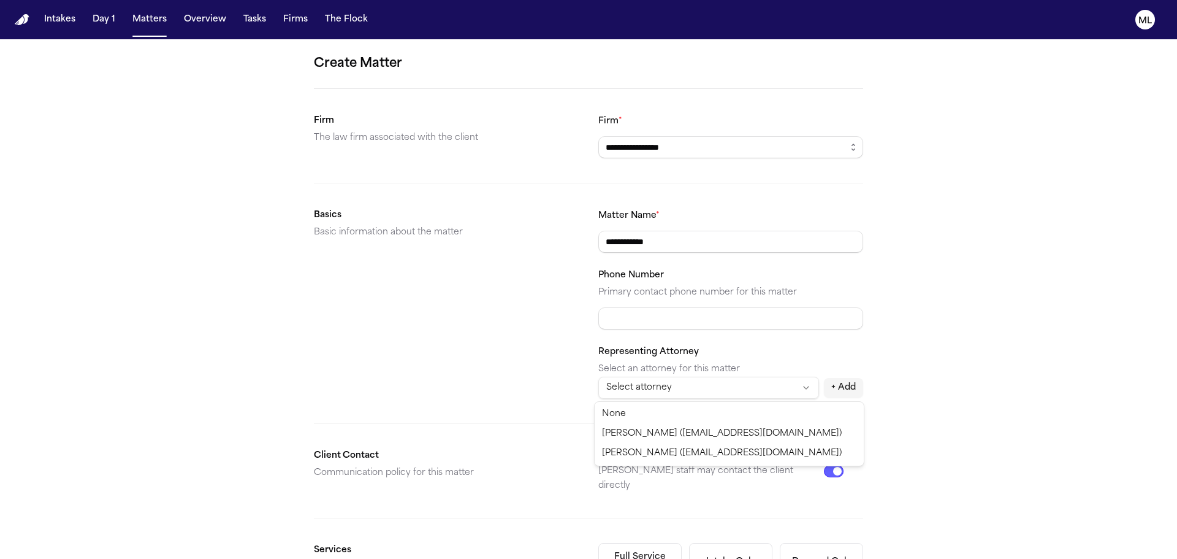
select select "**********"
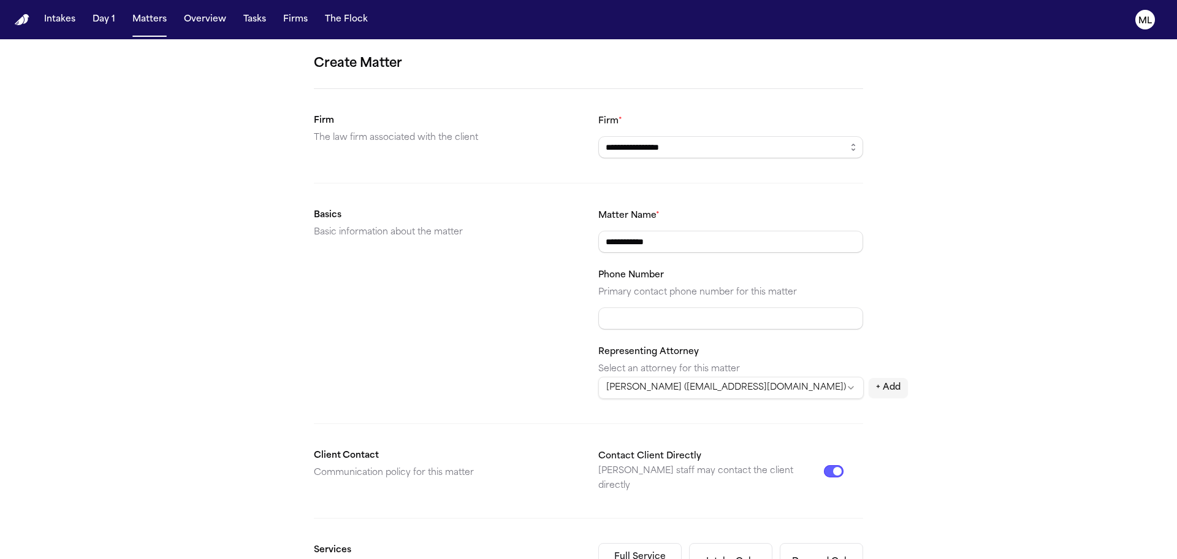
click at [608, 409] on form "**********" at bounding box center [588, 463] width 549 height 819
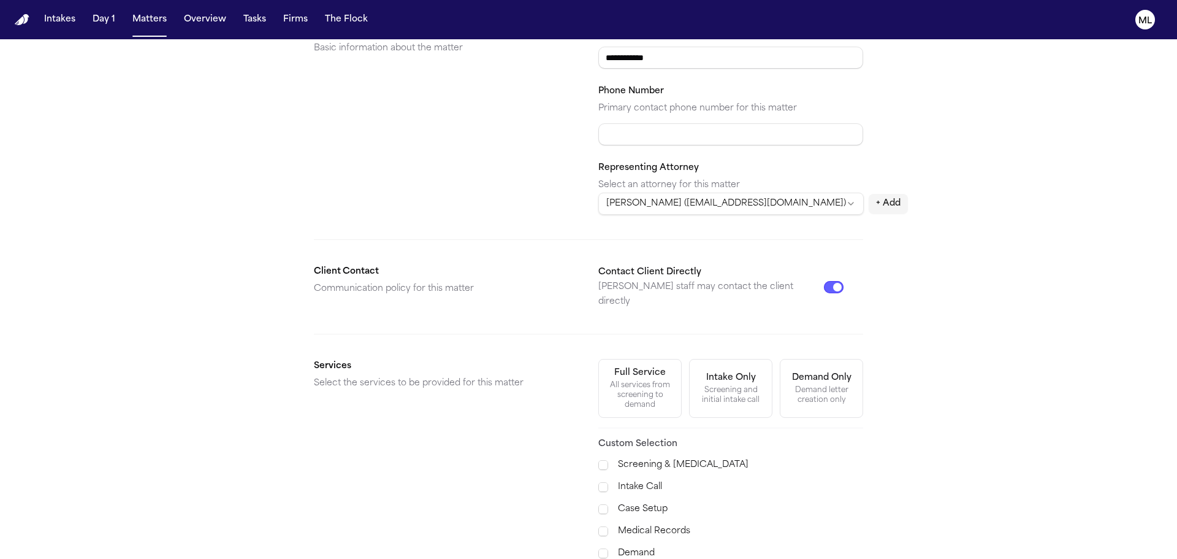
click at [832, 286] on div "Contact Client Directly [PERSON_NAME] staff may contact the client directly" at bounding box center [721, 286] width 245 height 45
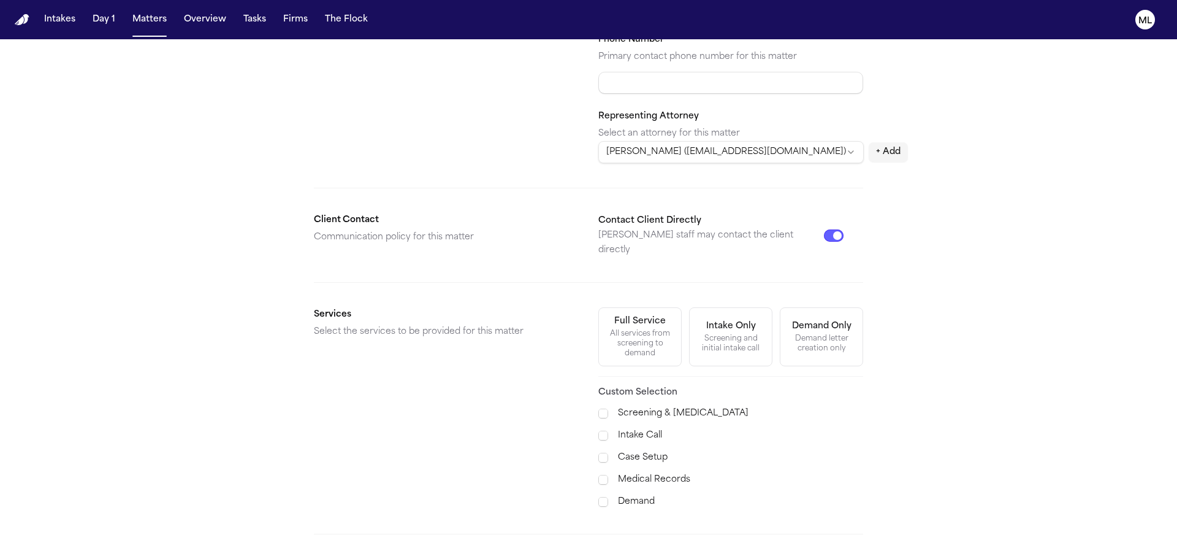
scroll to position [307, 0]
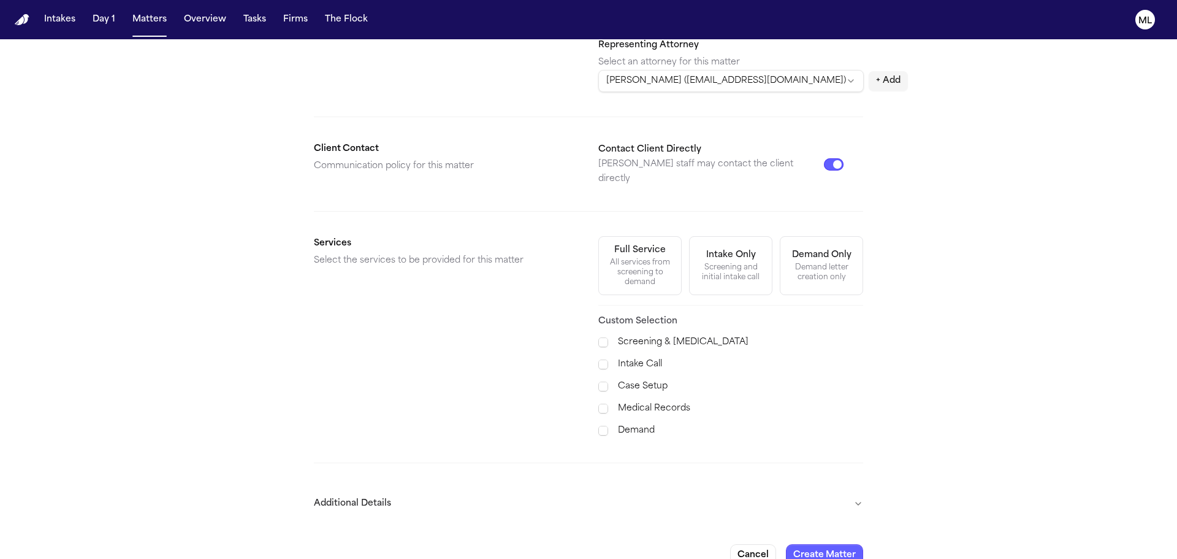
click at [827, 158] on button "Contact Client Directly" at bounding box center [834, 164] width 20 height 12
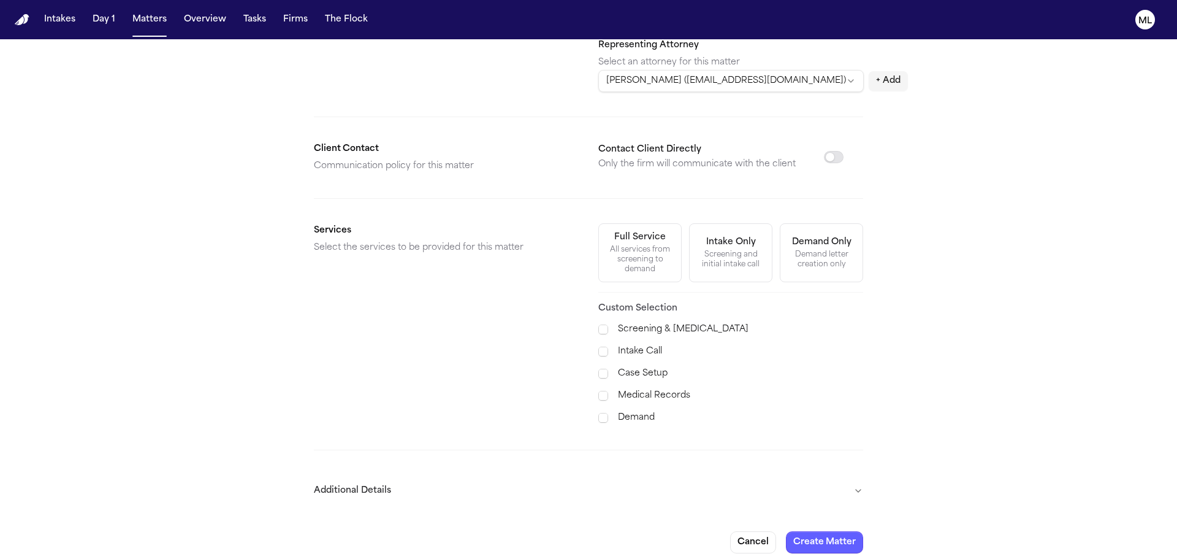
click at [638, 375] on label "Case Setup" at bounding box center [740, 373] width 245 height 15
click at [637, 389] on label "Medical Records" at bounding box center [740, 395] width 245 height 15
click at [634, 407] on div "Screening & [MEDICAL_DATA] Intake Call Case Setup Medical Records Demand" at bounding box center [731, 373] width 265 height 103
click at [634, 412] on label "Demand" at bounding box center [740, 417] width 245 height 15
click at [841, 492] on button "Additional Details" at bounding box center [588, 491] width 549 height 32
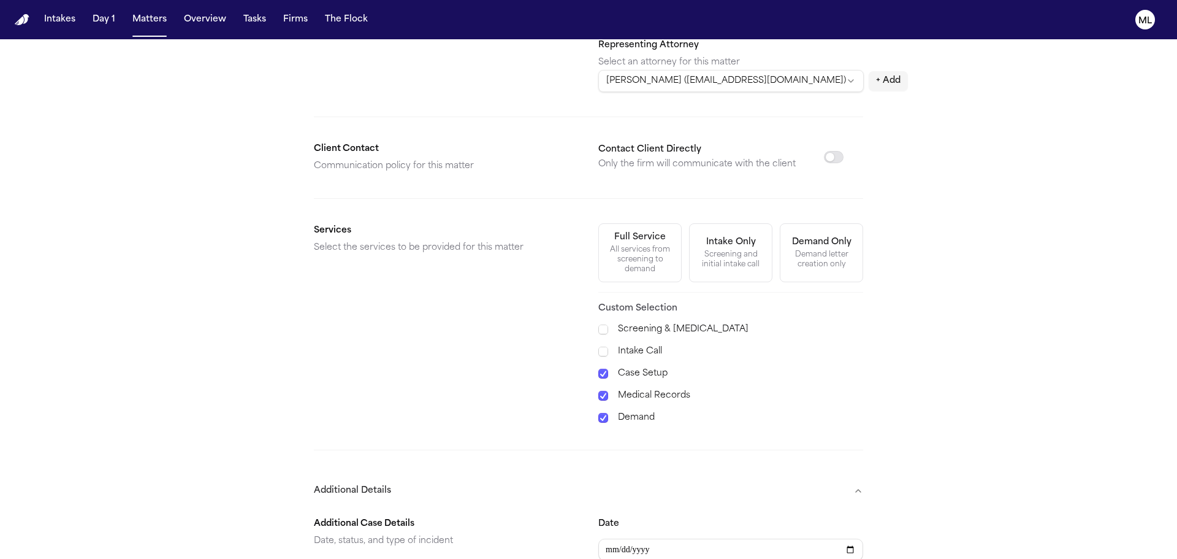
scroll to position [552, 0]
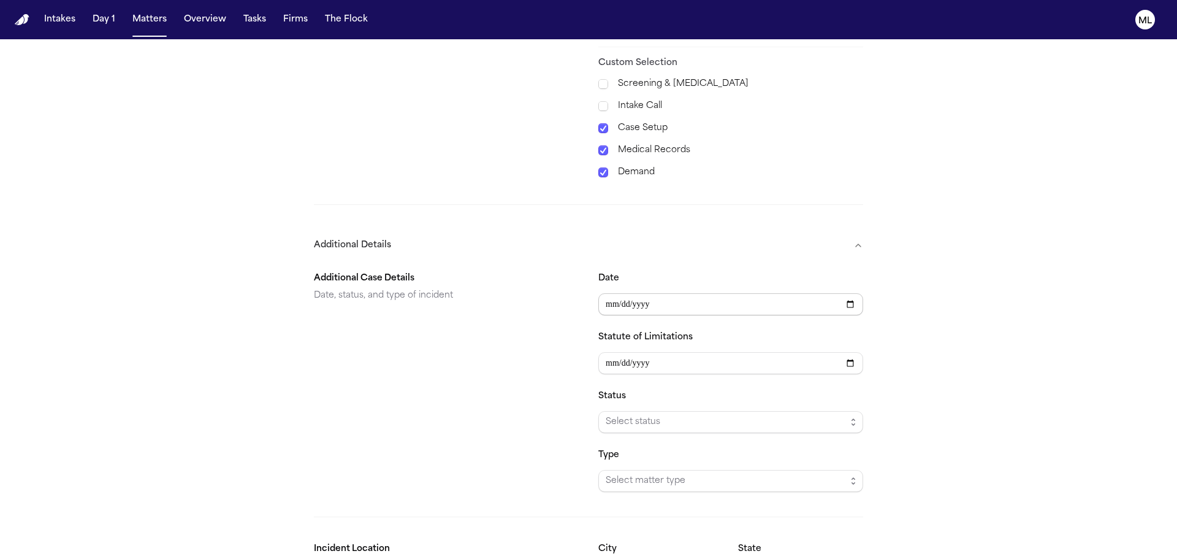
click at [673, 313] on input "Date" at bounding box center [731, 304] width 265 height 22
type input "**********"
click at [686, 418] on span "Select status" at bounding box center [726, 422] width 240 height 15
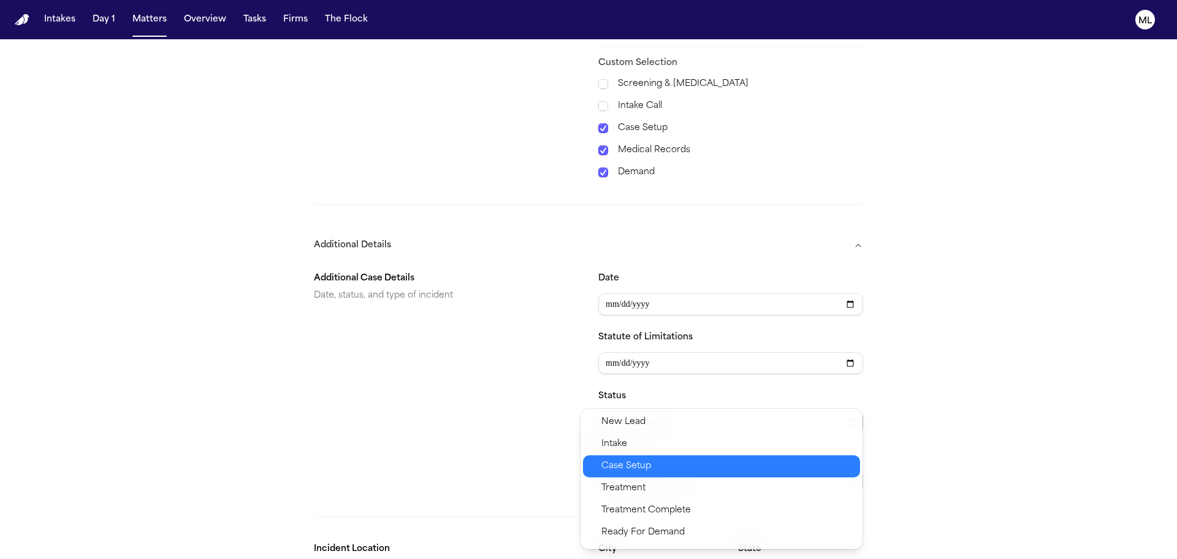
drag, startPoint x: 652, startPoint y: 454, endPoint x: 652, endPoint y: 462, distance: 8.0
click at [652, 462] on div "New Lead Intake Case Setup Treatment Treatment Complete Ready For Demand Demand…" at bounding box center [722, 478] width 282 height 140
click at [652, 462] on span "Case Setup" at bounding box center [727, 466] width 251 height 15
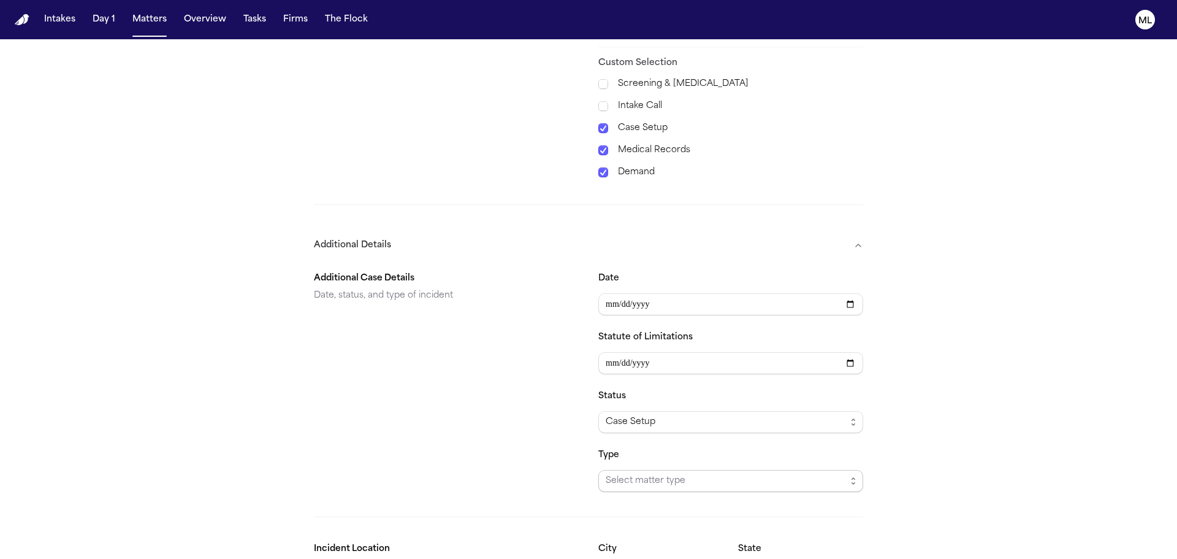
click at [653, 470] on span "Select matter type" at bounding box center [731, 481] width 265 height 22
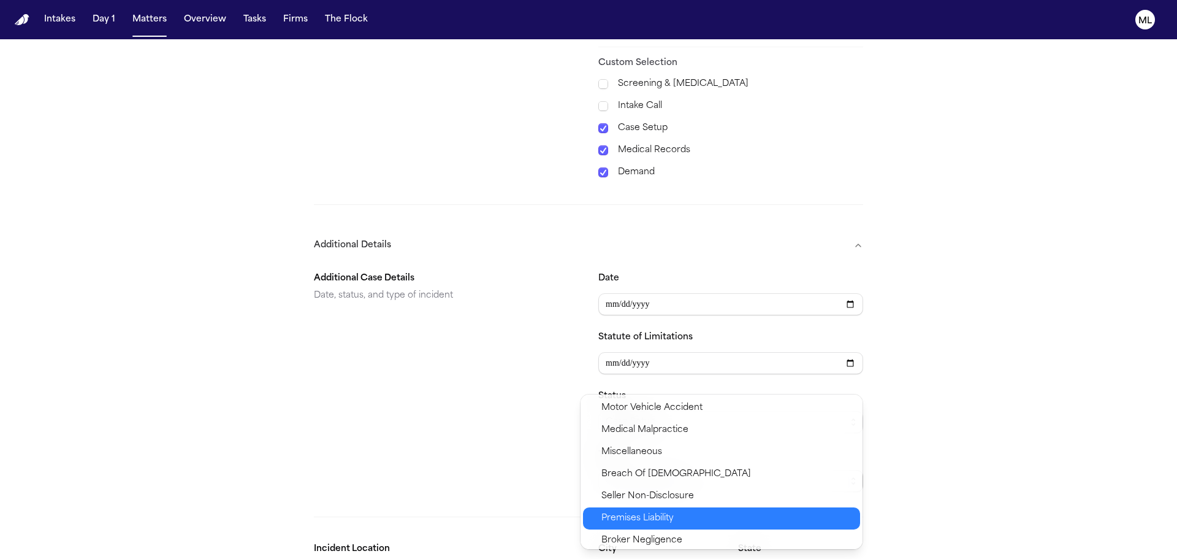
click at [655, 517] on span "Premises Liability" at bounding box center [638, 518] width 72 height 15
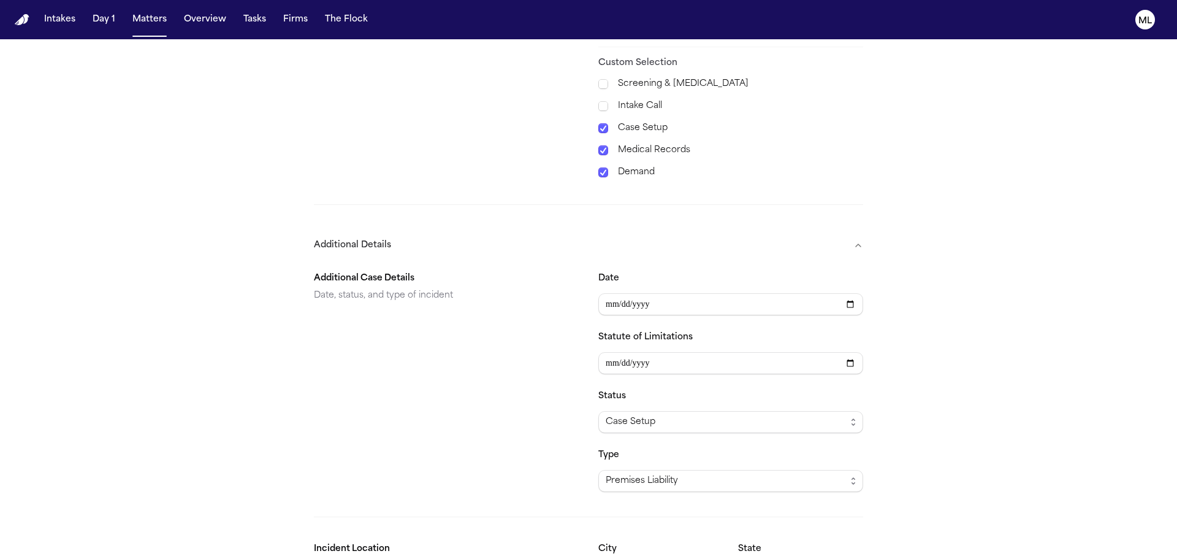
click at [534, 436] on div "Additional Case Details Date, status, and type of incident" at bounding box center [446, 381] width 265 height 221
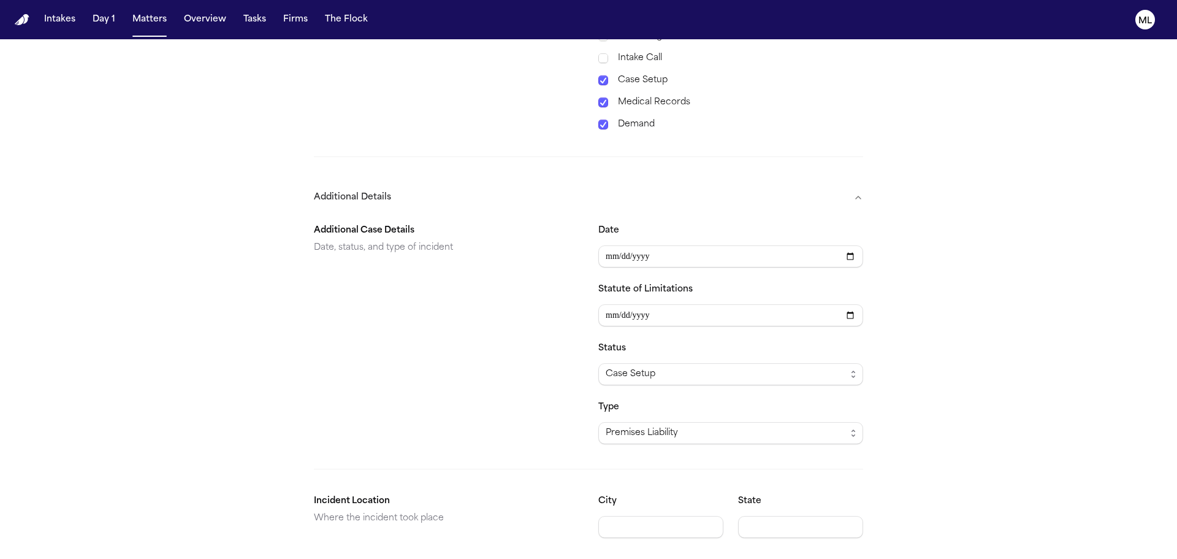
scroll to position [650, 0]
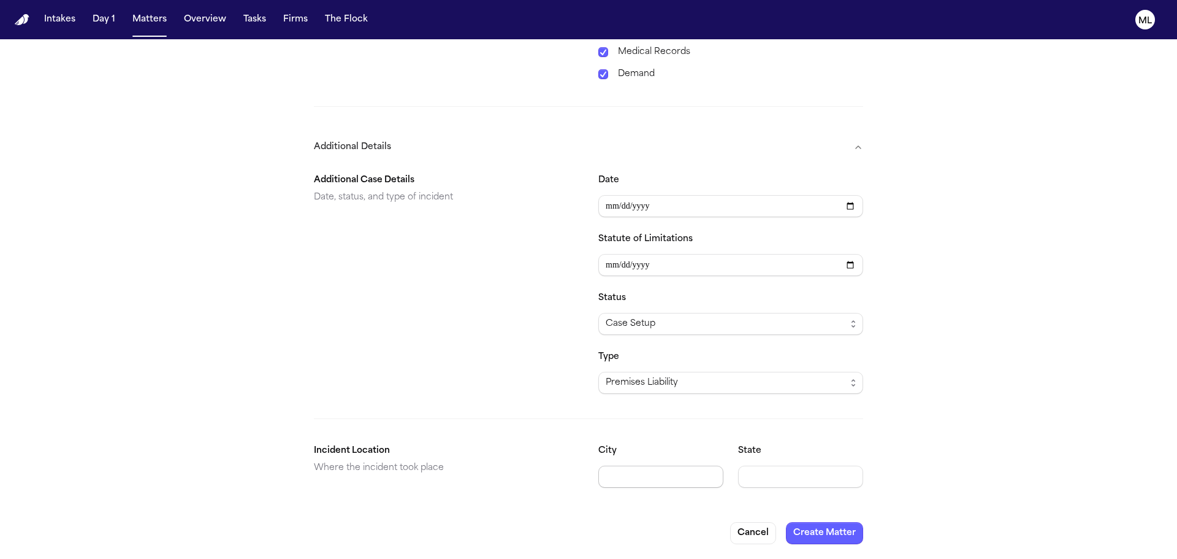
click at [616, 473] on input "City" at bounding box center [661, 476] width 125 height 22
type input "**********"
type input "**"
click at [811, 542] on button "Create Matter" at bounding box center [824, 533] width 77 height 22
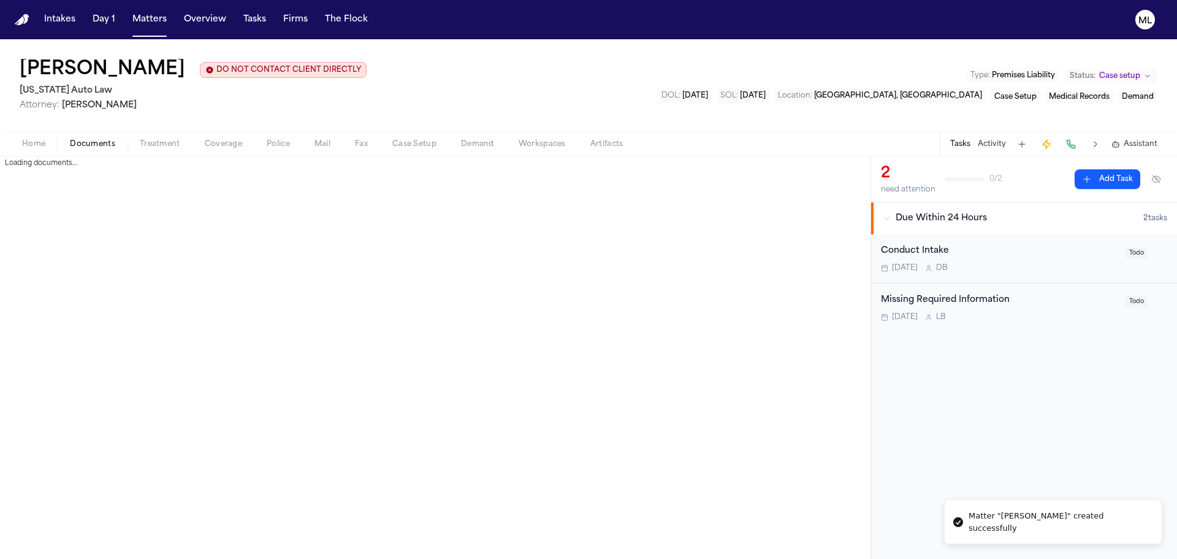
click at [94, 148] on span "Documents" at bounding box center [92, 144] width 45 height 10
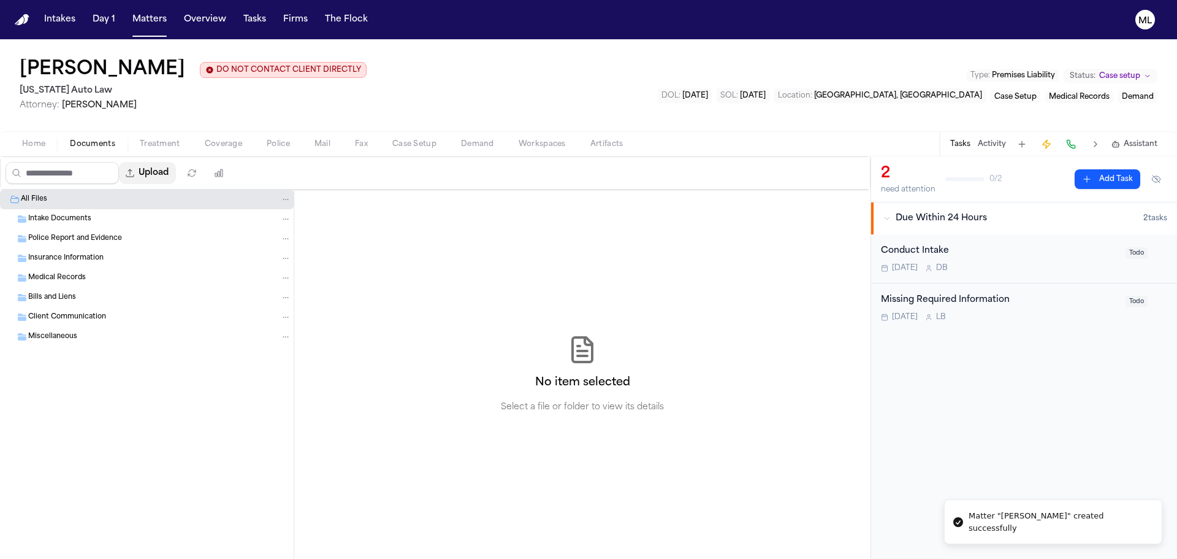
click at [167, 170] on button "Upload" at bounding box center [147, 173] width 57 height 22
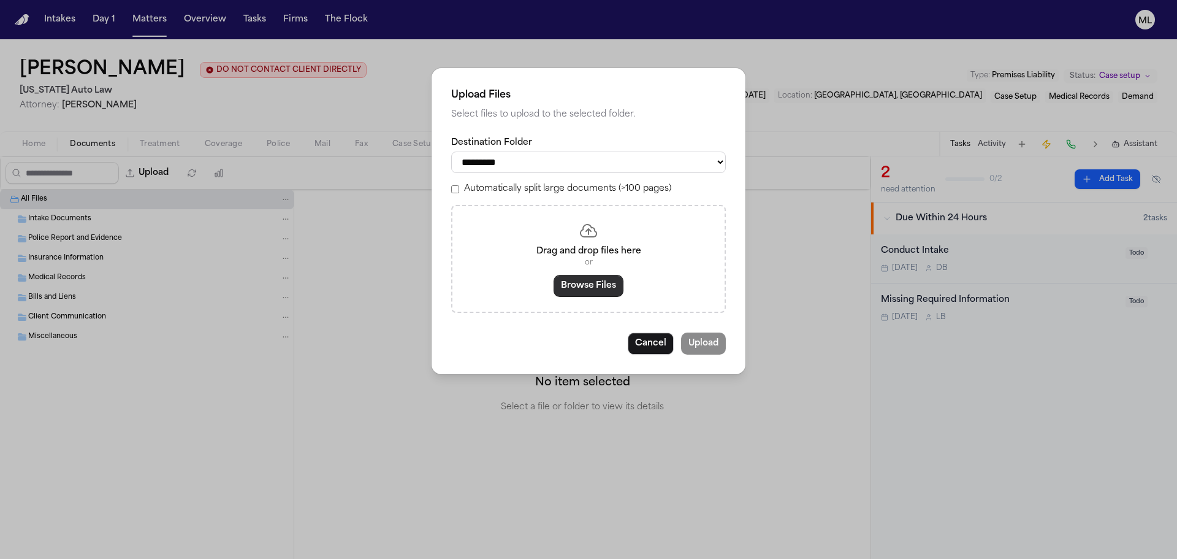
click at [583, 285] on button "Browse Files" at bounding box center [589, 286] width 70 height 22
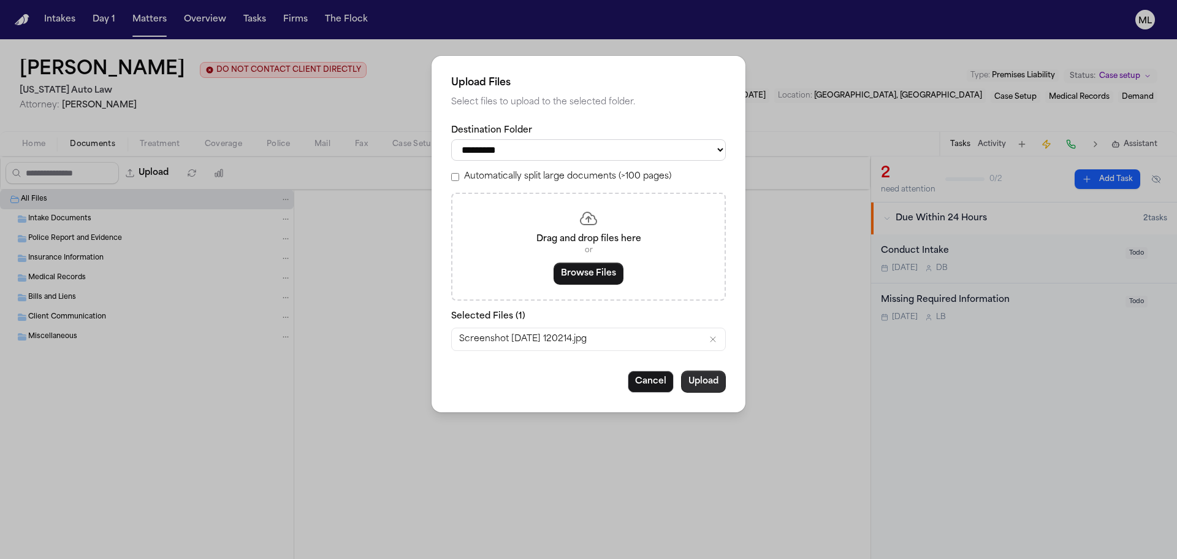
click at [694, 384] on button "Upload" at bounding box center [703, 381] width 45 height 22
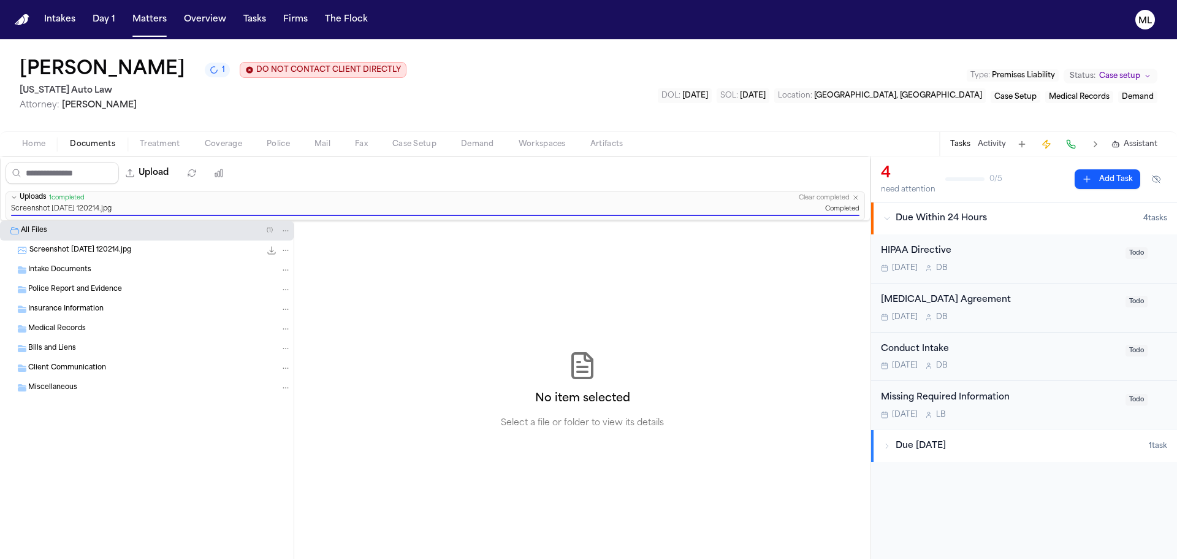
click at [1057, 266] on div "[DATE] D B" at bounding box center [999, 268] width 237 height 10
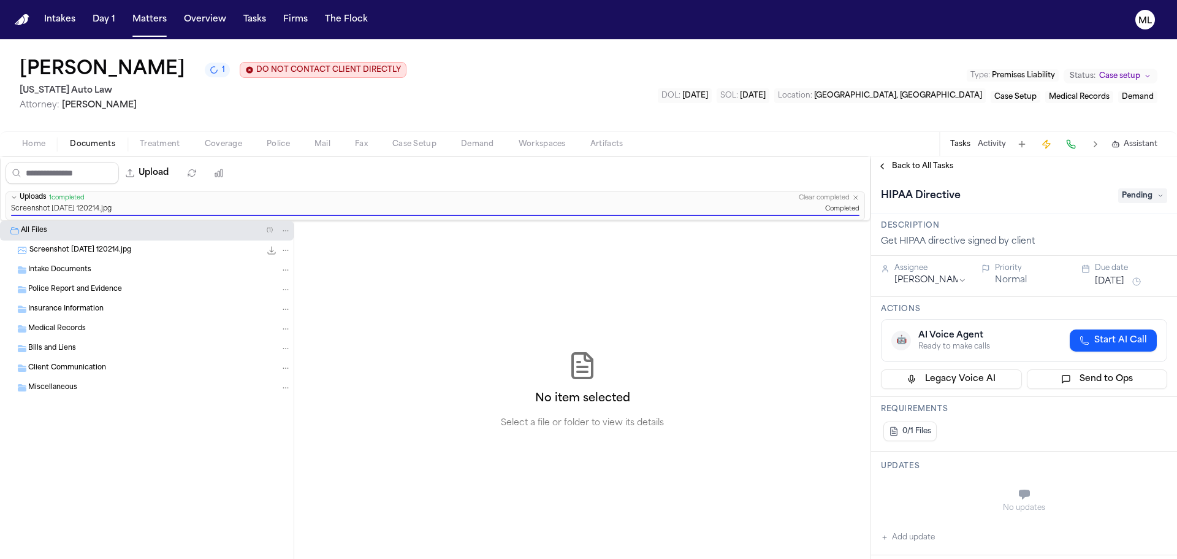
click at [1136, 193] on span "Pending" at bounding box center [1143, 195] width 49 height 15
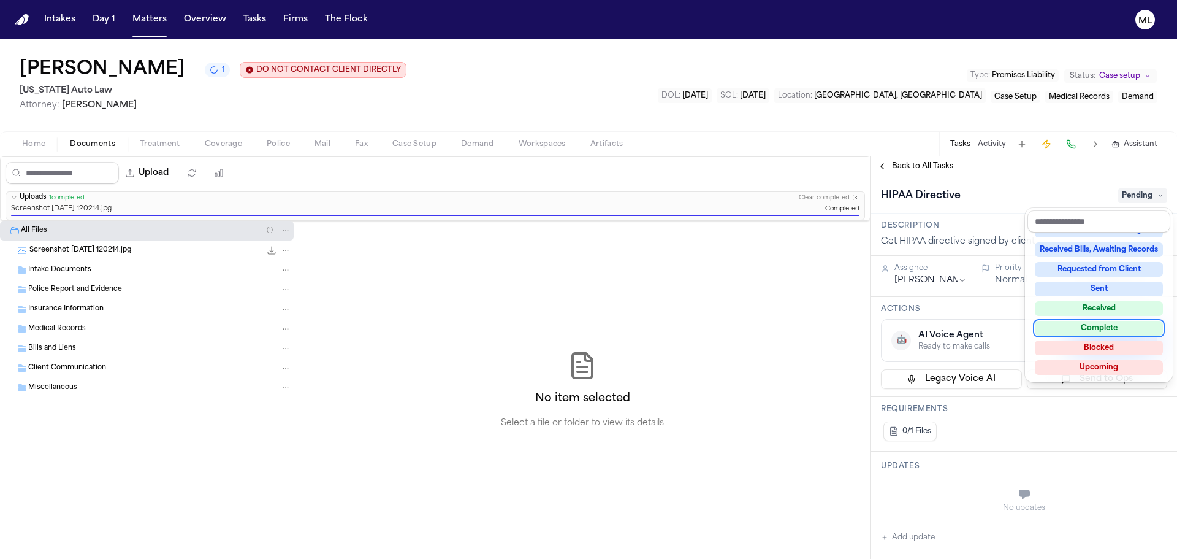
click at [1113, 324] on div "Complete" at bounding box center [1099, 328] width 128 height 15
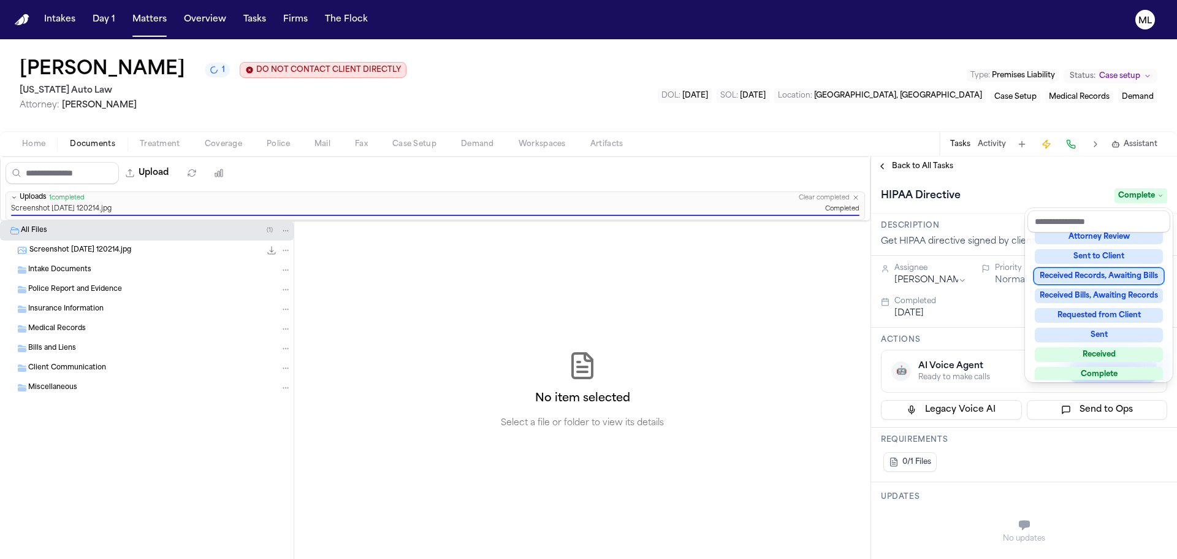
click at [937, 167] on div "**********" at bounding box center [1024, 357] width 306 height 402
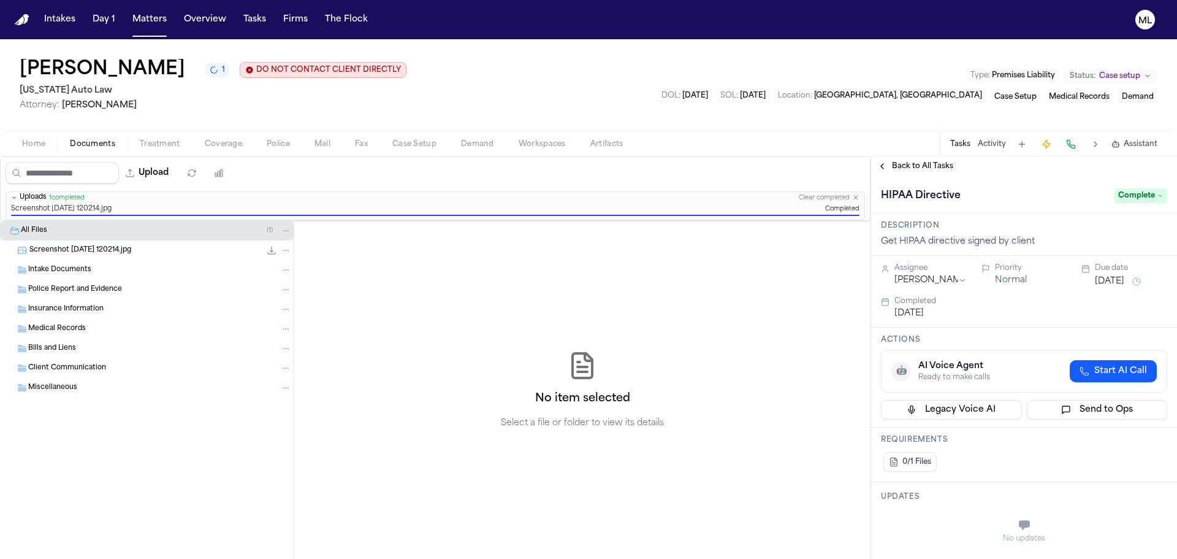
click at [937, 167] on span "Back to All Tasks" at bounding box center [922, 166] width 61 height 10
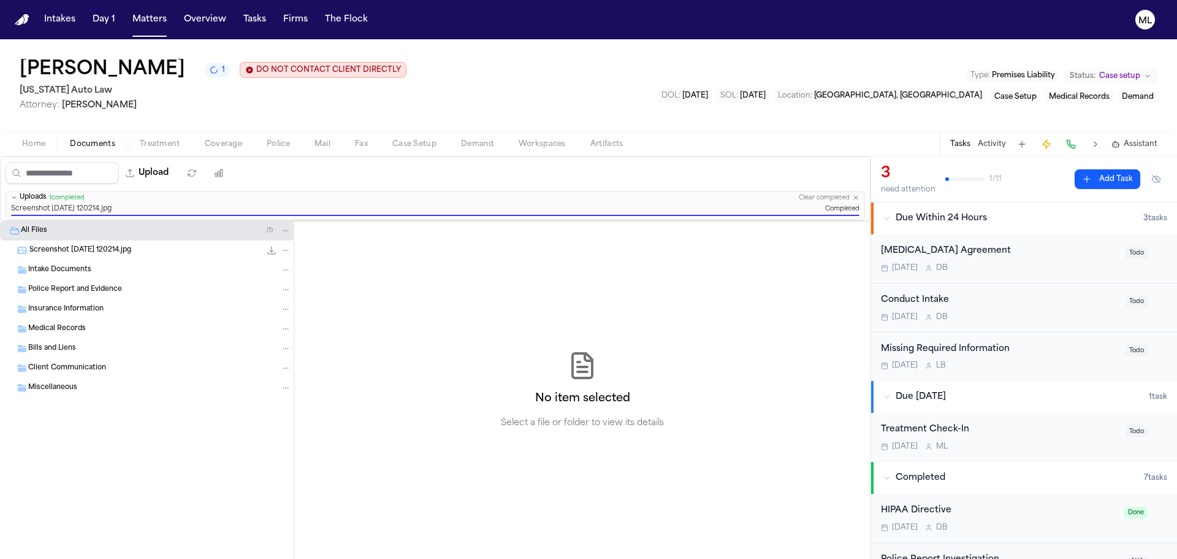
click at [1077, 264] on div "[DATE] D B" at bounding box center [999, 268] width 237 height 10
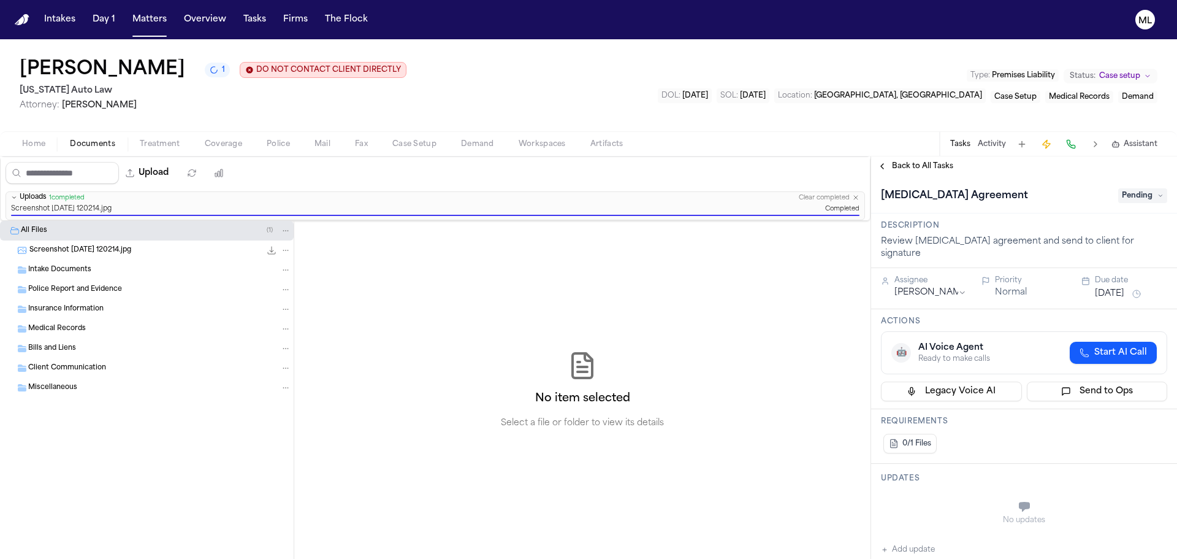
click at [1149, 193] on span "Pending" at bounding box center [1143, 195] width 49 height 15
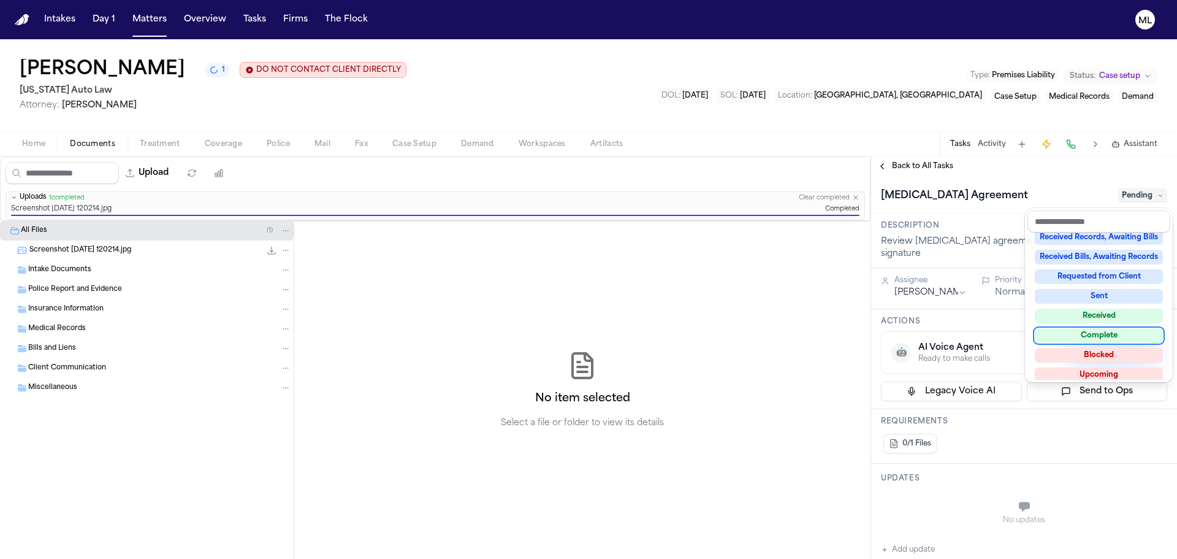
click at [1107, 342] on div "Complete" at bounding box center [1099, 335] width 128 height 15
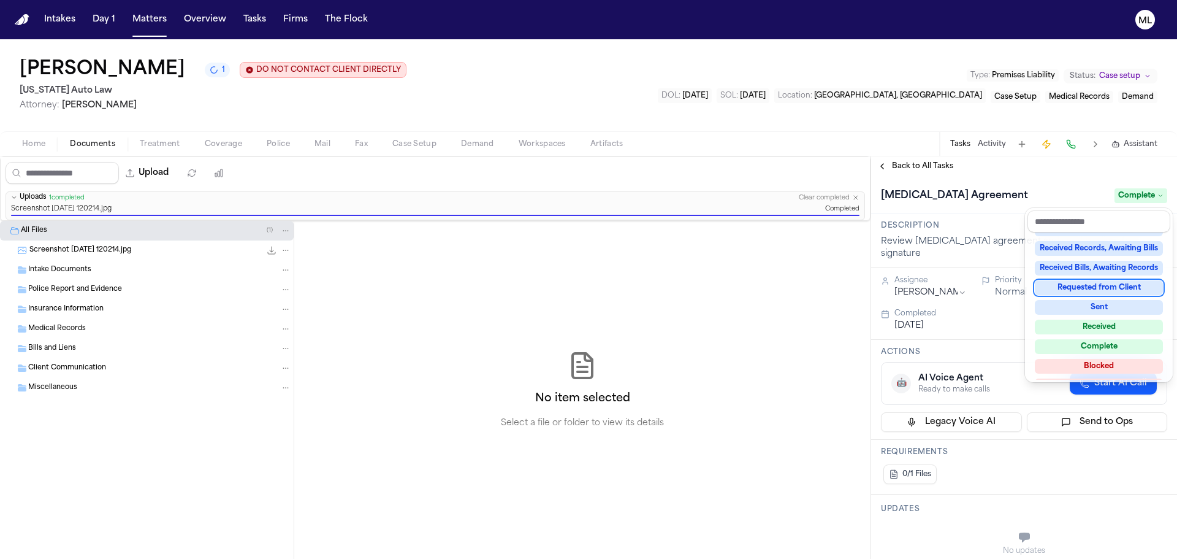
click at [932, 167] on div "**********" at bounding box center [1024, 357] width 306 height 402
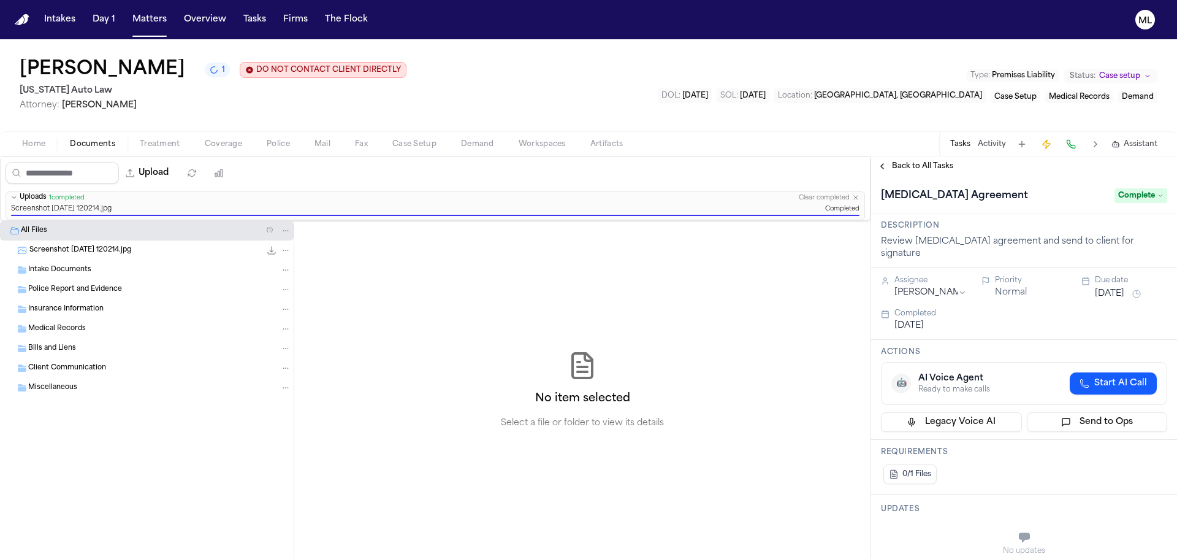
click at [932, 167] on span "Back to All Tasks" at bounding box center [922, 166] width 61 height 10
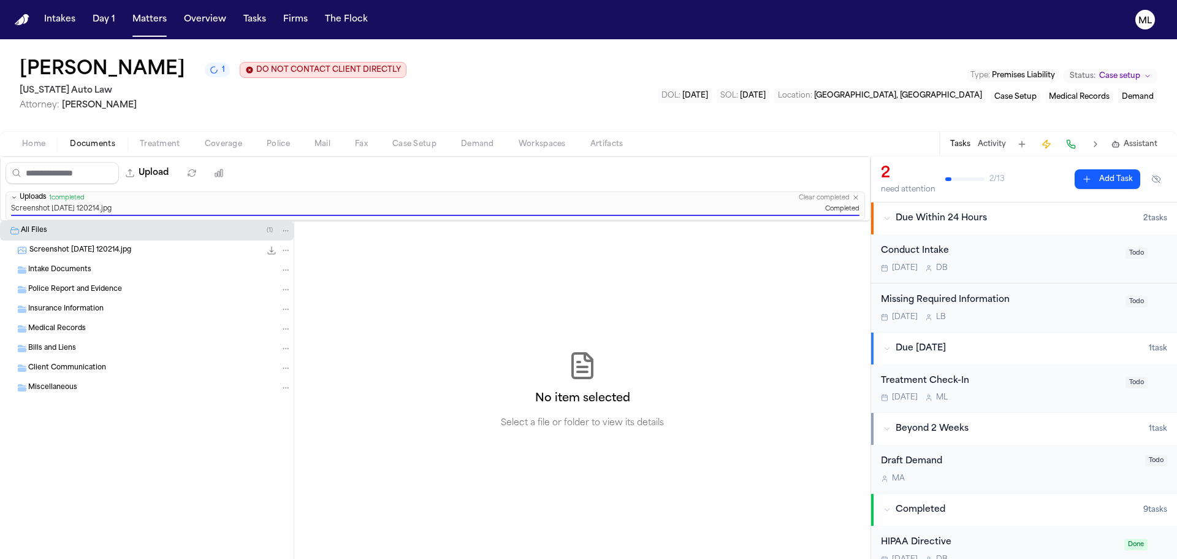
click at [1072, 281] on div "Conduct Intake [DATE] D B Todo" at bounding box center [1024, 258] width 306 height 49
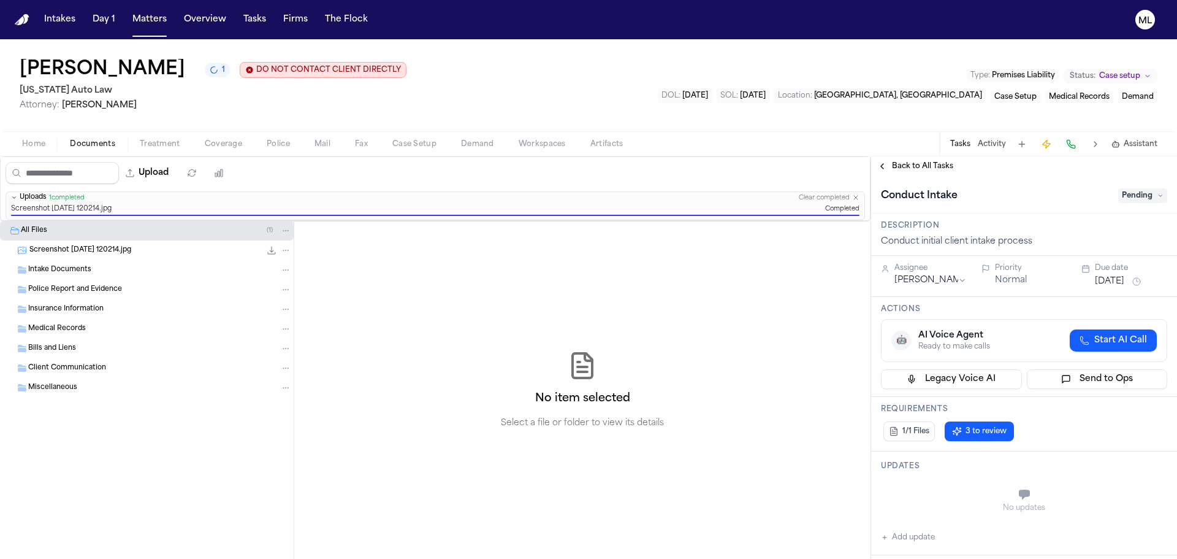
click at [1131, 197] on span "Pending" at bounding box center [1143, 195] width 49 height 15
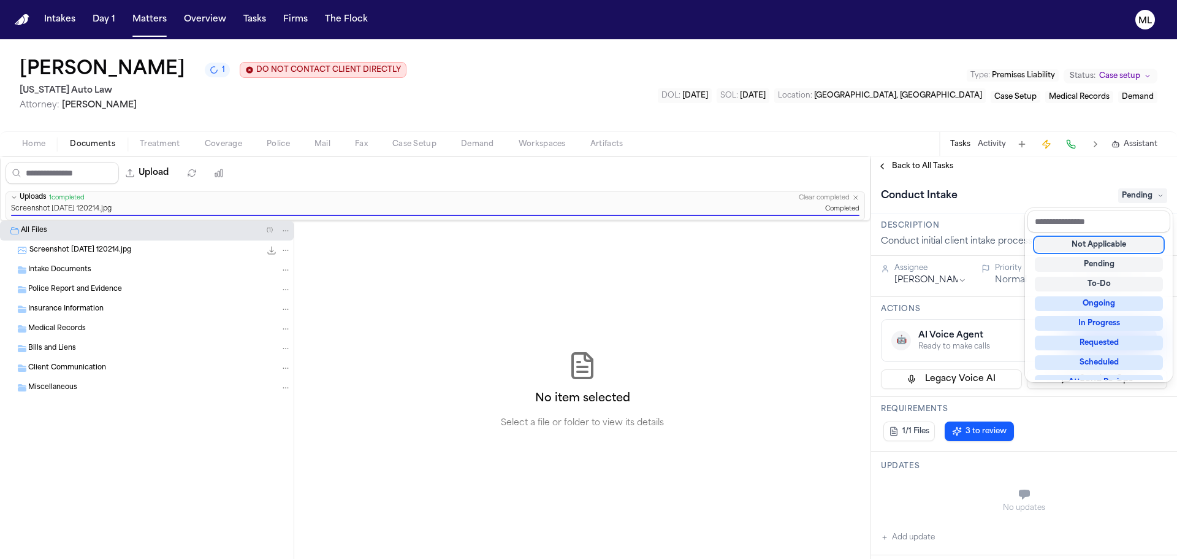
click at [1116, 237] on div "Not Applicable" at bounding box center [1099, 244] width 128 height 15
click at [907, 169] on div "**********" at bounding box center [1024, 357] width 306 height 402
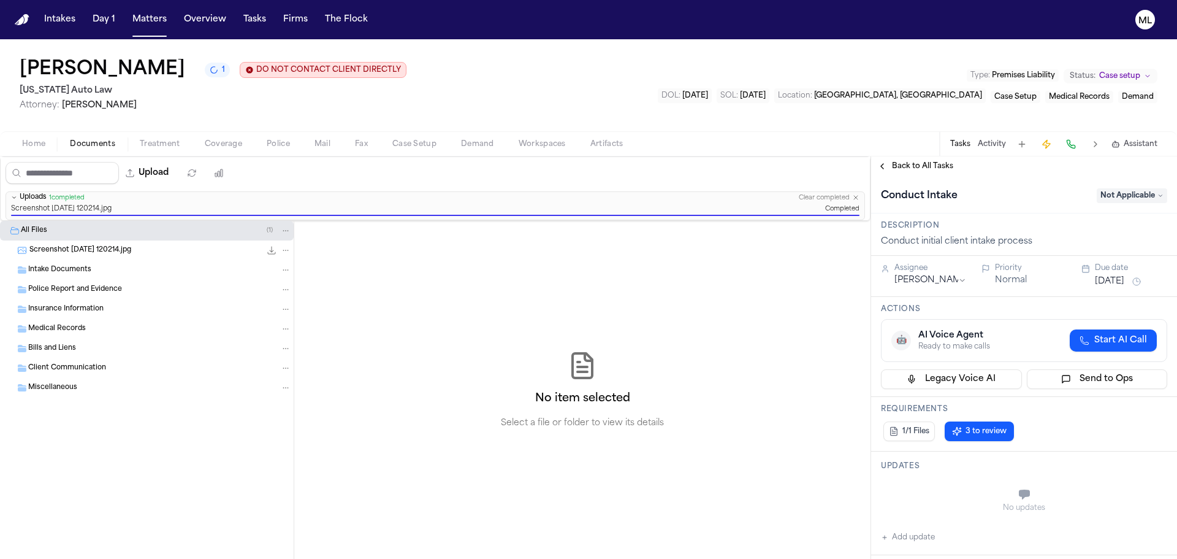
click at [907, 169] on span "Back to All Tasks" at bounding box center [922, 166] width 61 height 10
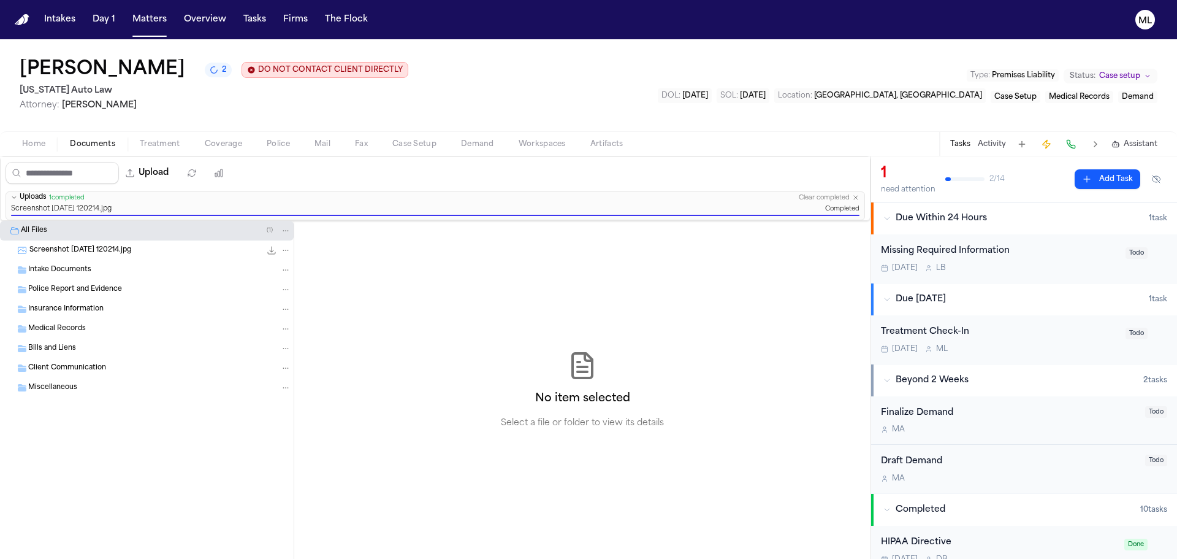
click at [1085, 249] on div "Missing Required Information" at bounding box center [999, 251] width 237 height 14
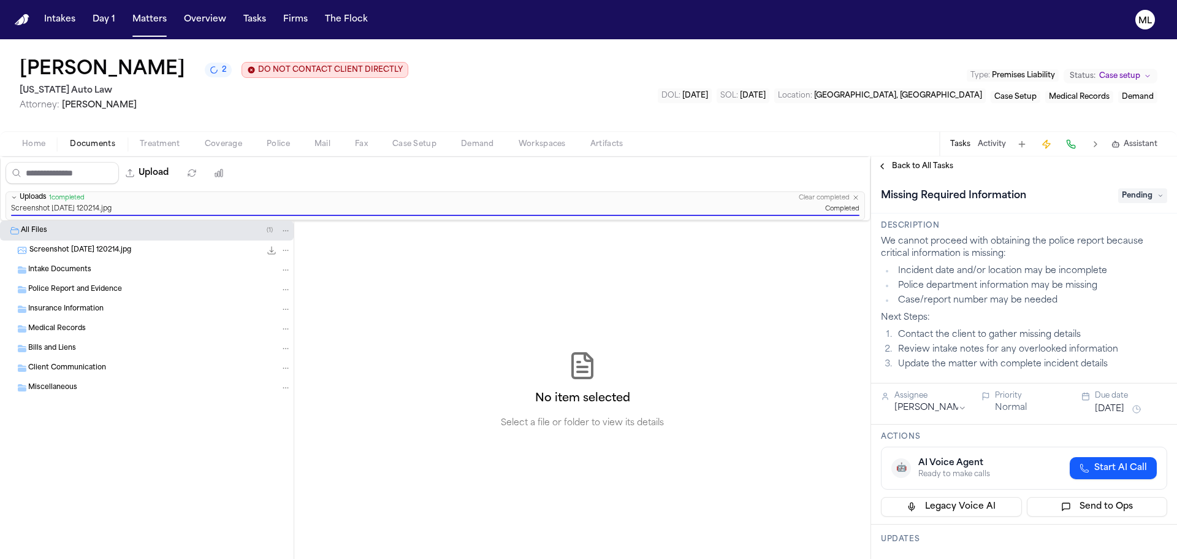
click at [1126, 193] on span "Pending" at bounding box center [1143, 195] width 49 height 15
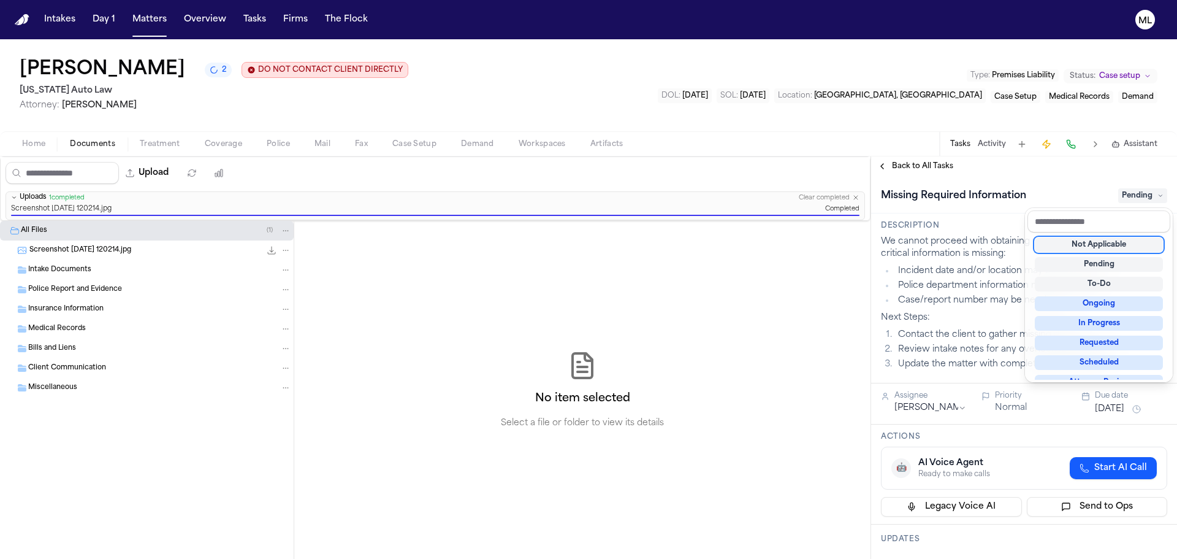
click at [1106, 247] on div "Not Applicable" at bounding box center [1099, 244] width 128 height 15
click at [944, 164] on div "Back to All Tasks Missing Required Information Not Applicable Description We ca…" at bounding box center [1024, 357] width 306 height 402
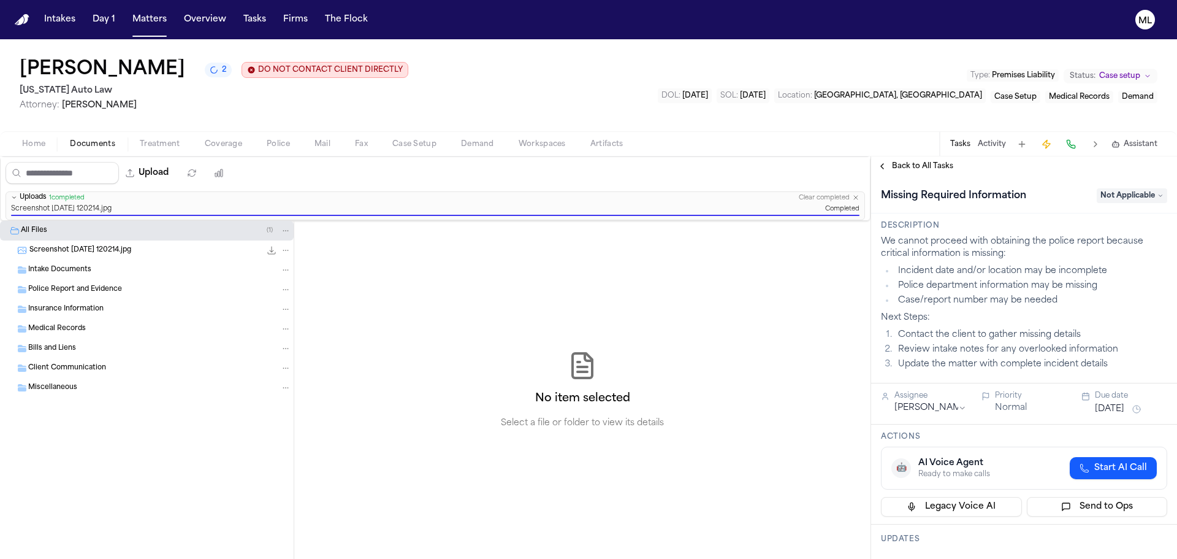
click at [944, 164] on span "Back to All Tasks" at bounding box center [922, 166] width 61 height 10
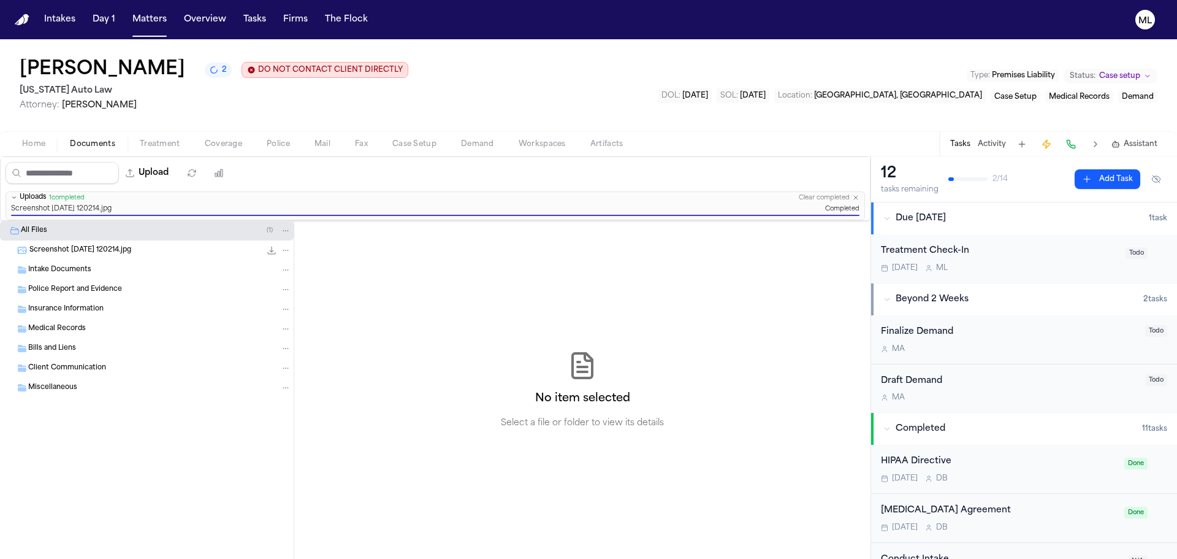
click at [1052, 263] on div "[DATE] M L" at bounding box center [999, 268] width 237 height 10
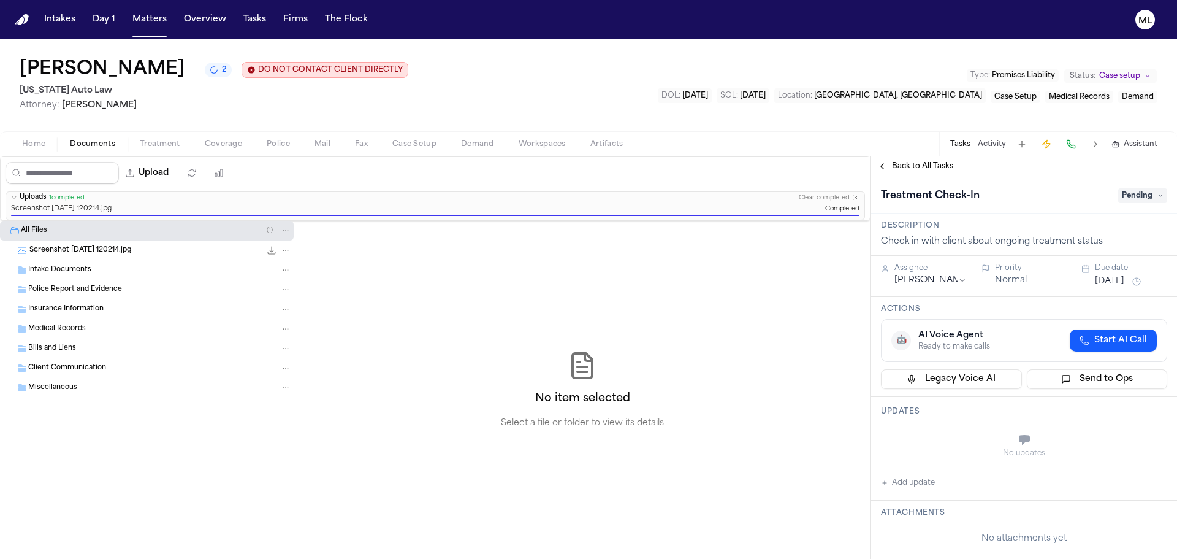
click at [1133, 201] on span "Pending" at bounding box center [1143, 195] width 49 height 15
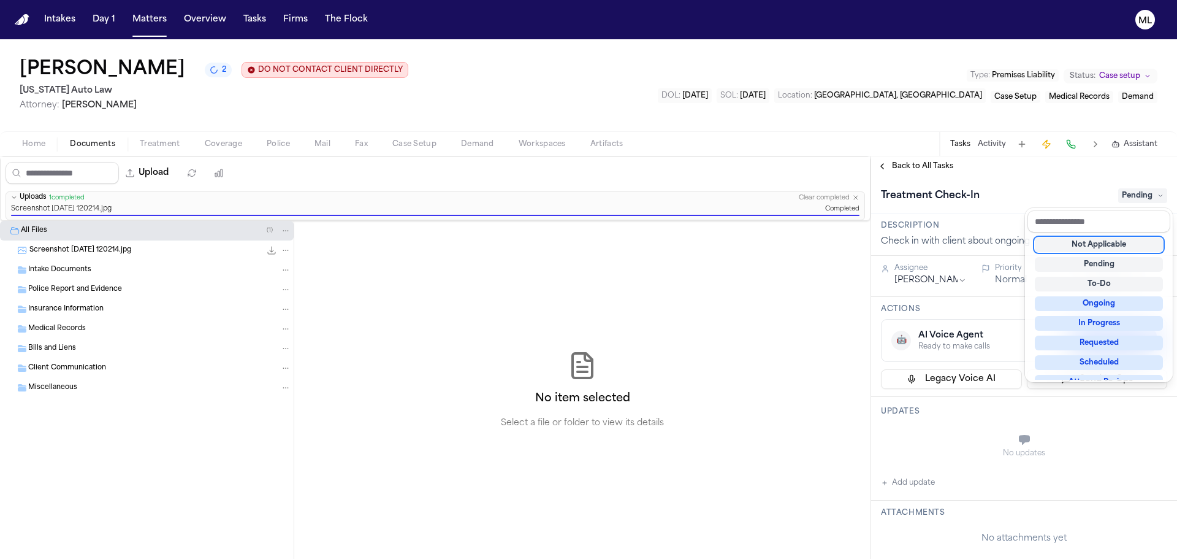
click at [1090, 251] on div "Not Applicable" at bounding box center [1099, 244] width 128 height 15
click at [916, 170] on div "**********" at bounding box center [1024, 357] width 306 height 402
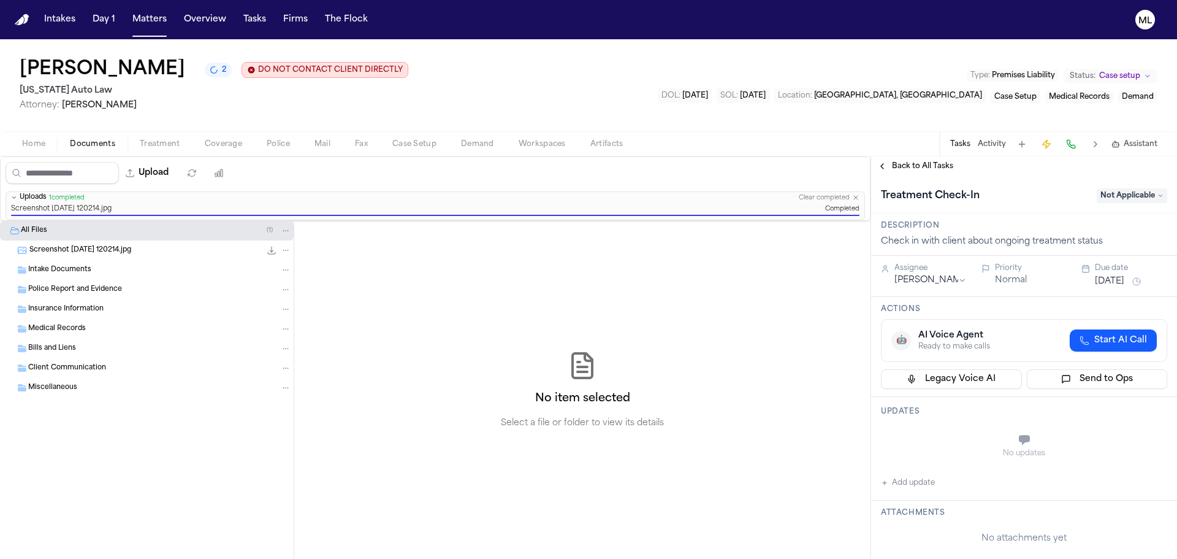
click at [916, 166] on span "Back to All Tasks" at bounding box center [922, 166] width 61 height 10
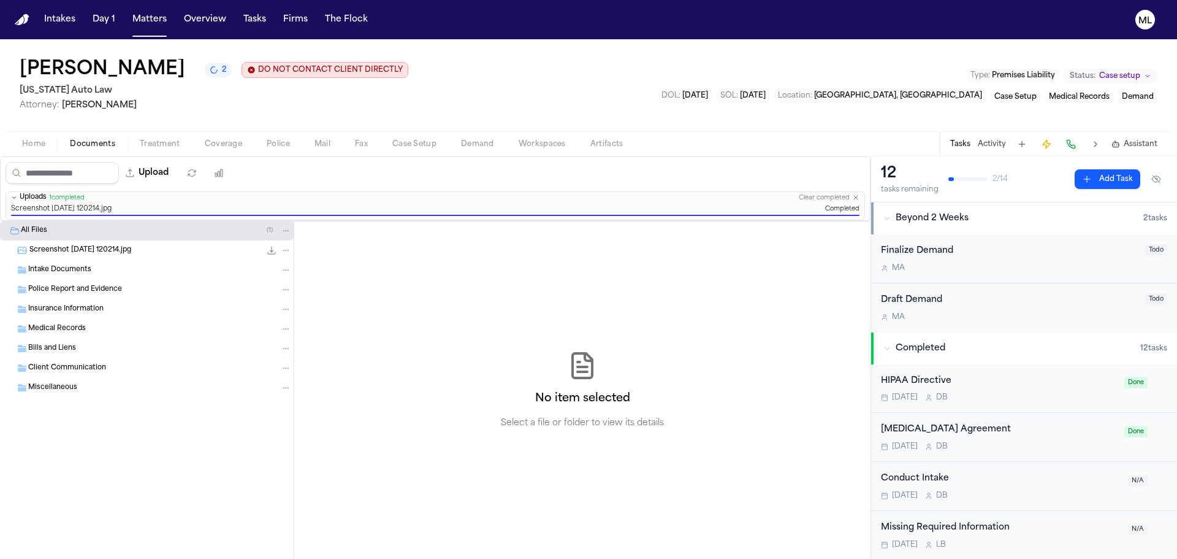
click at [990, 146] on button "Activity" at bounding box center [992, 144] width 28 height 10
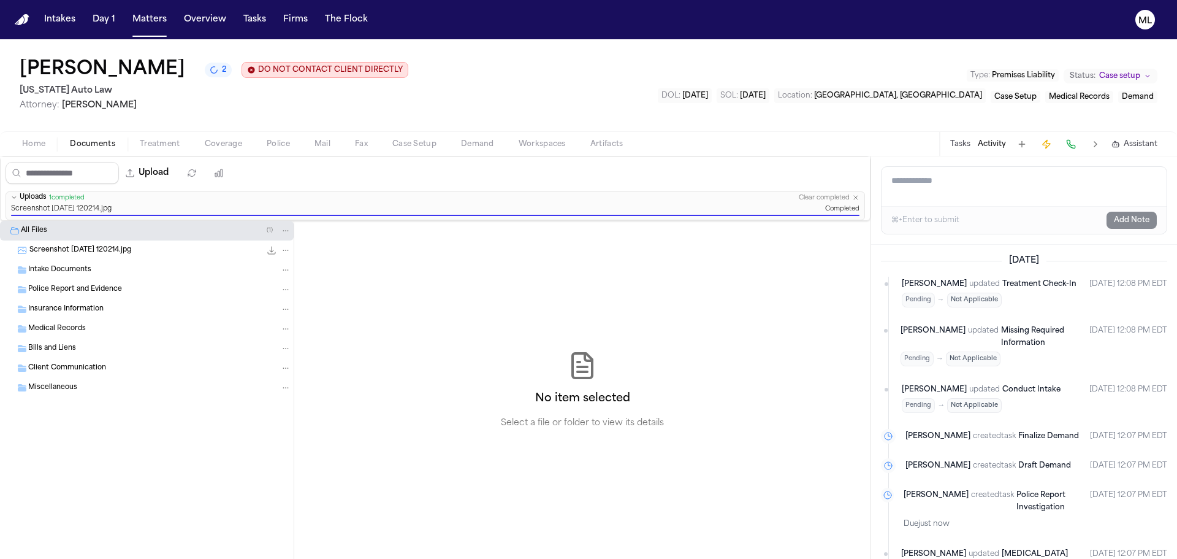
click at [971, 185] on textarea "Add a note to this matter" at bounding box center [1024, 186] width 285 height 39
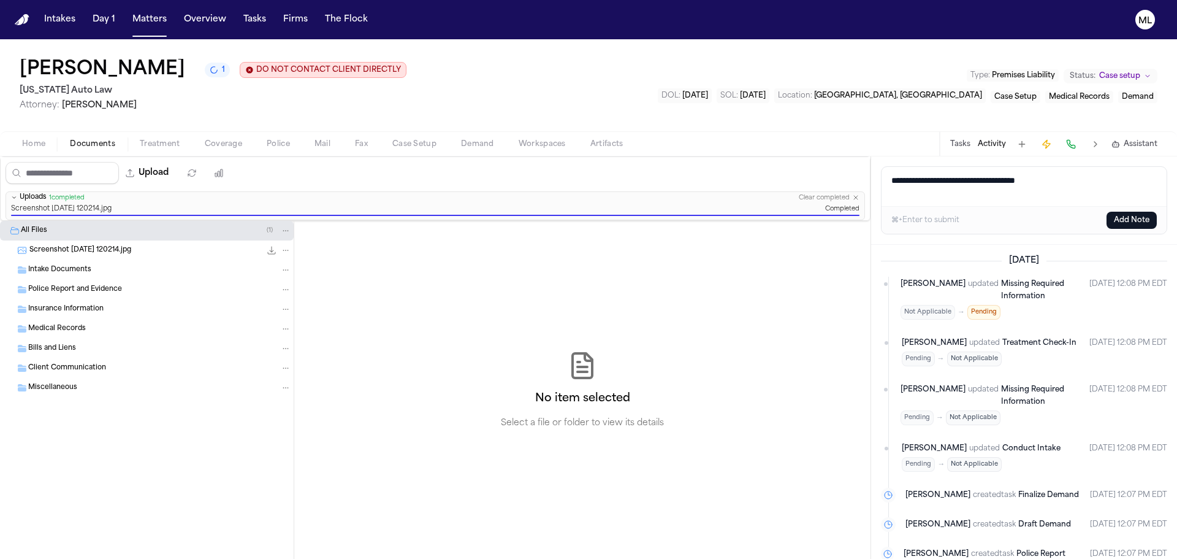
paste textarea "**********"
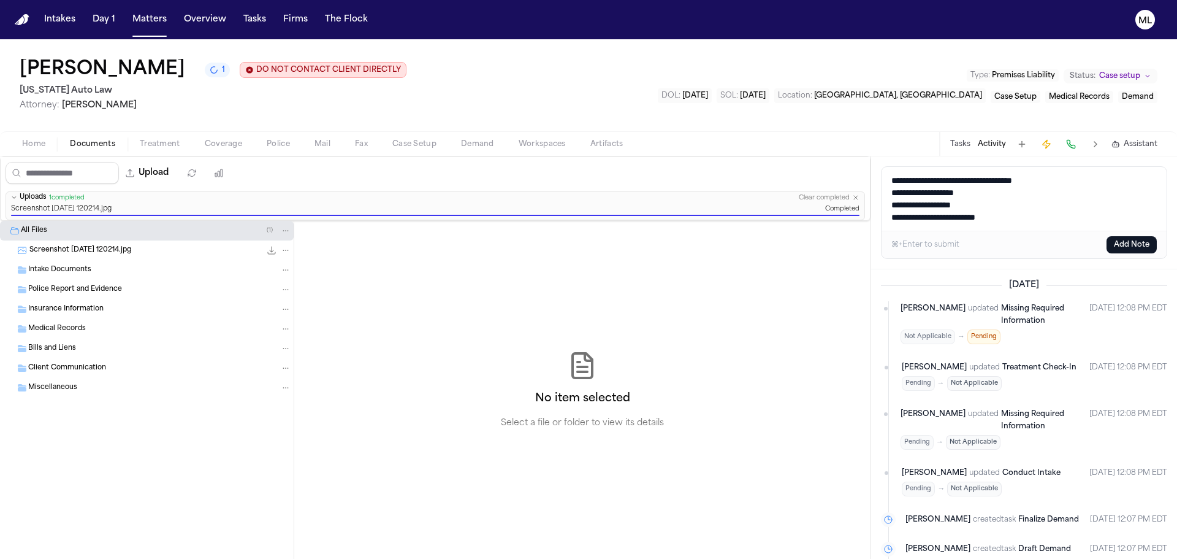
type textarea "**********"
click at [1121, 247] on button "Add Note" at bounding box center [1132, 244] width 50 height 17
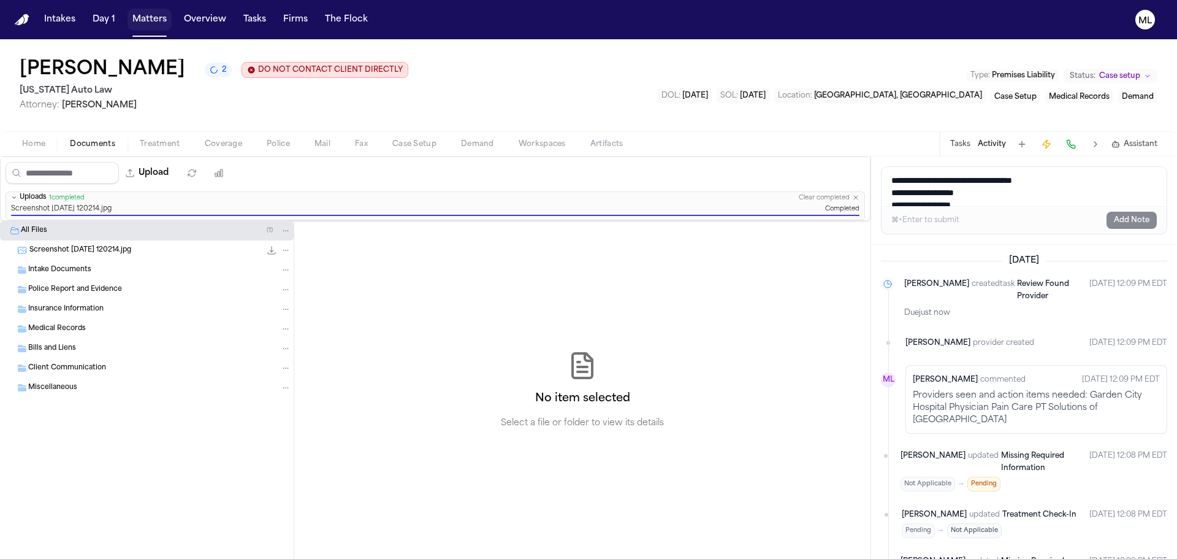
drag, startPoint x: 155, startPoint y: 20, endPoint x: 156, endPoint y: 39, distance: 19.1
click at [155, 20] on button "Matters" at bounding box center [150, 20] width 44 height 22
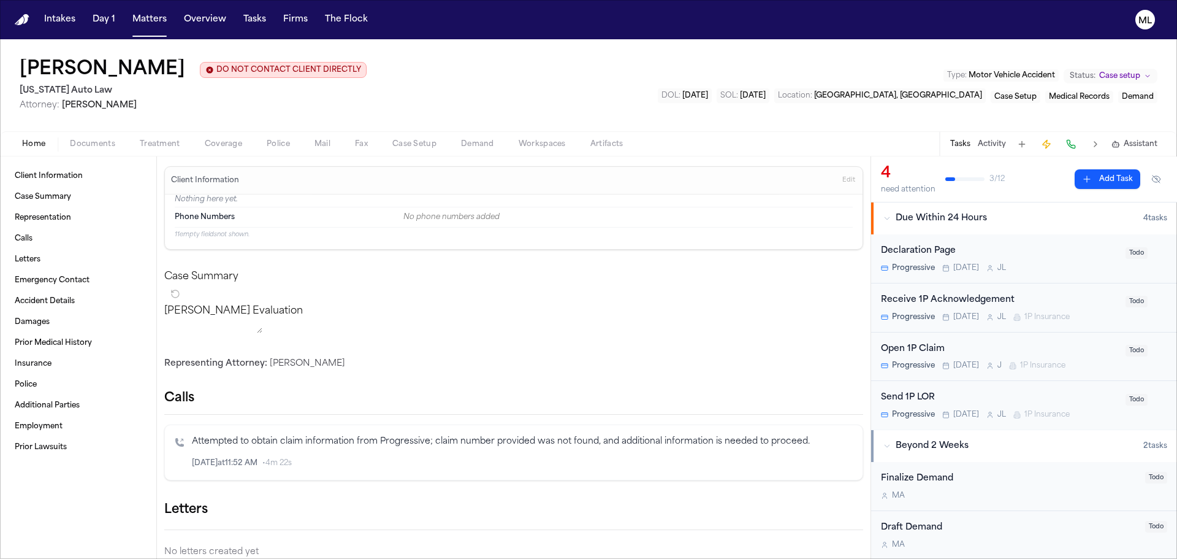
click at [997, 145] on button "Activity" at bounding box center [992, 144] width 28 height 10
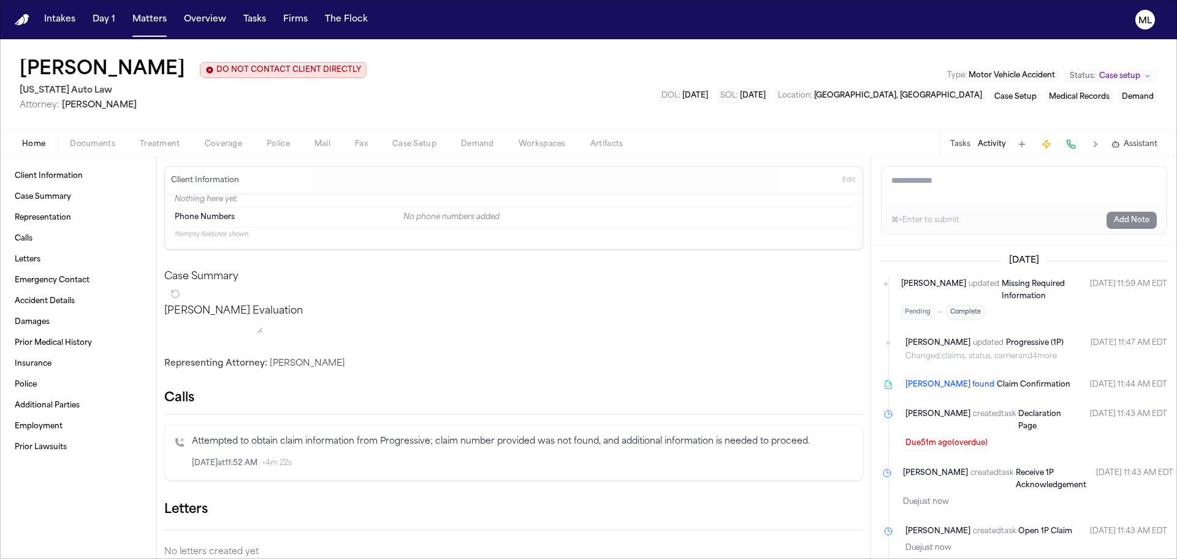
click at [935, 192] on textarea "Add a note to this matter" at bounding box center [1024, 186] width 285 height 39
paste textarea "**********"
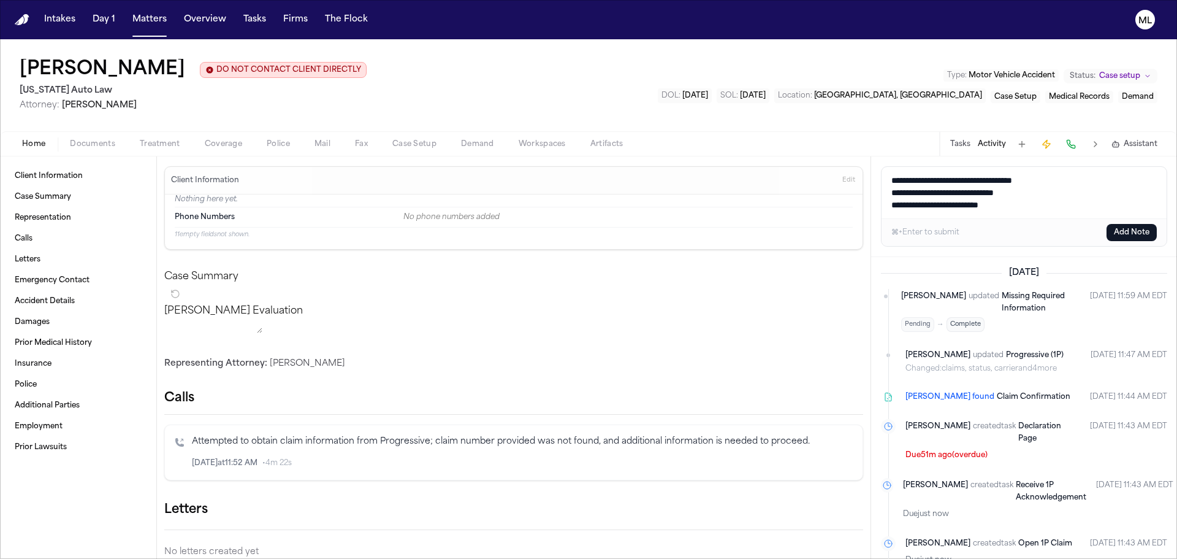
type textarea "**********"
click at [1129, 229] on button "Add Note" at bounding box center [1132, 232] width 50 height 17
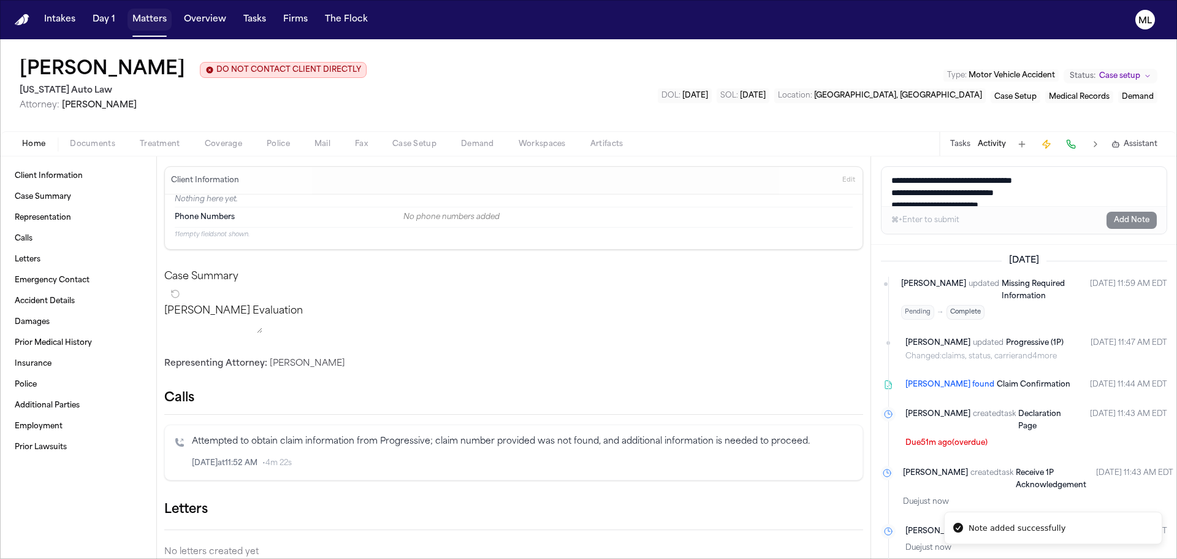
click at [143, 15] on button "Matters" at bounding box center [150, 20] width 44 height 22
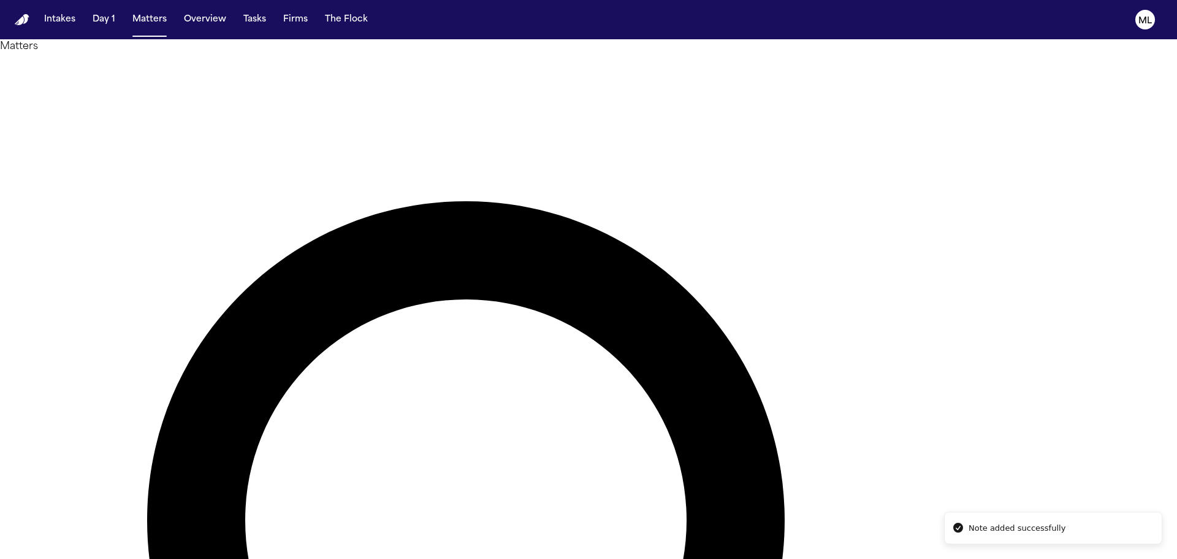
click at [121, 16] on div "Intakes Day 1 Matters Overview Tasks Firms The Flock" at bounding box center [206, 20] width 334 height 22
click at [151, 15] on button "Matters" at bounding box center [150, 20] width 44 height 22
type input "*****"
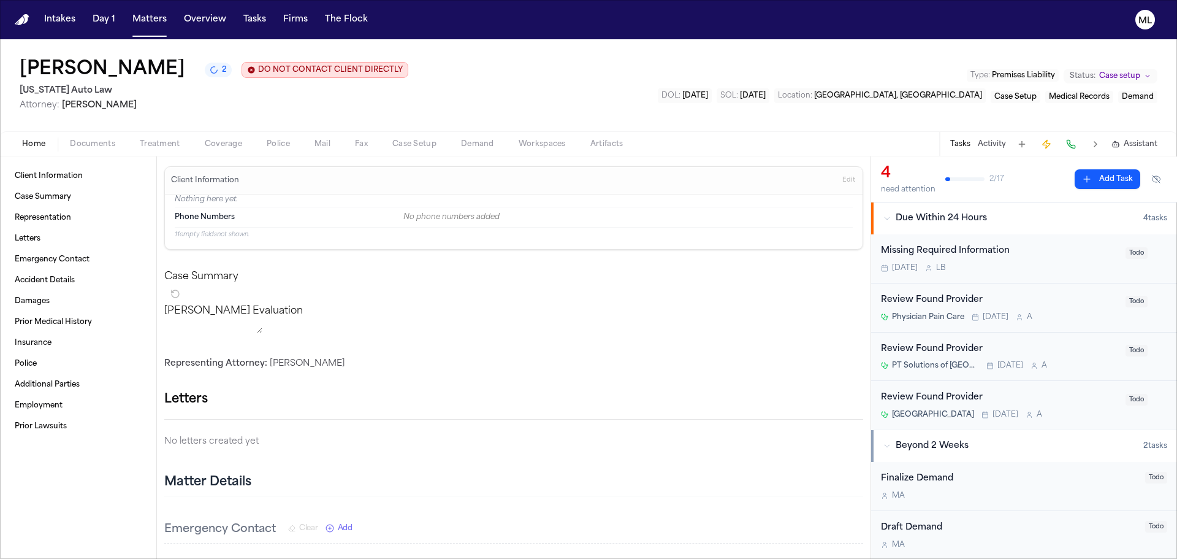
click at [77, 140] on span "Documents" at bounding box center [92, 144] width 45 height 10
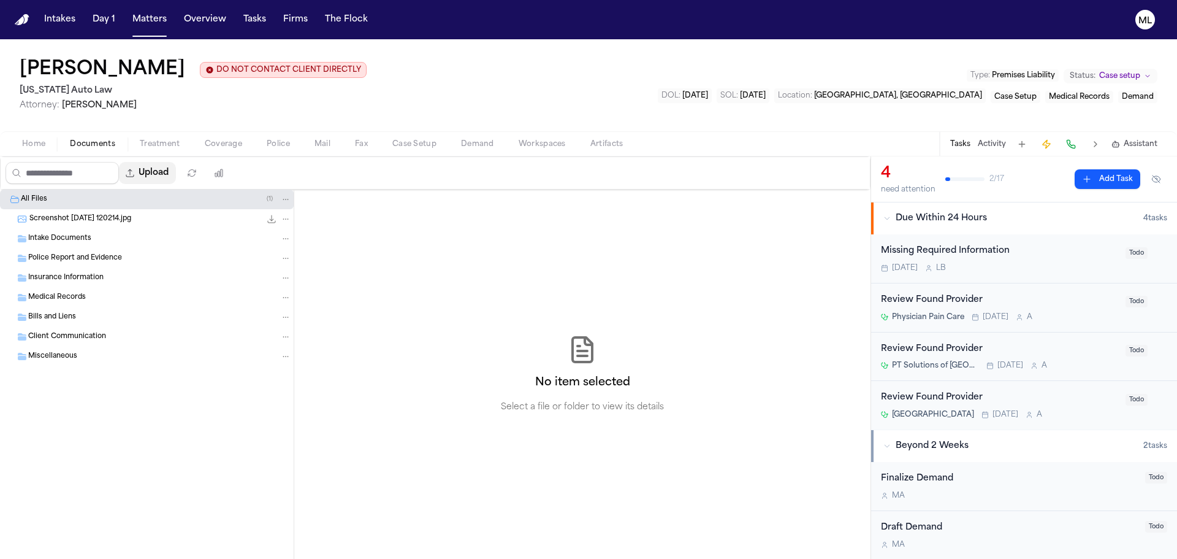
click at [165, 178] on button "Upload" at bounding box center [147, 173] width 57 height 22
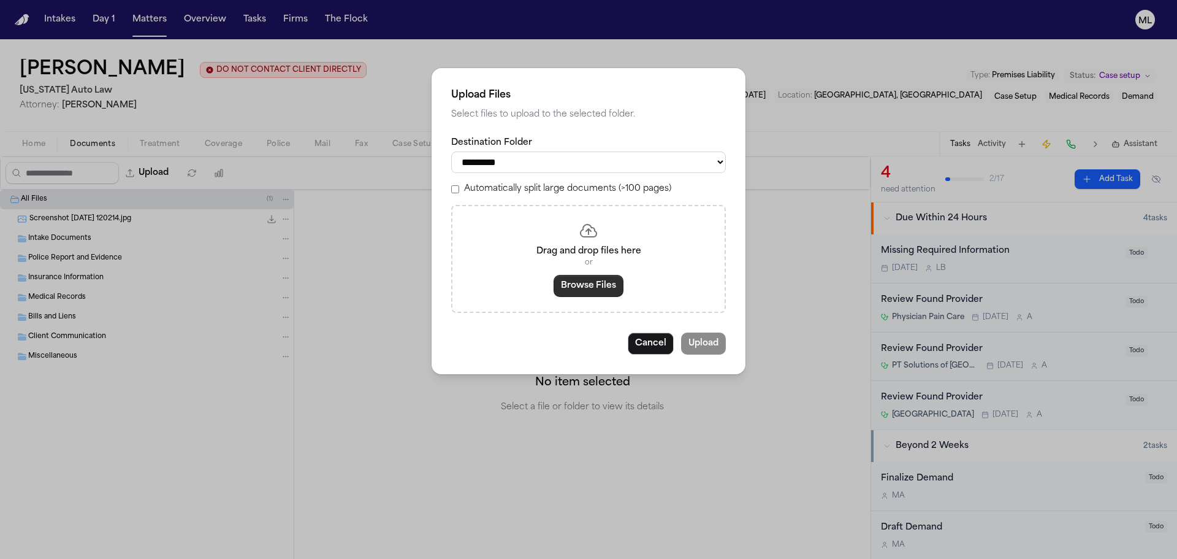
click at [602, 279] on button "Browse Files" at bounding box center [589, 286] width 70 height 22
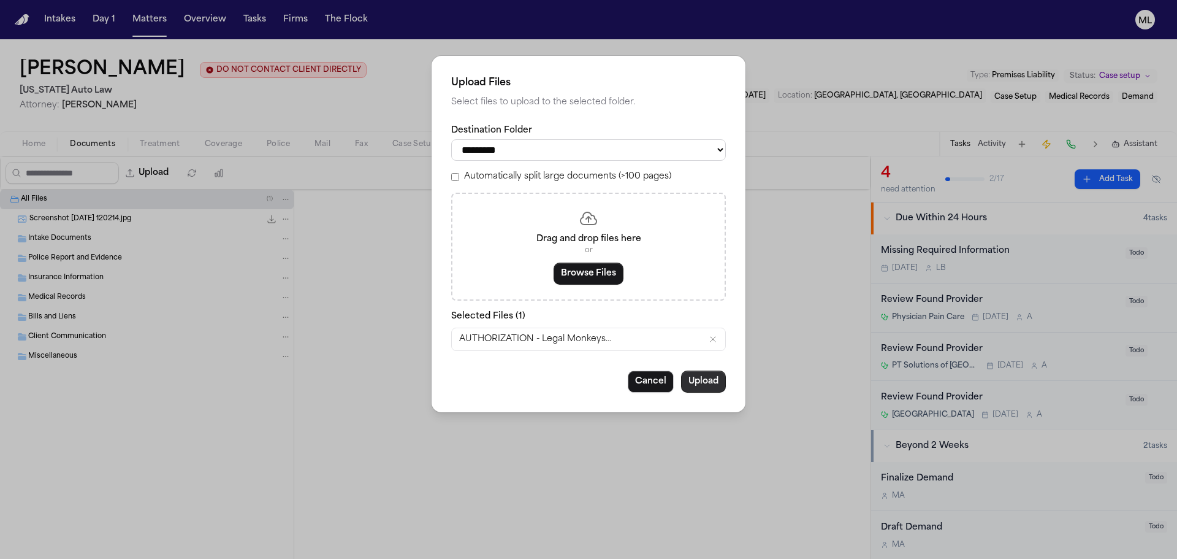
click at [706, 390] on button "Upload" at bounding box center [703, 381] width 45 height 22
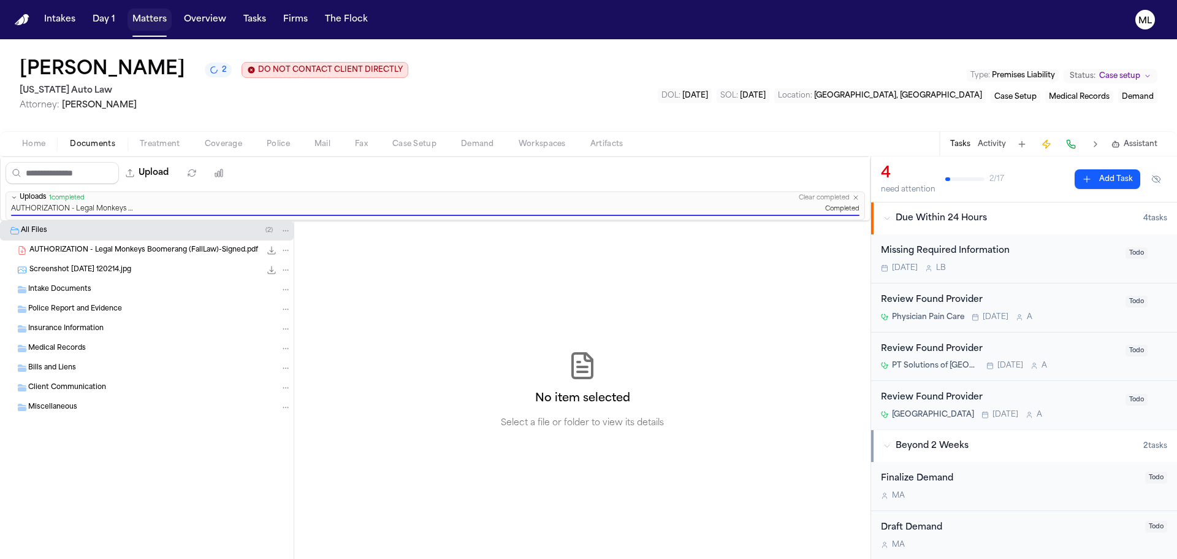
click at [158, 14] on button "Matters" at bounding box center [150, 20] width 44 height 22
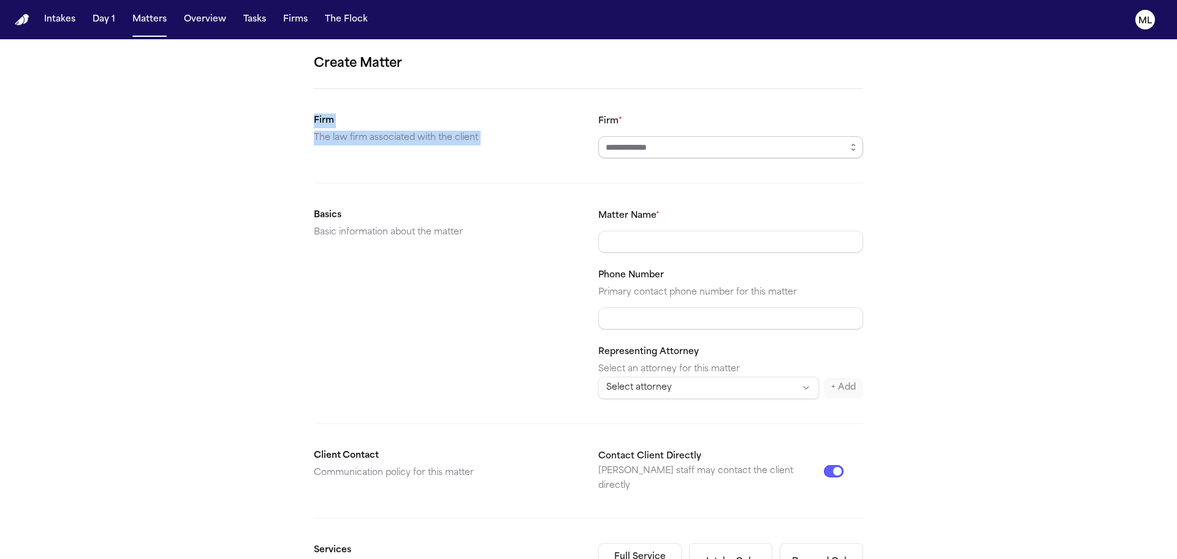
click at [732, 156] on form "Create Matter Firm The law firm associated with the client Firm * Basics Basic …" at bounding box center [588, 463] width 549 height 819
click at [732, 156] on input "Firm *" at bounding box center [731, 147] width 265 height 22
click at [735, 147] on input "Firm *" at bounding box center [731, 147] width 265 height 22
click at [849, 147] on icon "button" at bounding box center [854, 147] width 10 height 10
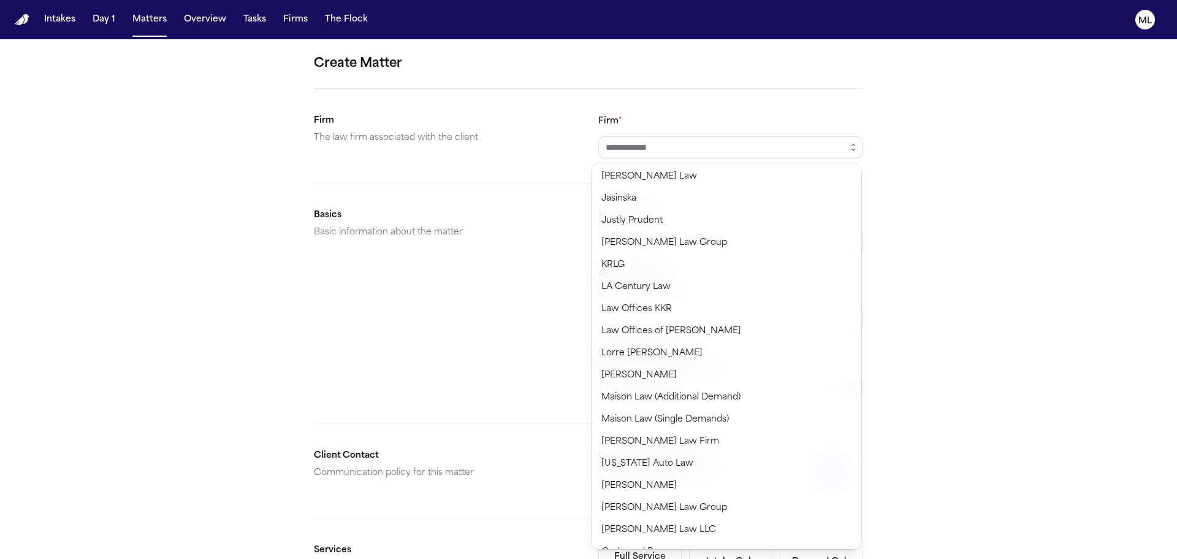
scroll to position [613, 0]
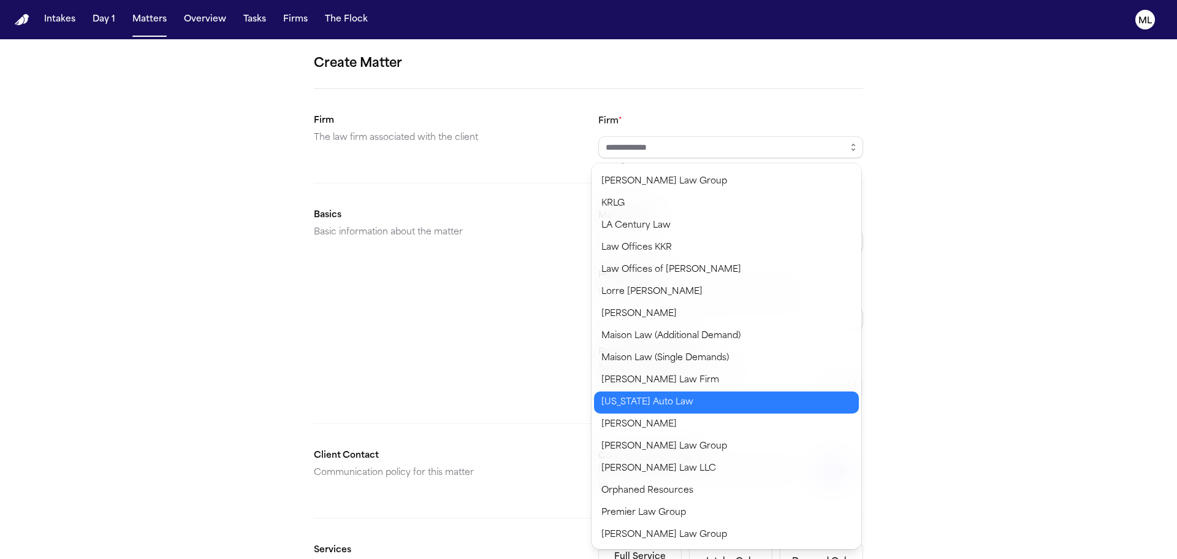
type input "**********"
click at [679, 405] on body "**********" at bounding box center [588, 279] width 1177 height 559
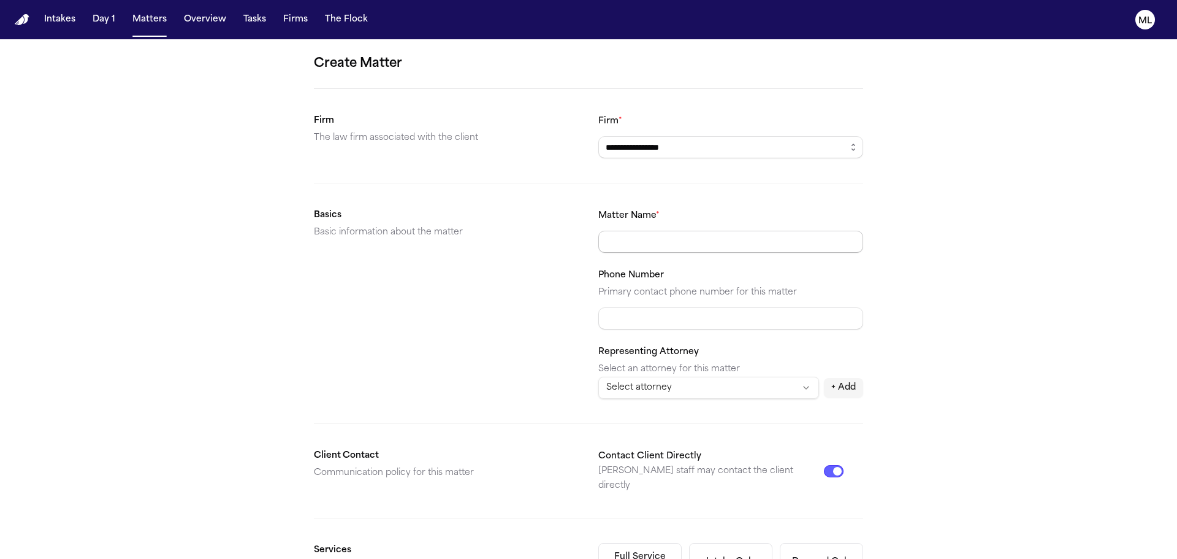
click at [654, 252] on input "Matter Name *" at bounding box center [731, 242] width 265 height 22
paste input "**********"
type input "**********"
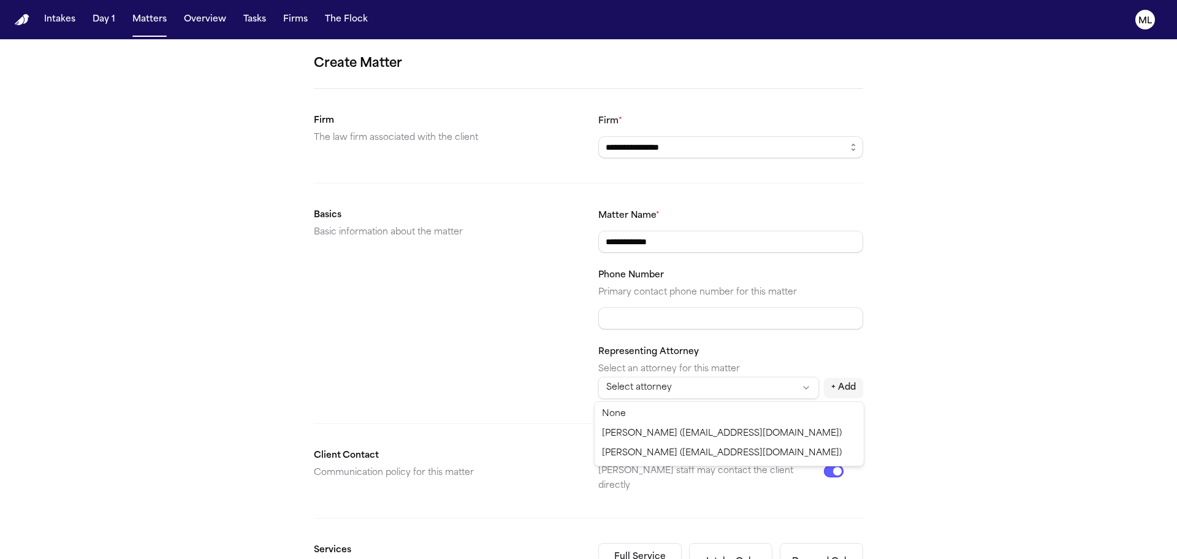
click at [684, 388] on html "**********" at bounding box center [588, 279] width 1177 height 559
select select "**********"
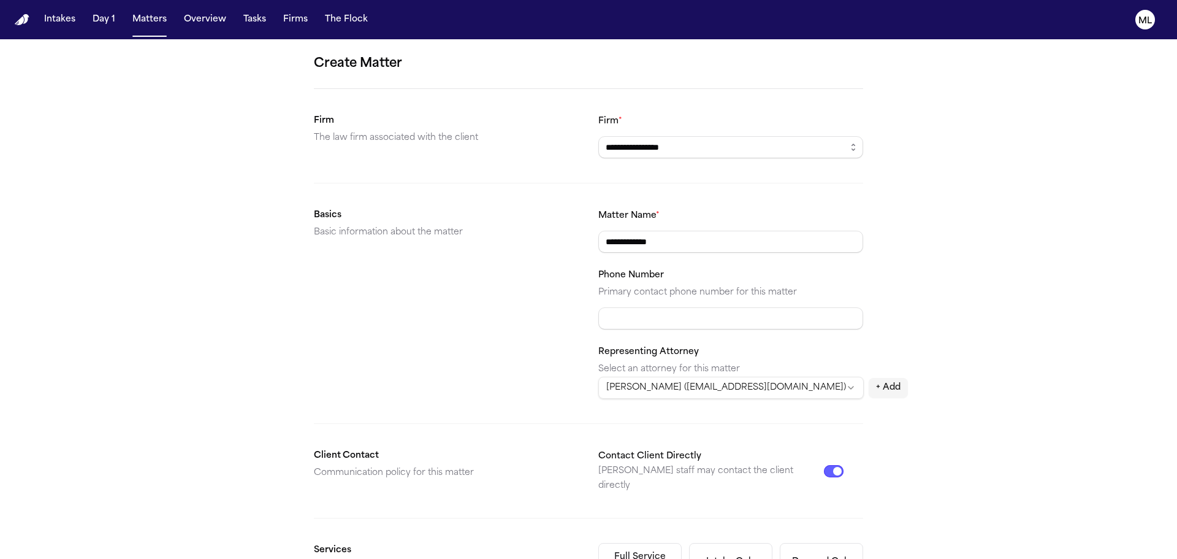
click at [820, 456] on div "Contact Client Directly [PERSON_NAME] staff may contact the client directly" at bounding box center [721, 470] width 245 height 45
click at [833, 466] on button "Contact Client Directly" at bounding box center [834, 471] width 20 height 12
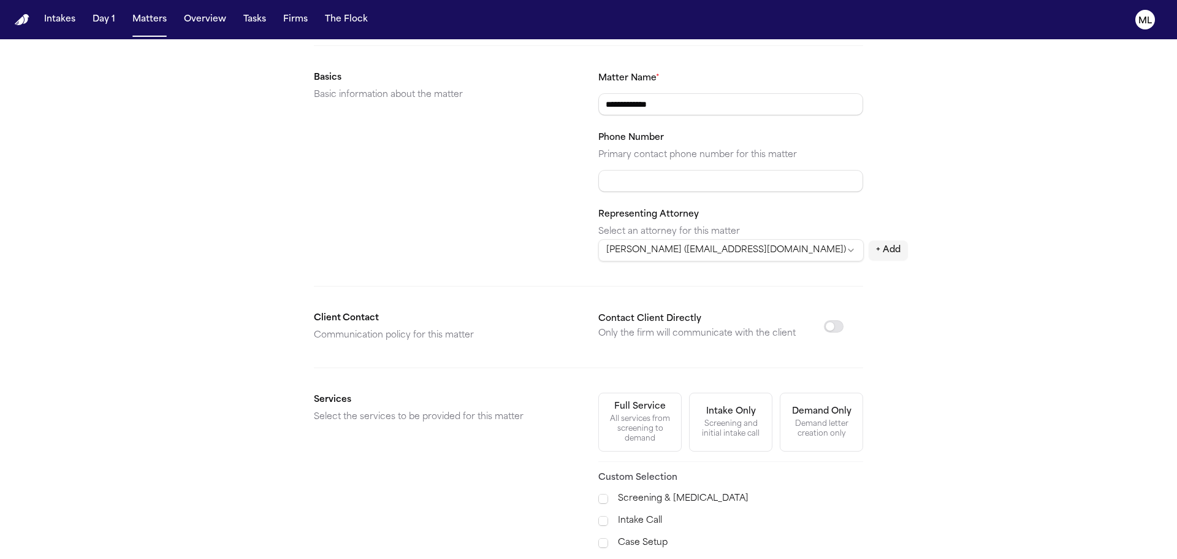
scroll to position [245, 0]
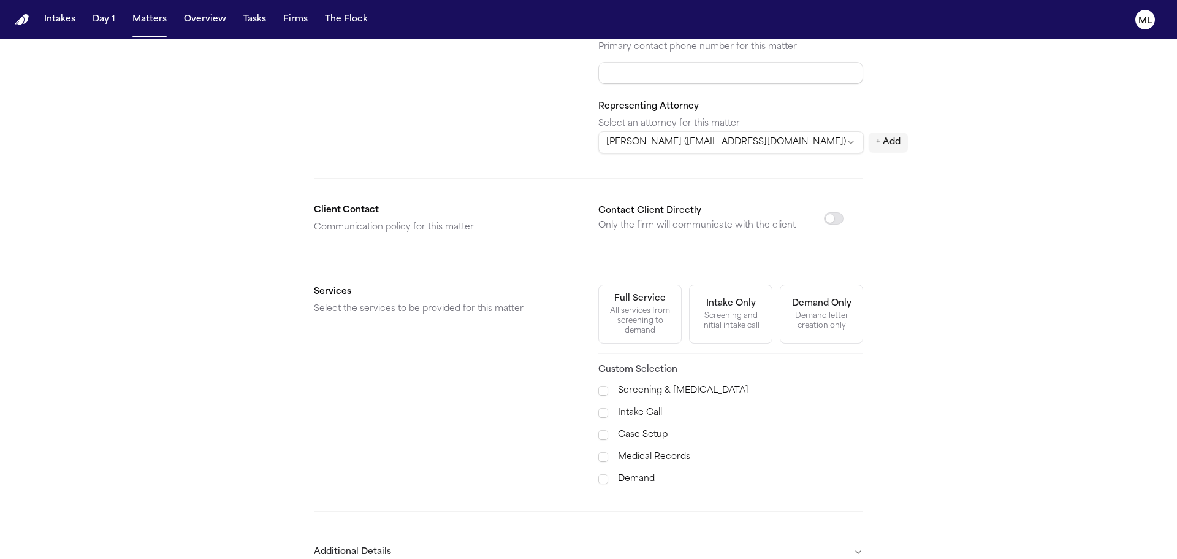
click at [638, 431] on label "Case Setup" at bounding box center [740, 434] width 245 height 15
click at [638, 463] on label "Medical Records" at bounding box center [740, 457] width 245 height 15
click at [637, 482] on label "Demand" at bounding box center [740, 479] width 245 height 15
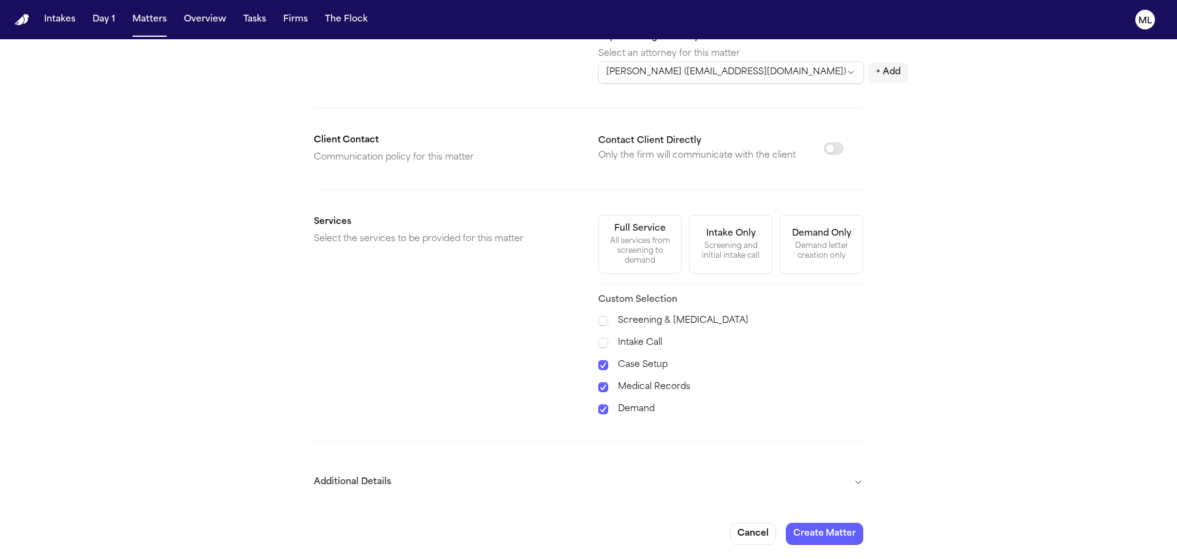
scroll to position [316, 0]
click at [709, 481] on button "Additional Details" at bounding box center [588, 481] width 549 height 32
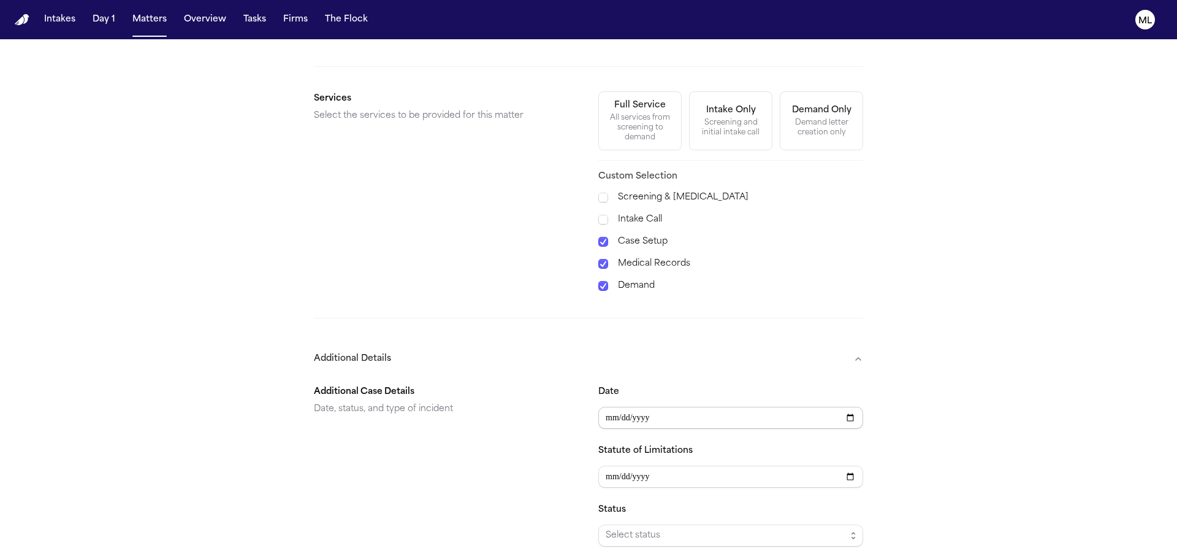
click at [627, 410] on input "Date" at bounding box center [731, 418] width 265 height 22
click at [603, 418] on input "Date" at bounding box center [731, 418] width 265 height 22
type input "**********"
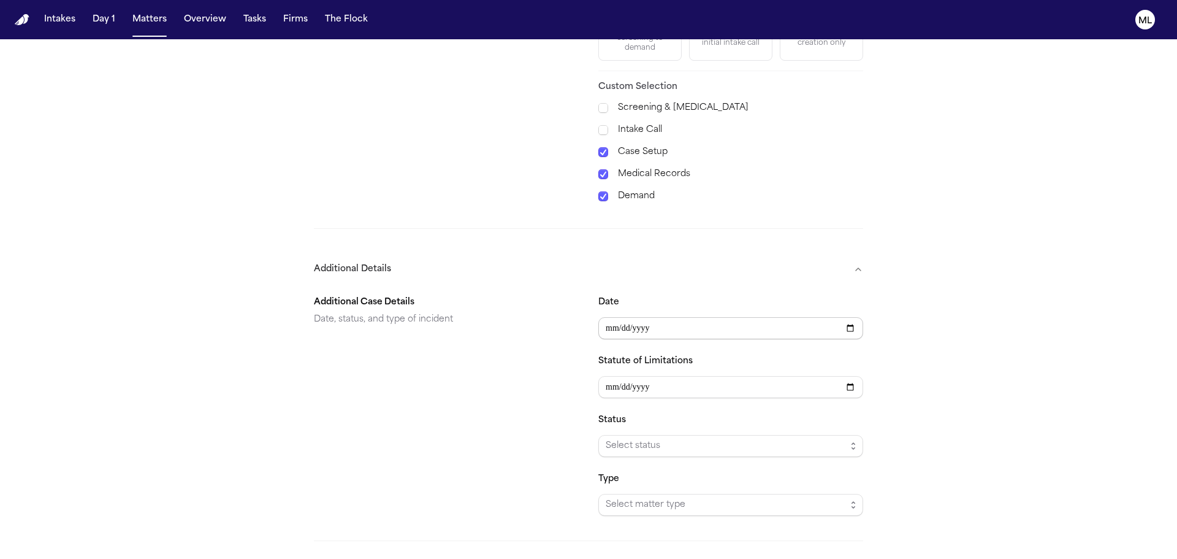
scroll to position [622, 0]
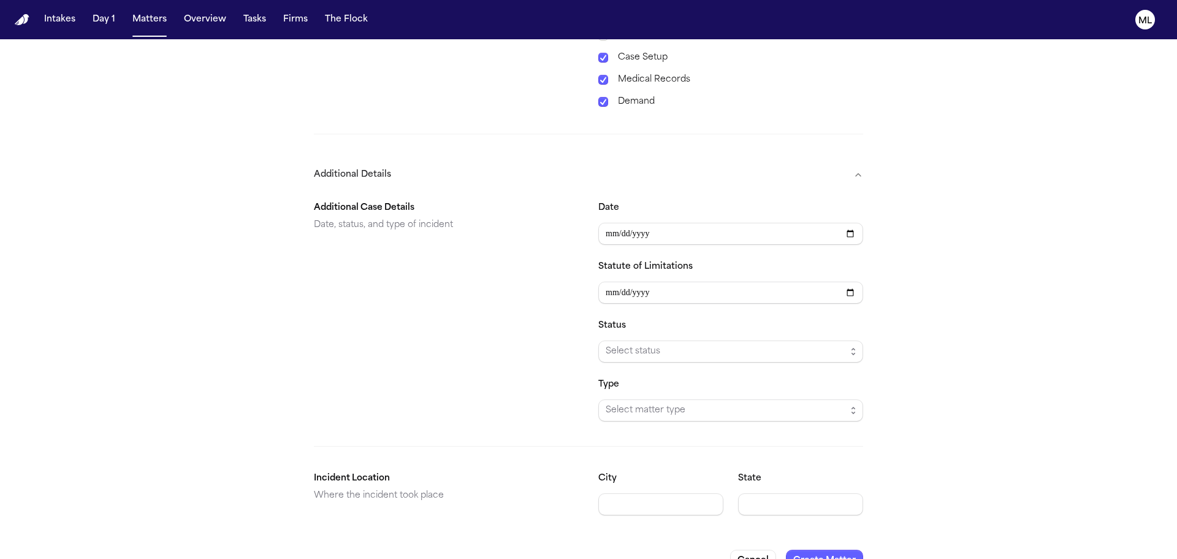
click at [651, 339] on div "Status Select status" at bounding box center [731, 340] width 265 height 44
click at [651, 351] on span "Select status" at bounding box center [726, 351] width 240 height 15
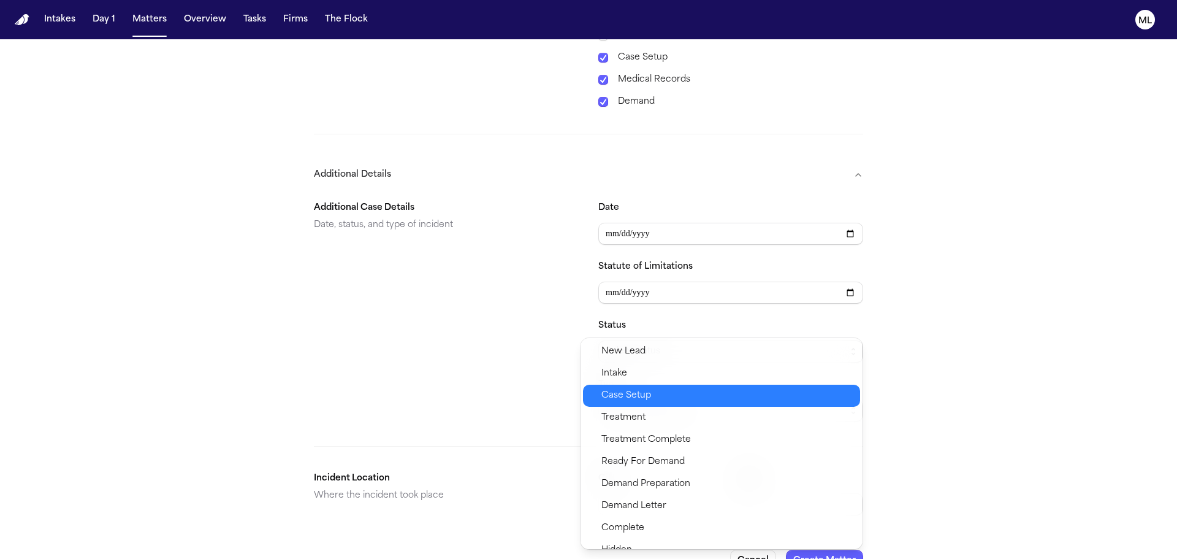
click at [646, 400] on span "Case Setup" at bounding box center [627, 395] width 50 height 15
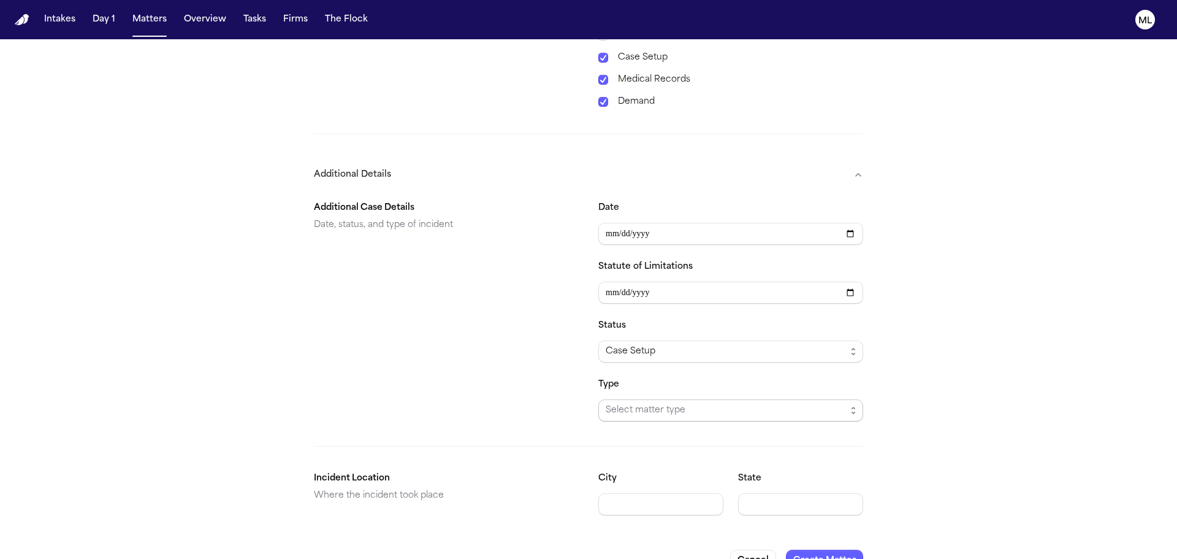
click at [637, 418] on span "Select matter type" at bounding box center [731, 410] width 265 height 22
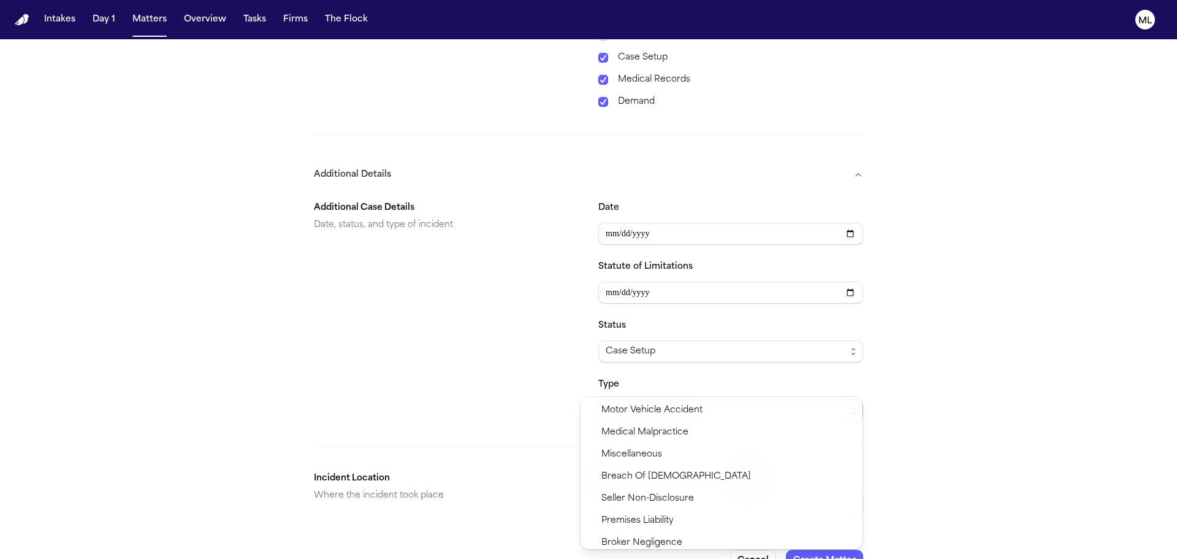
click at [638, 408] on span "Motor Vehicle Accident" at bounding box center [652, 410] width 101 height 15
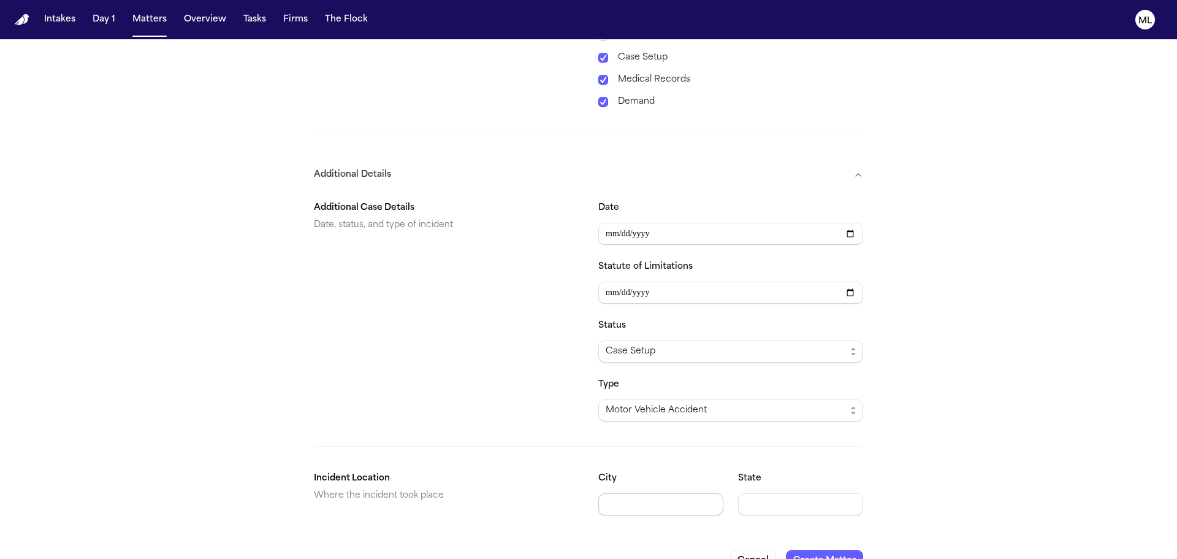
click at [620, 501] on input "City" at bounding box center [661, 504] width 125 height 22
type input "*******"
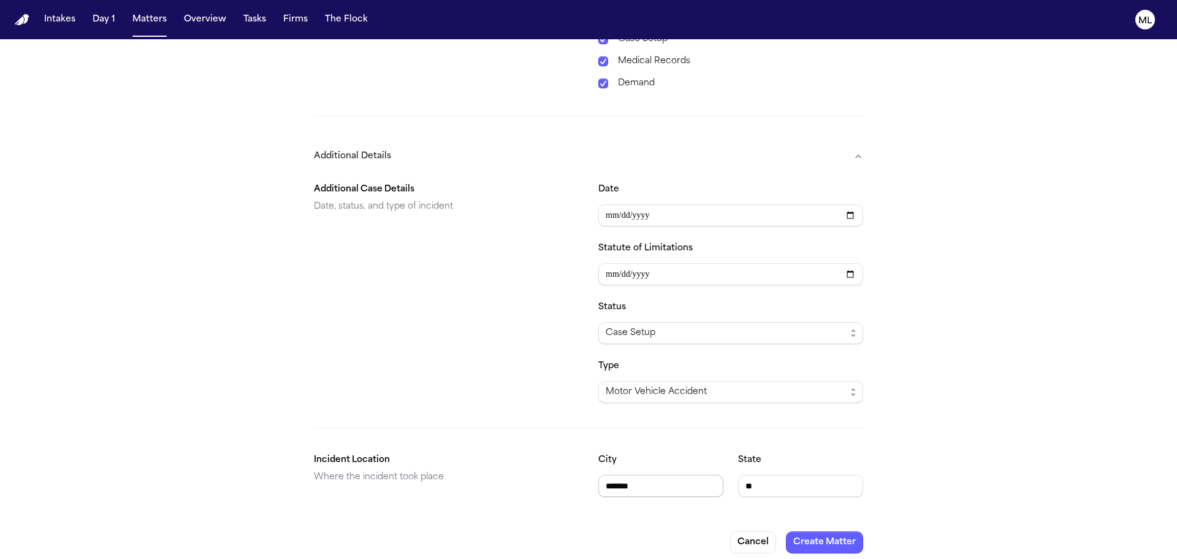
scroll to position [650, 0]
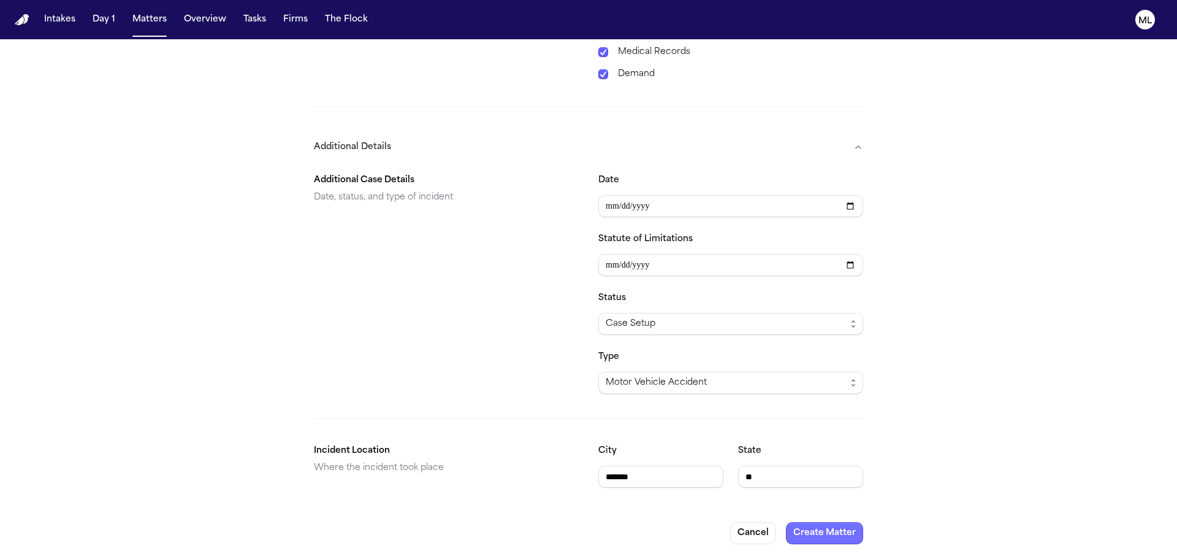
type input "**"
click at [803, 531] on button "Create Matter" at bounding box center [824, 533] width 77 height 22
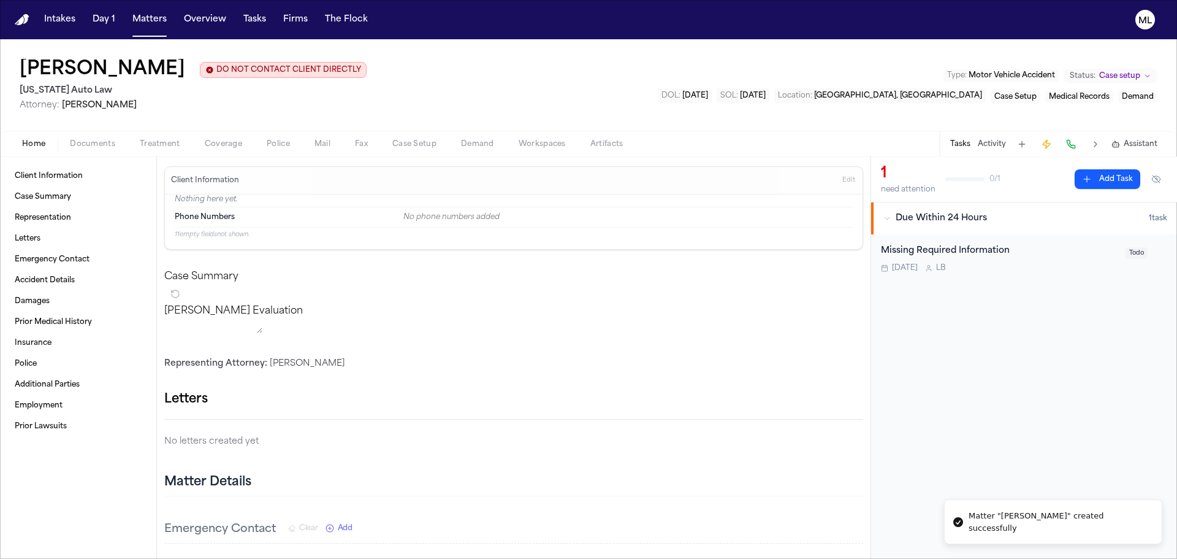
click at [91, 145] on span "Documents" at bounding box center [92, 144] width 45 height 10
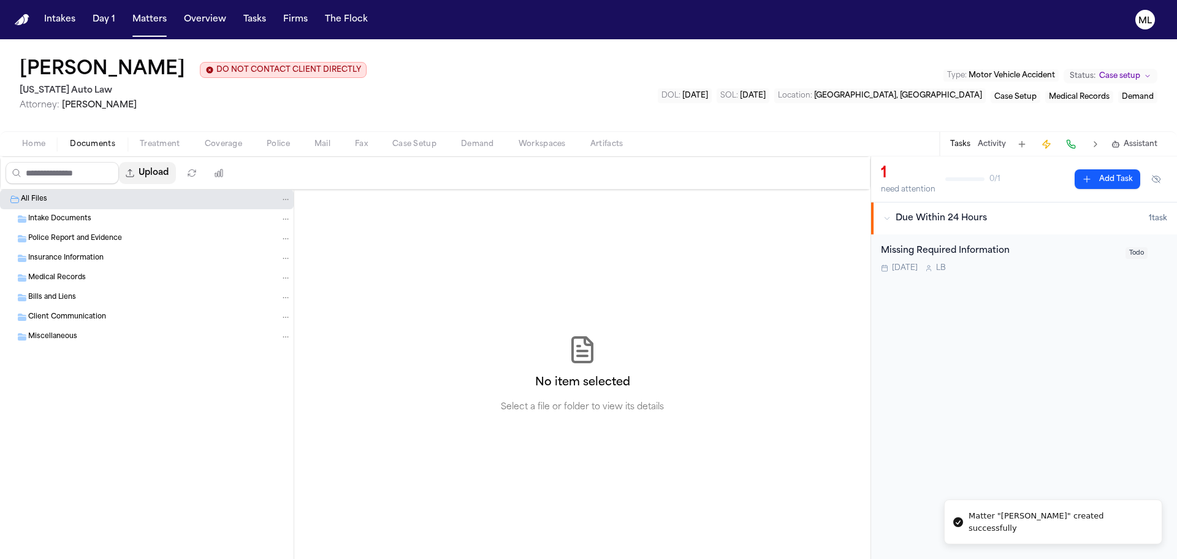
click at [166, 169] on button "Upload" at bounding box center [147, 173] width 57 height 22
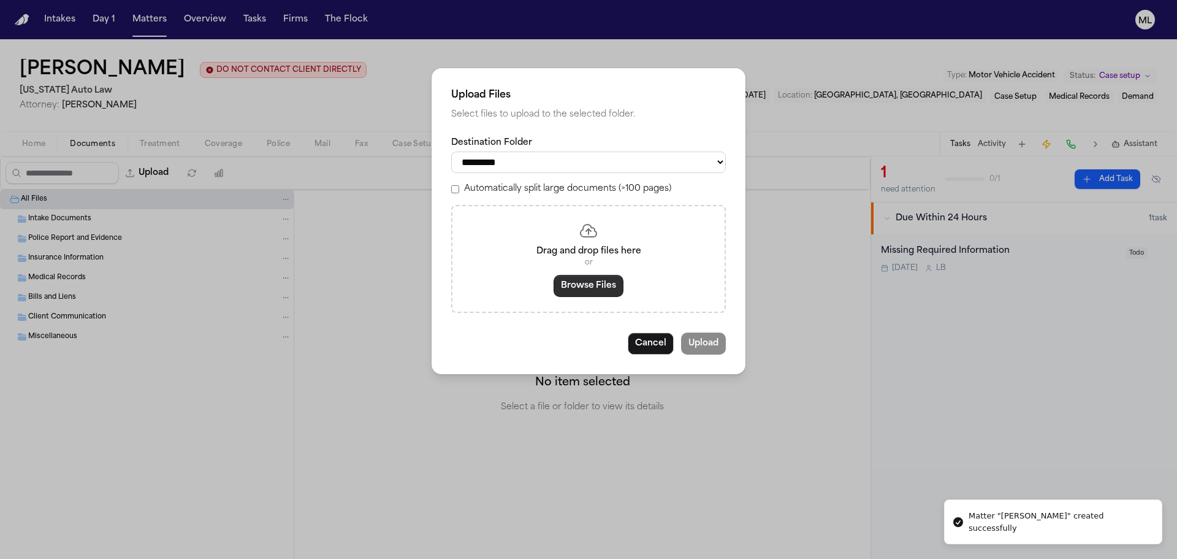
click at [590, 284] on button "Browse Files" at bounding box center [589, 286] width 70 height 22
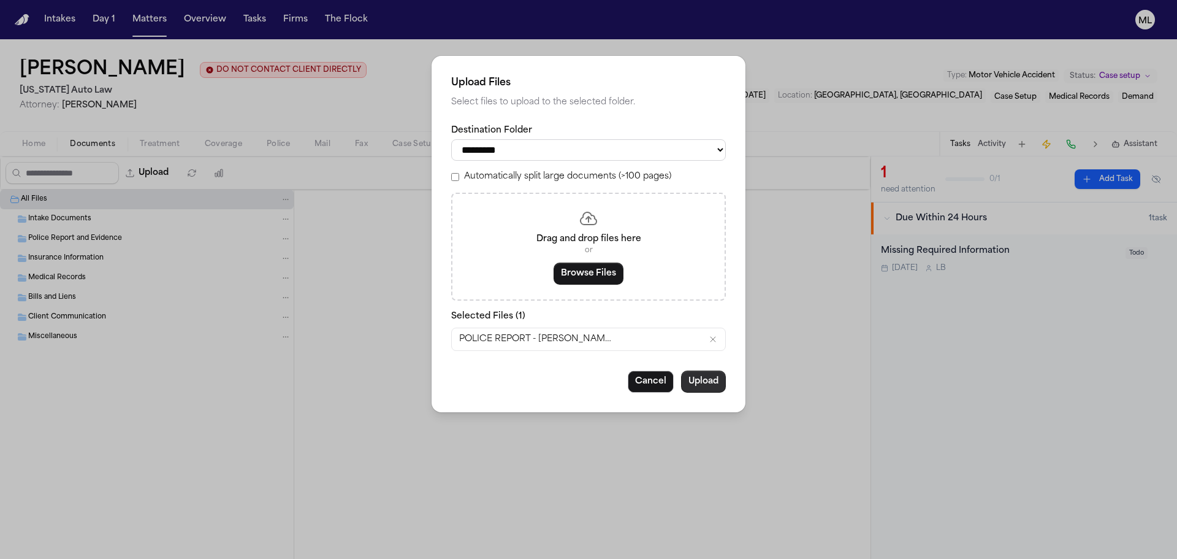
click at [697, 380] on button "Upload" at bounding box center [703, 381] width 45 height 22
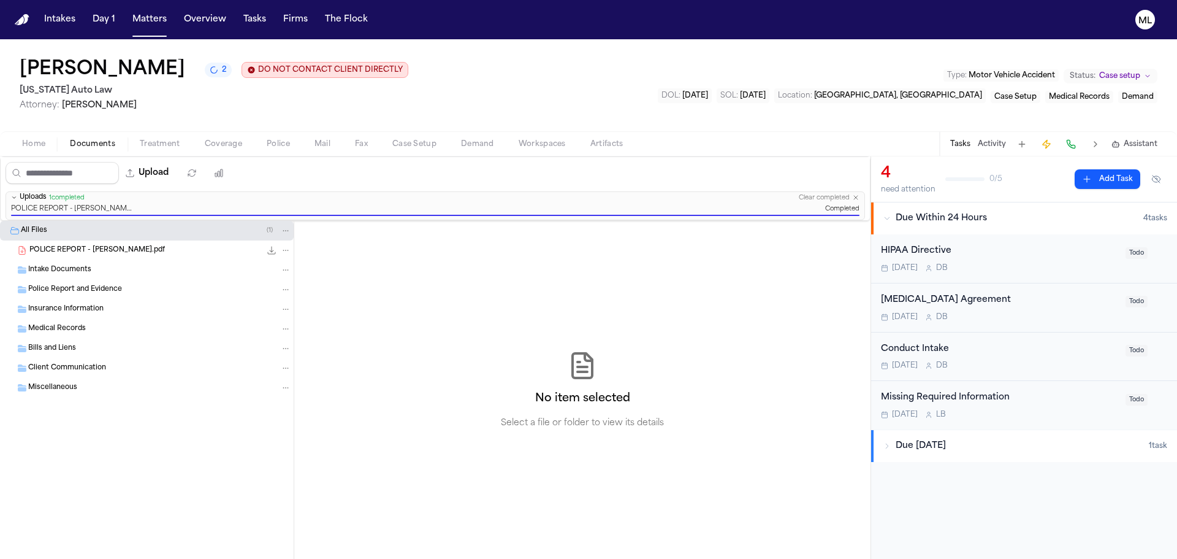
click at [986, 146] on button "Activity" at bounding box center [992, 144] width 28 height 10
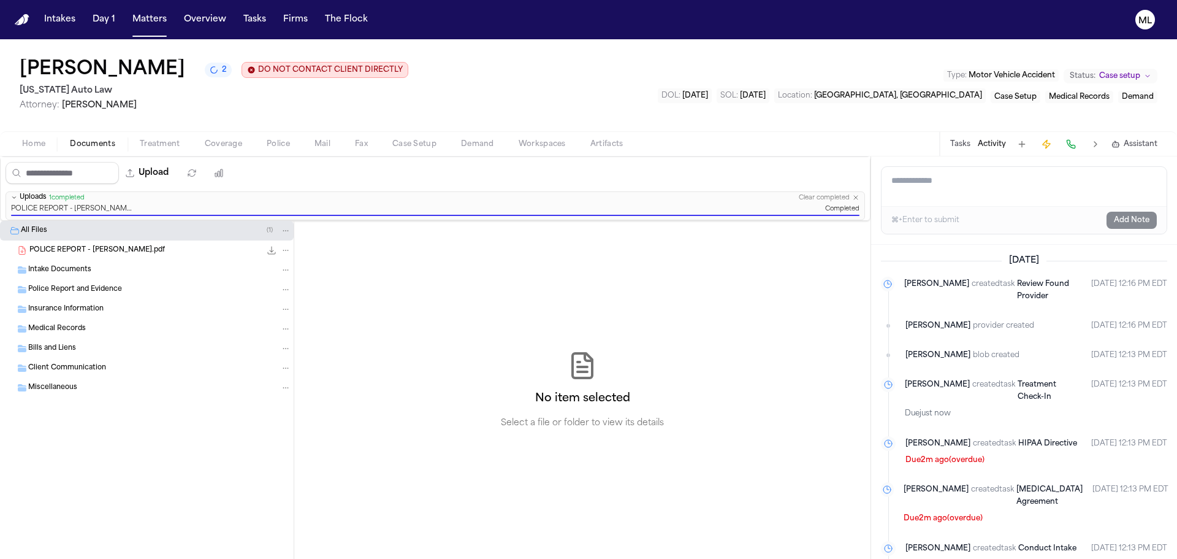
click at [965, 190] on textarea "Add a note to this matter" at bounding box center [1024, 186] width 285 height 39
type textarea "**********"
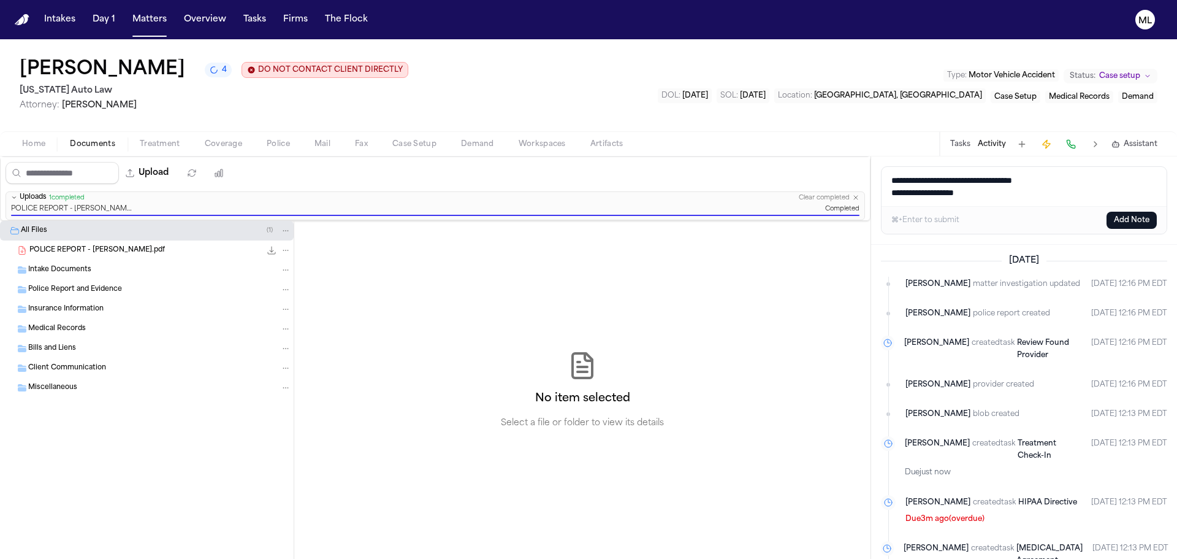
click at [1122, 226] on button "Add Note" at bounding box center [1132, 220] width 50 height 17
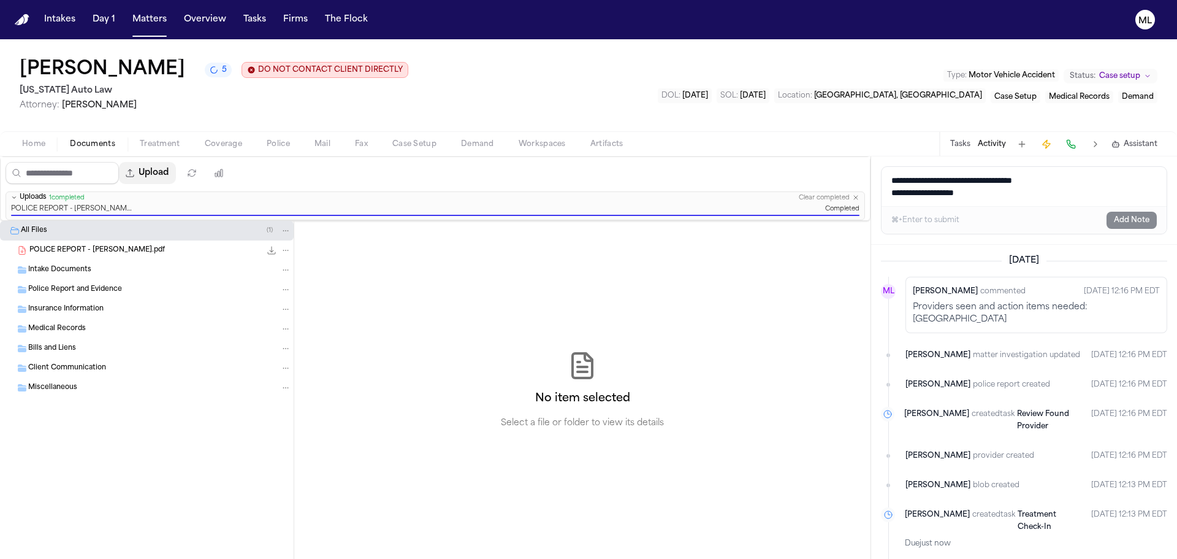
click at [165, 170] on button "Upload" at bounding box center [147, 173] width 57 height 22
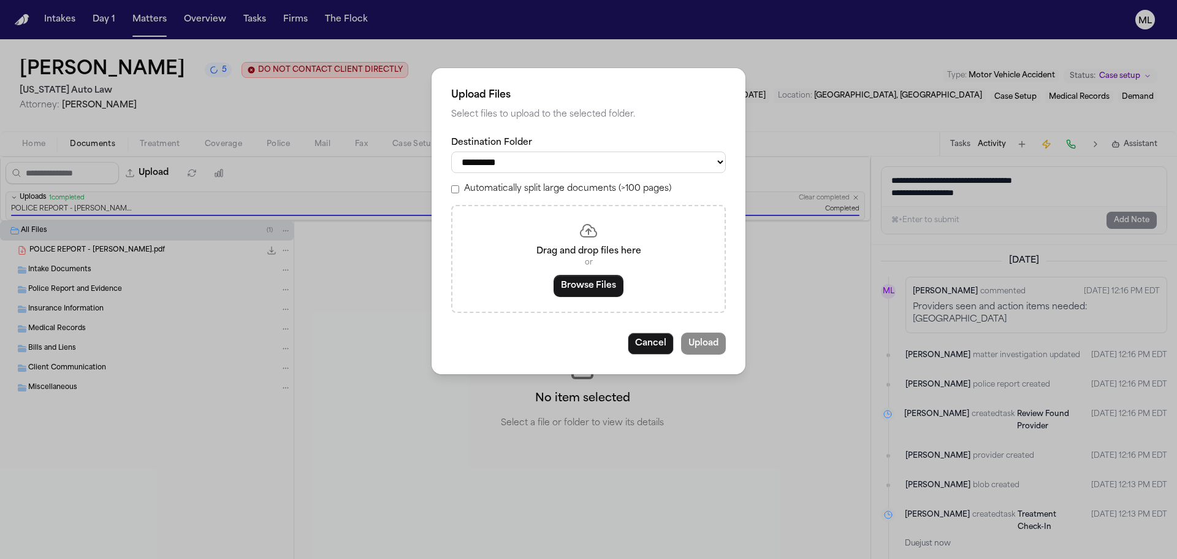
click at [578, 289] on button "Browse Files" at bounding box center [589, 286] width 70 height 22
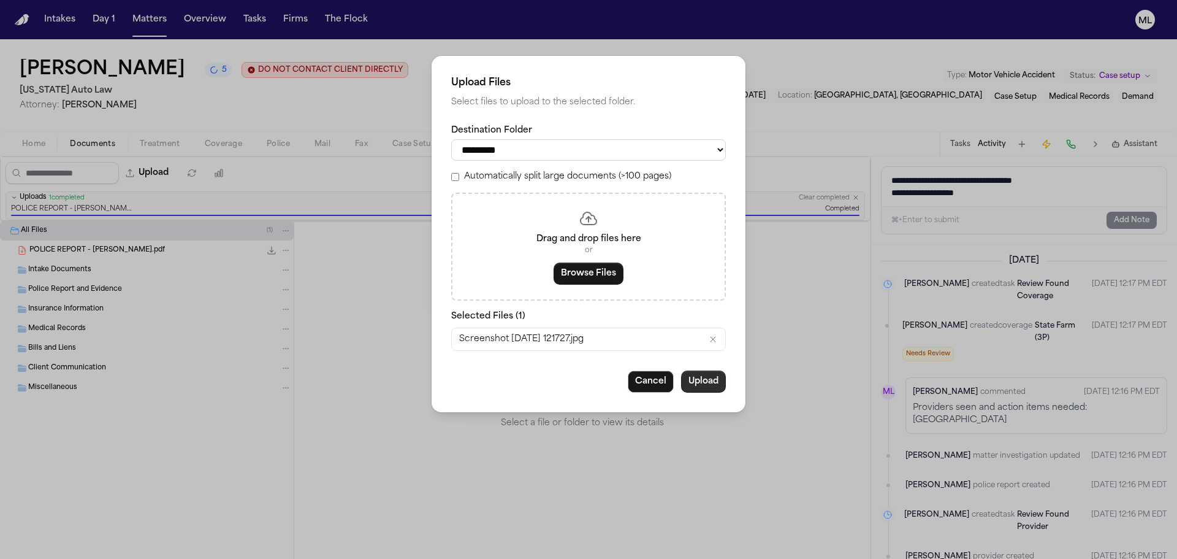
click at [717, 375] on button "Upload" at bounding box center [703, 381] width 45 height 22
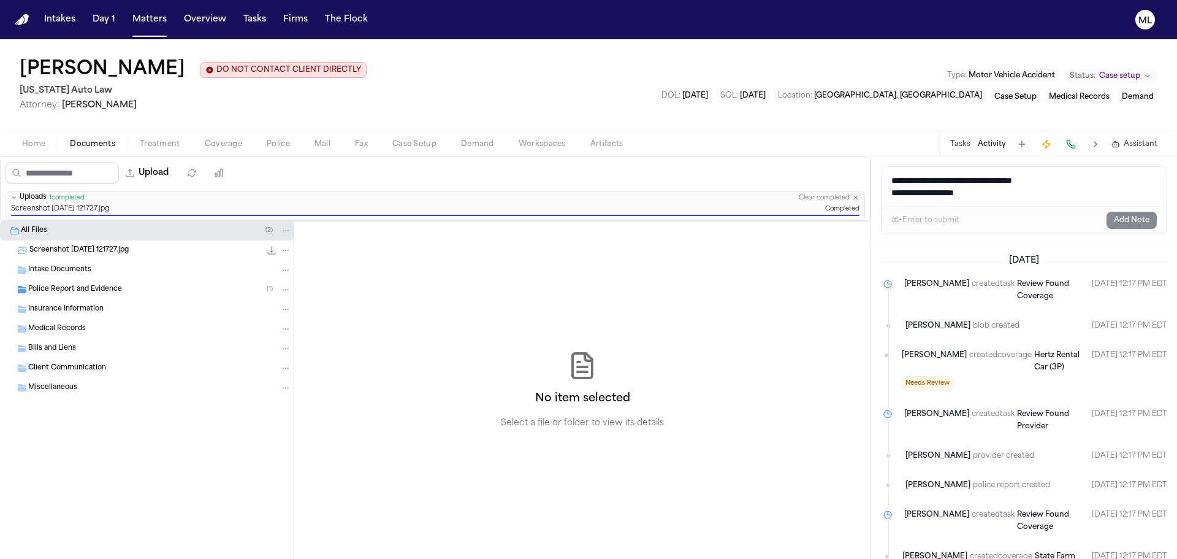
click at [236, 146] on span "Coverage" at bounding box center [223, 144] width 37 height 10
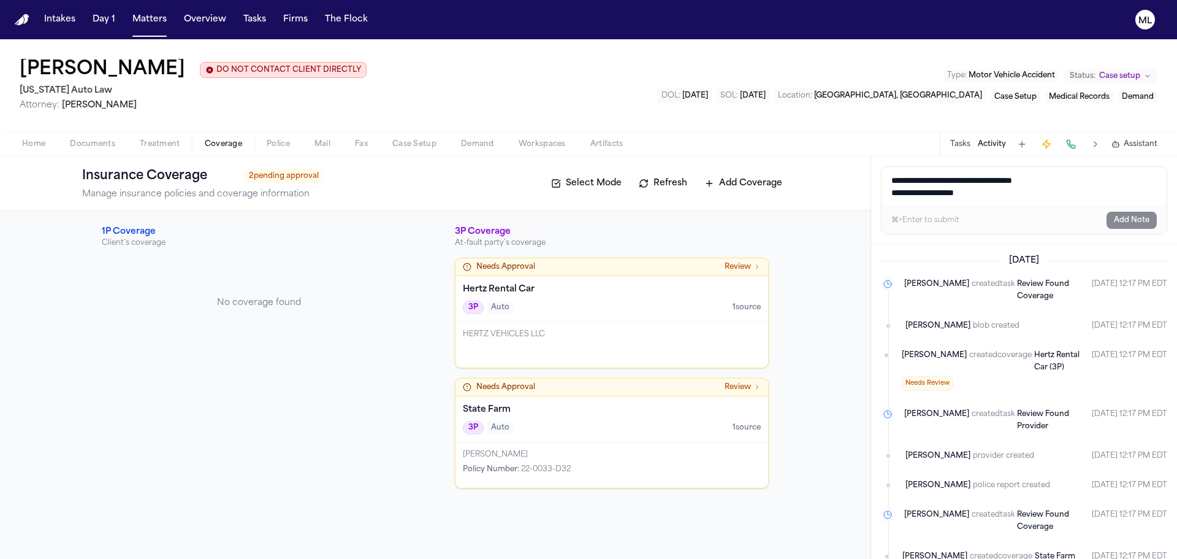
click at [636, 442] on div "State Farm 3P Auto 1 source" at bounding box center [612, 419] width 313 height 46
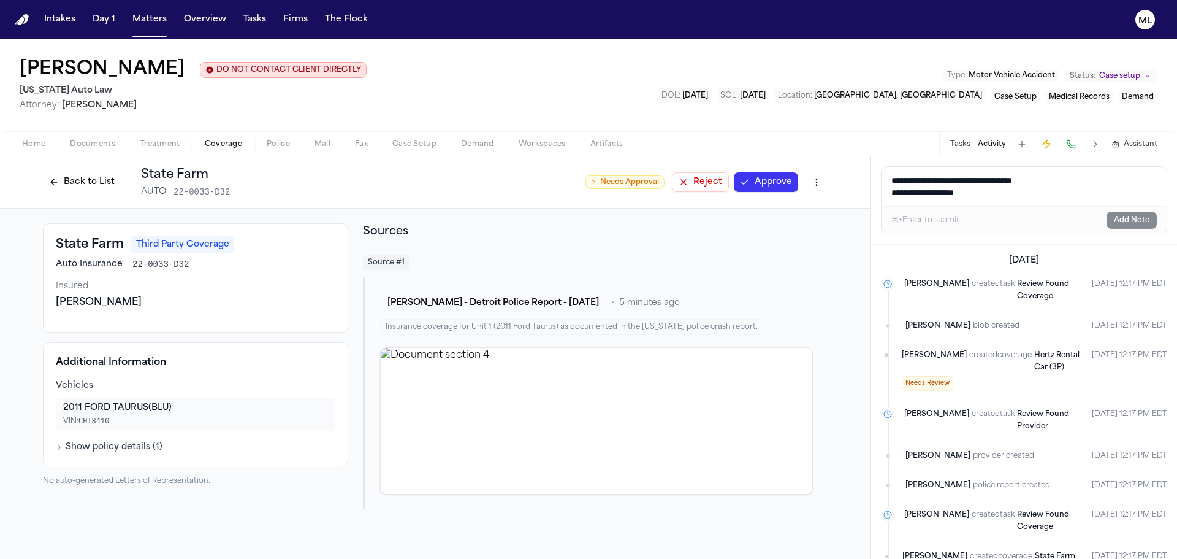
click at [778, 171] on div "○ Needs Approval Reject Approve" at bounding box center [707, 182] width 242 height 22
click at [775, 182] on button "Approve" at bounding box center [766, 182] width 64 height 20
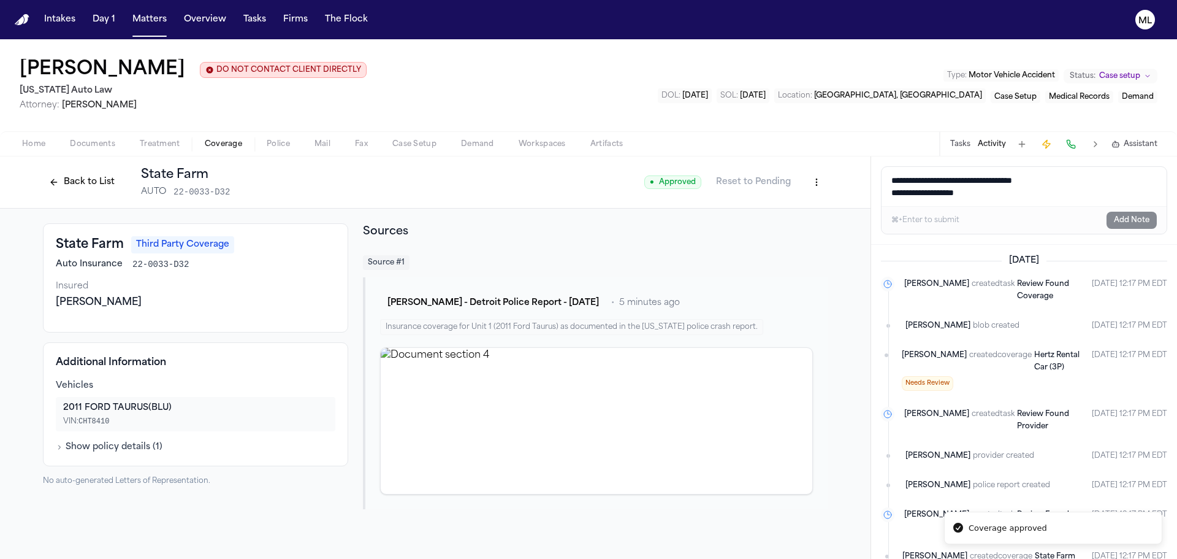
click at [93, 178] on button "Back to List" at bounding box center [82, 182] width 78 height 20
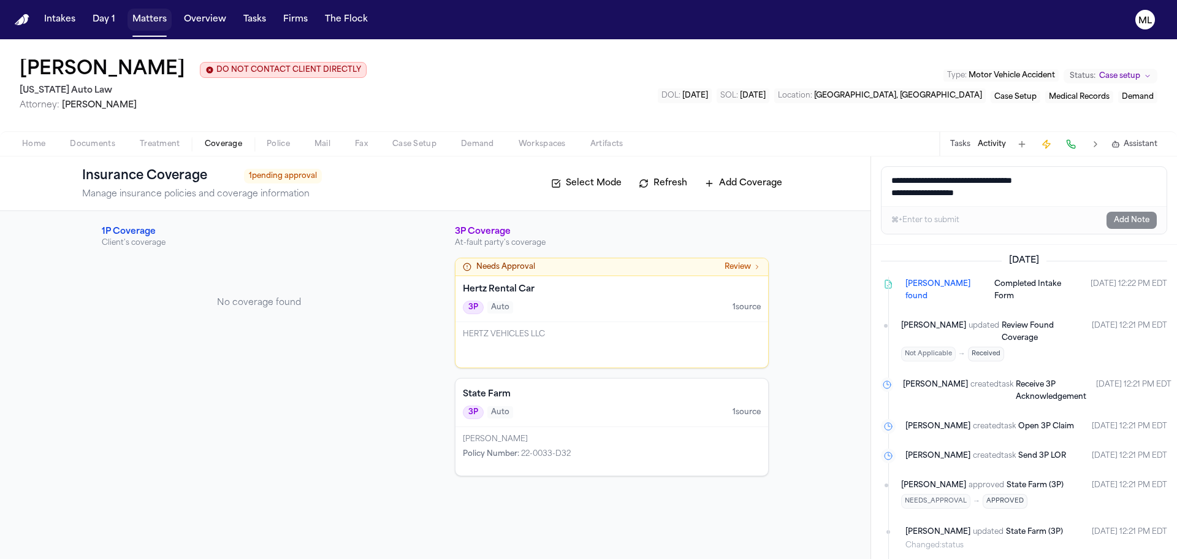
drag, startPoint x: 154, startPoint y: 23, endPoint x: 312, endPoint y: 21, distance: 157.6
click at [154, 23] on button "Matters" at bounding box center [150, 20] width 44 height 22
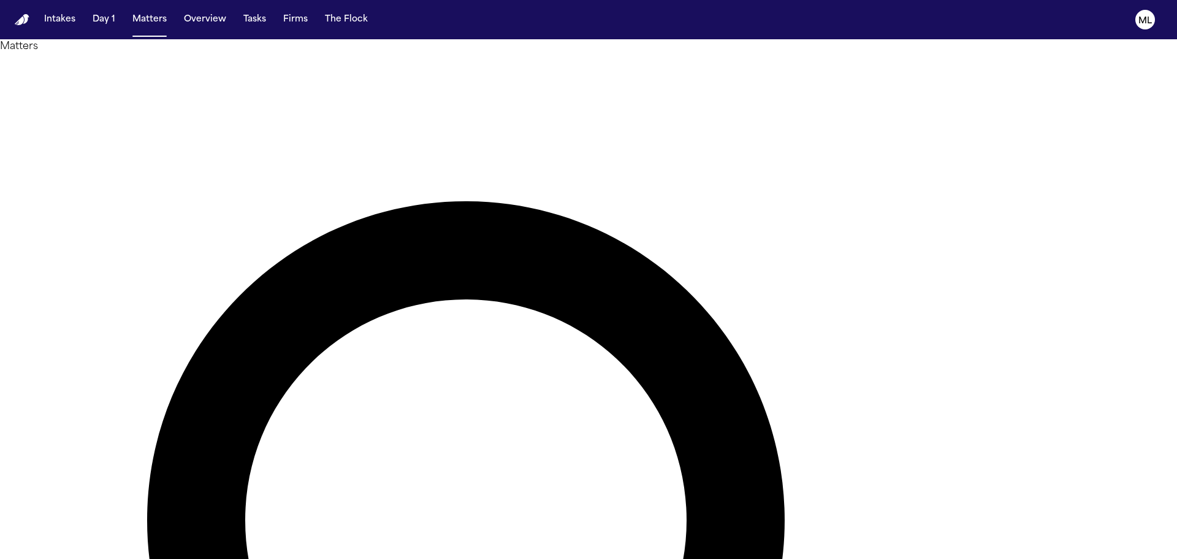
drag, startPoint x: 724, startPoint y: 72, endPoint x: 605, endPoint y: 77, distance: 119.1
type input "***"
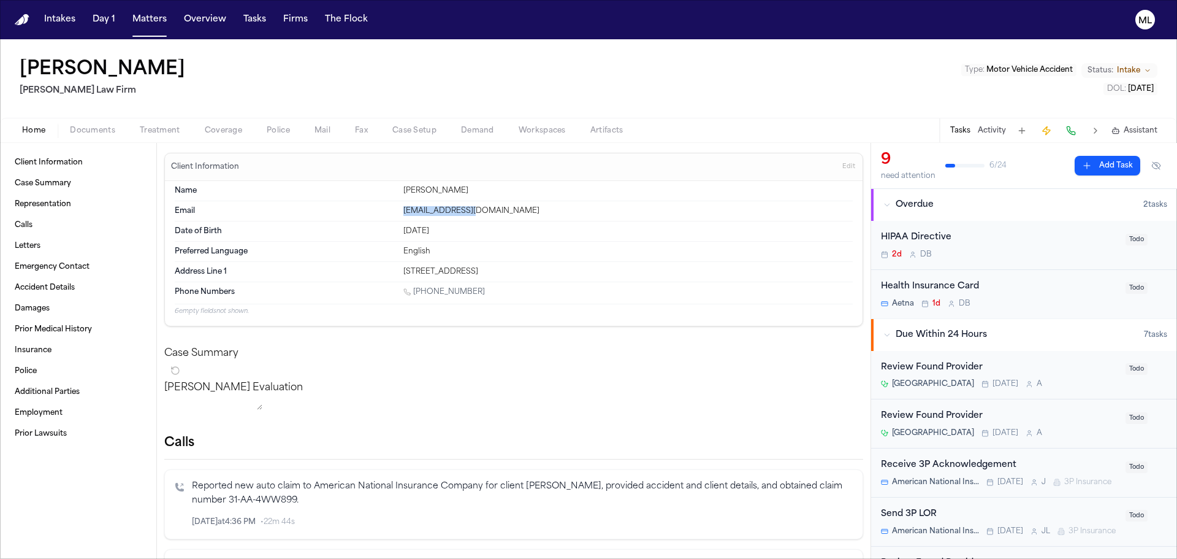
drag, startPoint x: 477, startPoint y: 207, endPoint x: 402, endPoint y: 208, distance: 75.4
click at [404, 208] on div "[EMAIL_ADDRESS][DOMAIN_NAME]" at bounding box center [629, 211] width 450 height 10
copy div "[EMAIL_ADDRESS][DOMAIN_NAME]"
click at [144, 29] on button "Matters" at bounding box center [150, 20] width 44 height 22
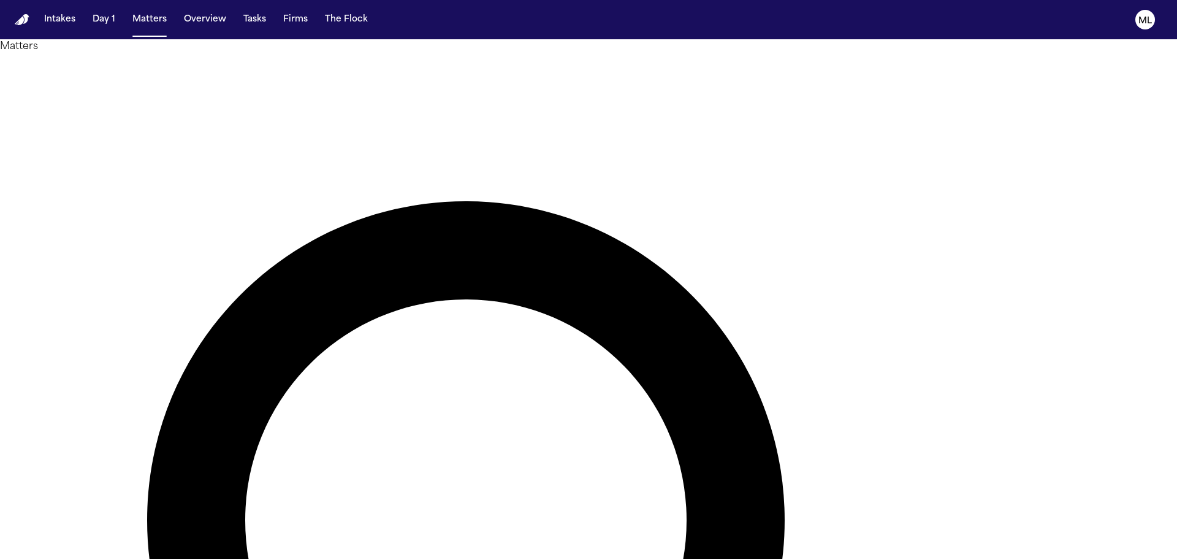
drag, startPoint x: 658, startPoint y: 72, endPoint x: 582, endPoint y: 72, distance: 76.0
type input "*"
type input "*****"
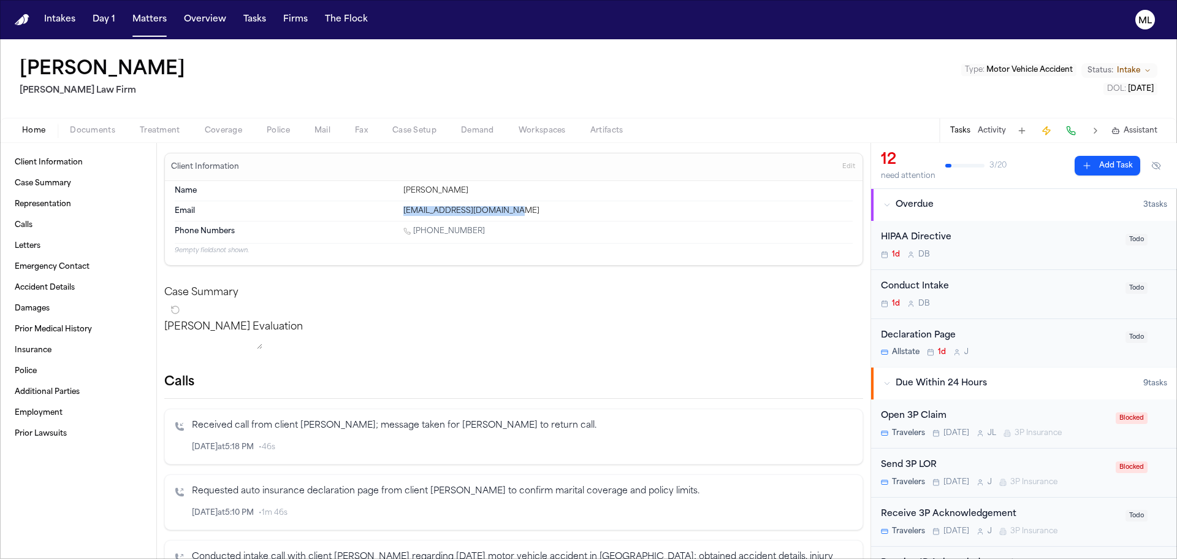
drag, startPoint x: 519, startPoint y: 210, endPoint x: 392, endPoint y: 210, distance: 126.9
click at [392, 210] on div "Email [EMAIL_ADDRESS][DOMAIN_NAME]" at bounding box center [514, 211] width 678 height 20
copy div "[EMAIL_ADDRESS][DOMAIN_NAME]"
click at [154, 25] on button "Matters" at bounding box center [150, 20] width 44 height 22
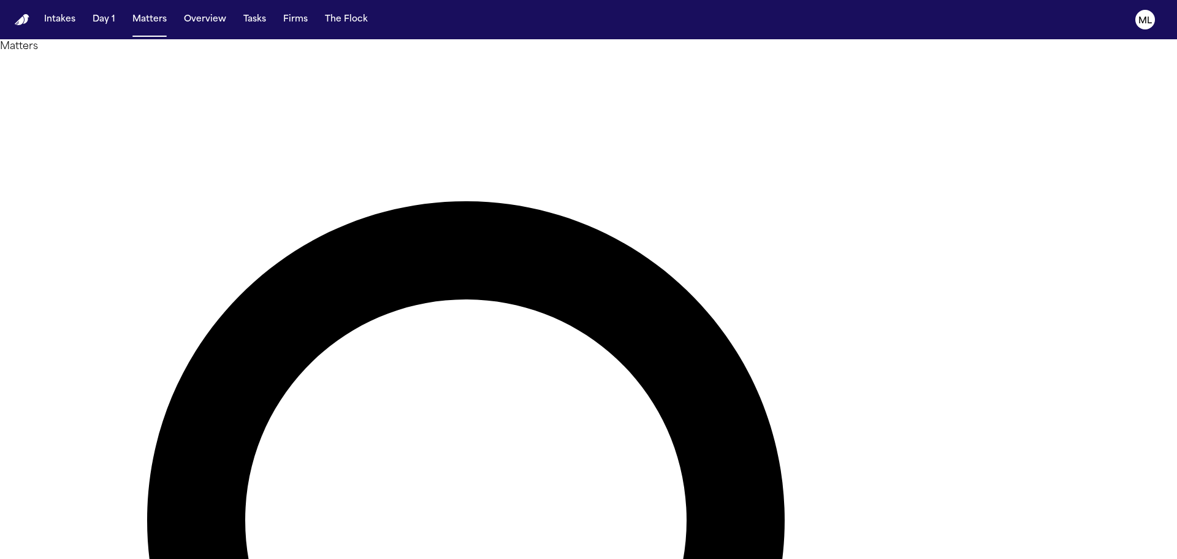
drag, startPoint x: 682, startPoint y: 74, endPoint x: 605, endPoint y: 76, distance: 77.3
type input "********"
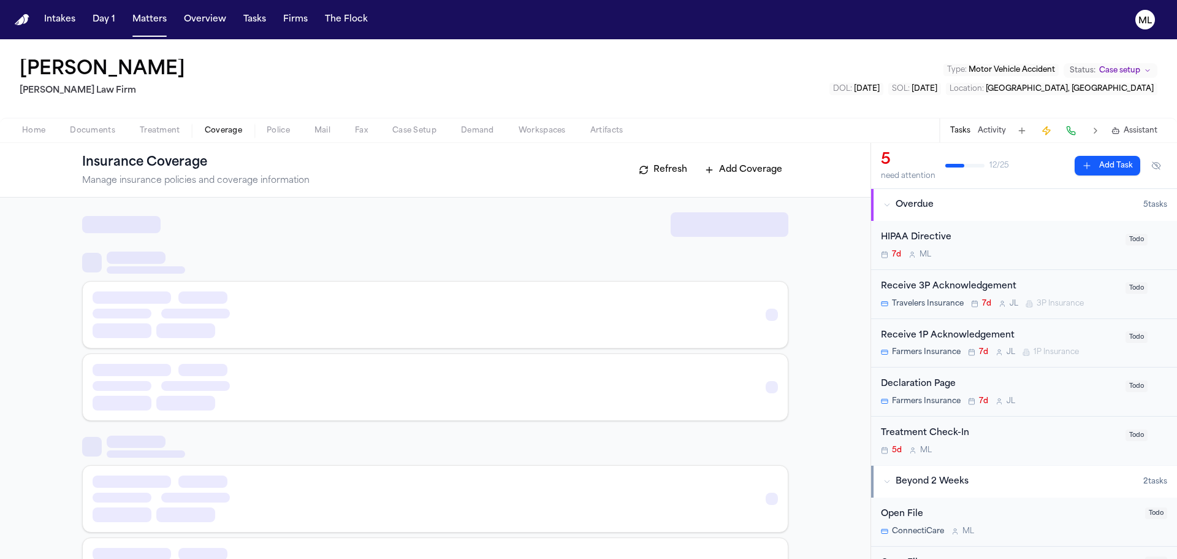
click at [228, 134] on span "Coverage" at bounding box center [223, 131] width 37 height 10
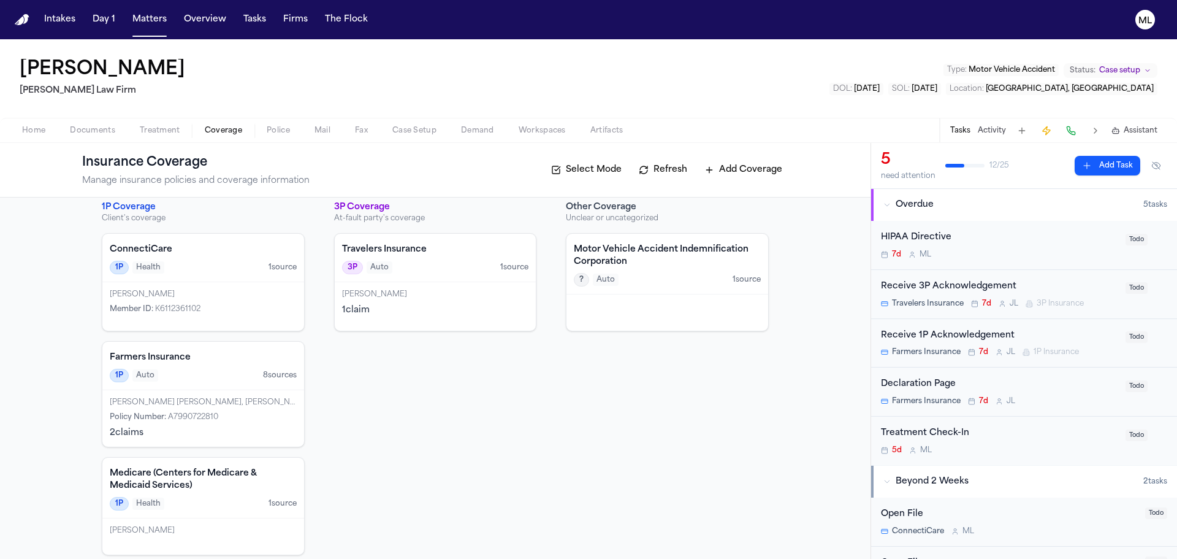
scroll to position [22, 0]
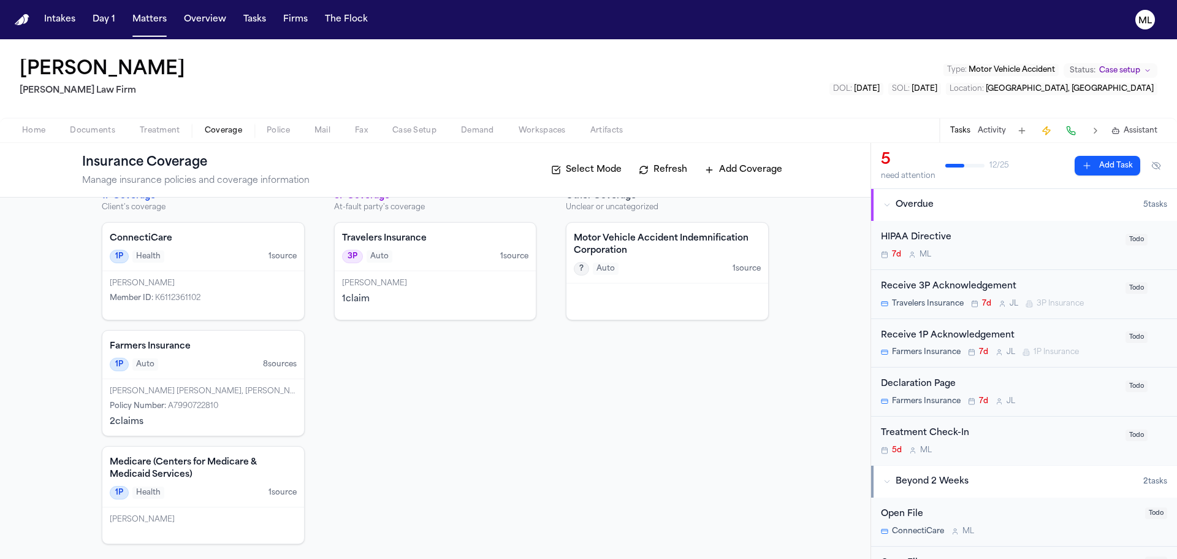
click at [232, 410] on div "Policy Number : A7990722810" at bounding box center [203, 406] width 187 height 10
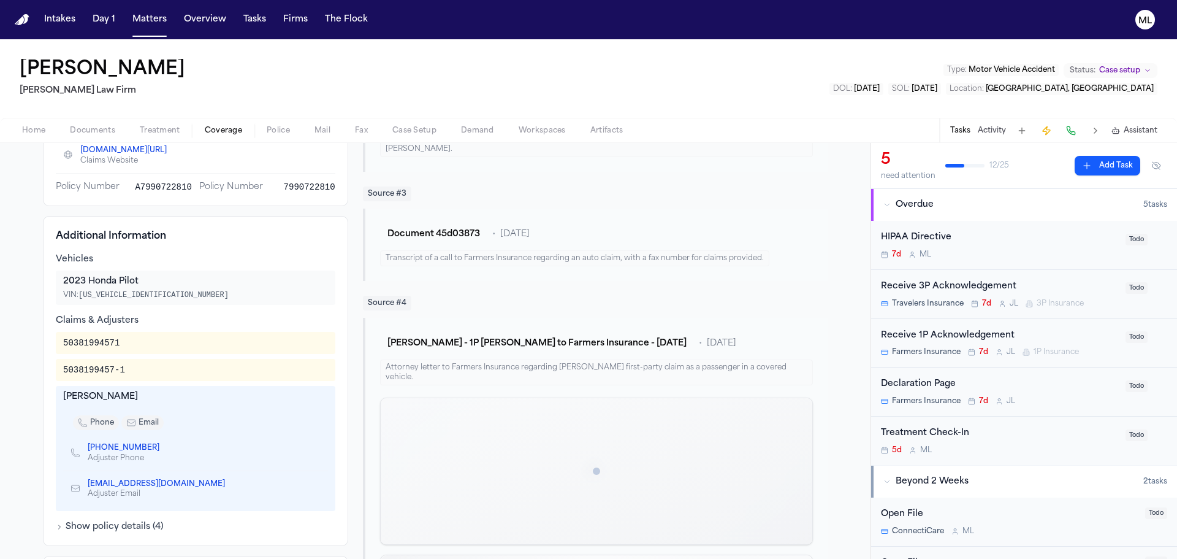
scroll to position [307, 0]
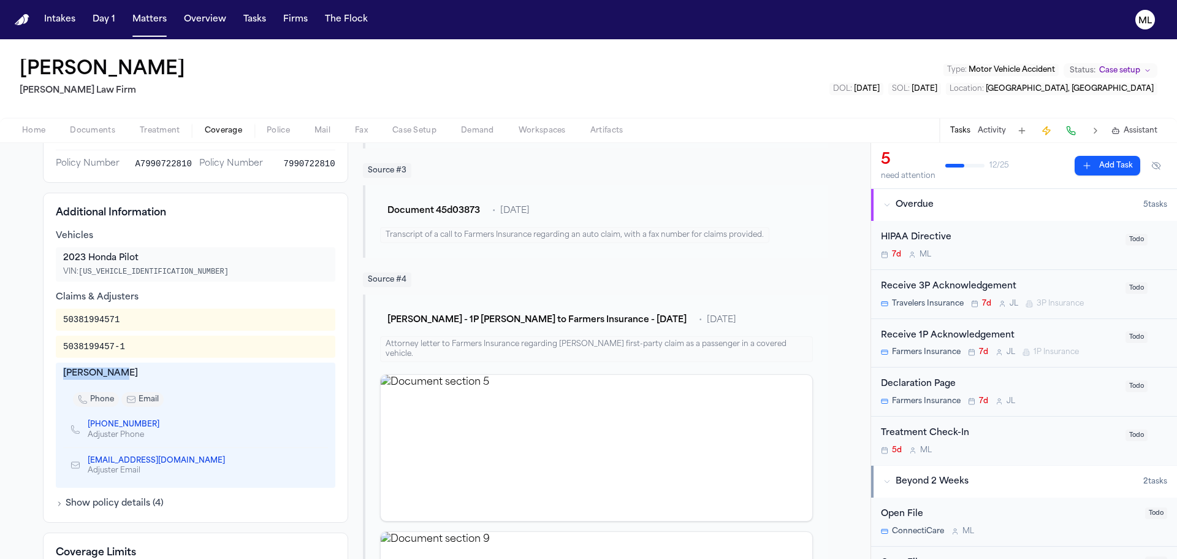
drag, startPoint x: 58, startPoint y: 368, endPoint x: 130, endPoint y: 376, distance: 72.8
click at [130, 376] on div "[PERSON_NAME] phone email [PHONE_NUMBER] Adjuster Phone [EMAIL_ADDRESS][DOMAIN_…" at bounding box center [196, 424] width 280 height 125
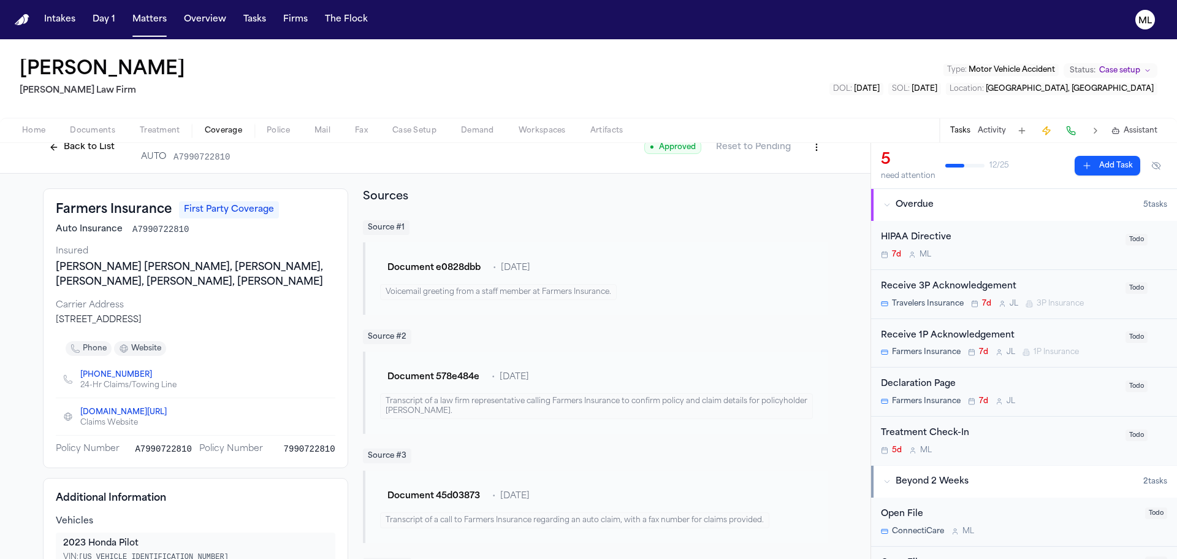
scroll to position [0, 0]
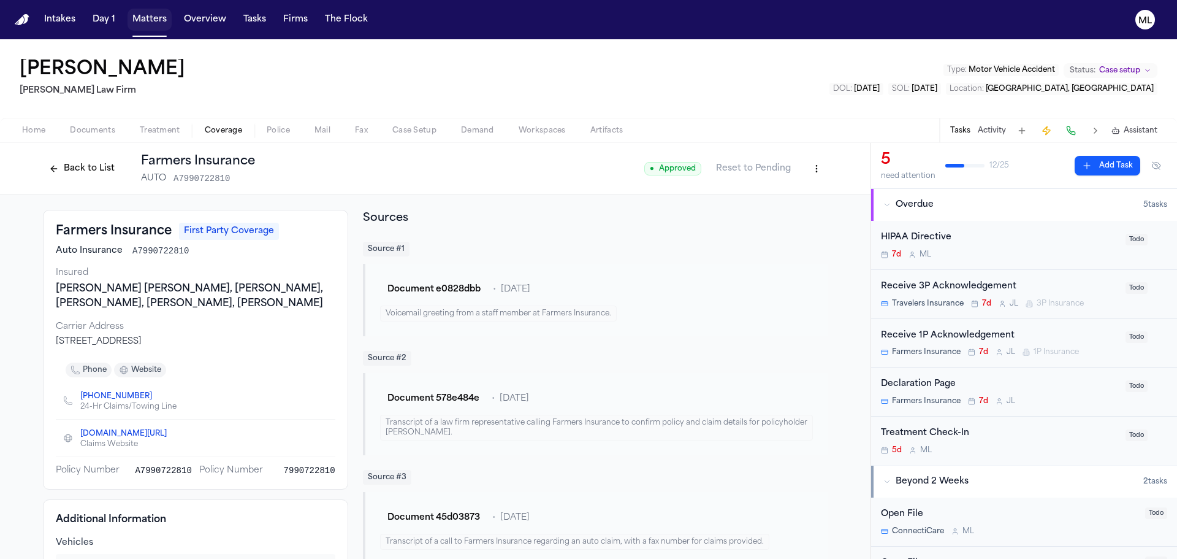
click at [142, 24] on button "Matters" at bounding box center [150, 20] width 44 height 22
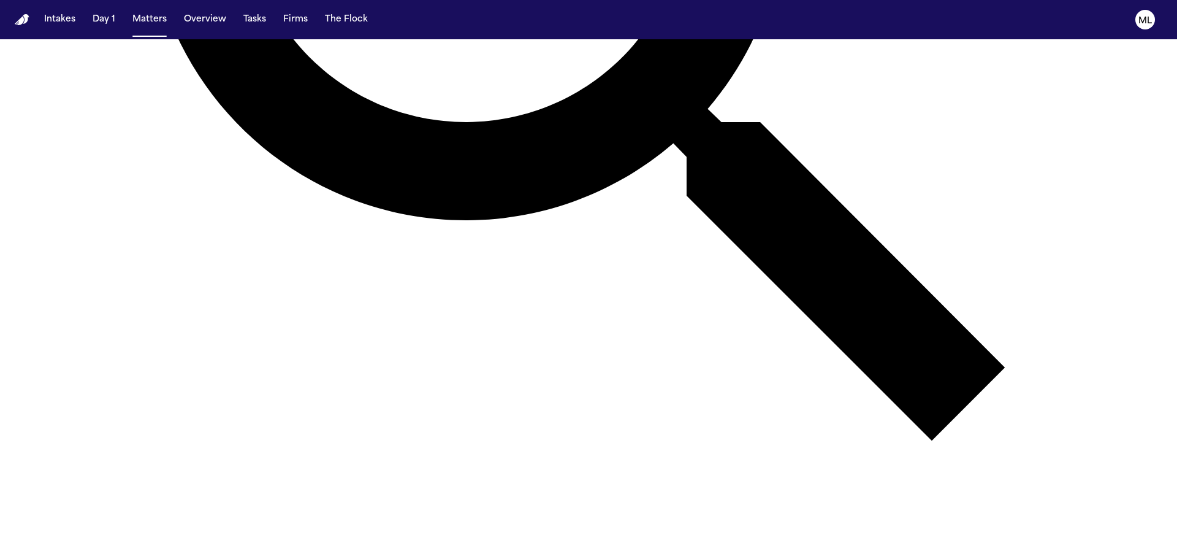
scroll to position [552, 0]
